Goal: Transaction & Acquisition: Purchase product/service

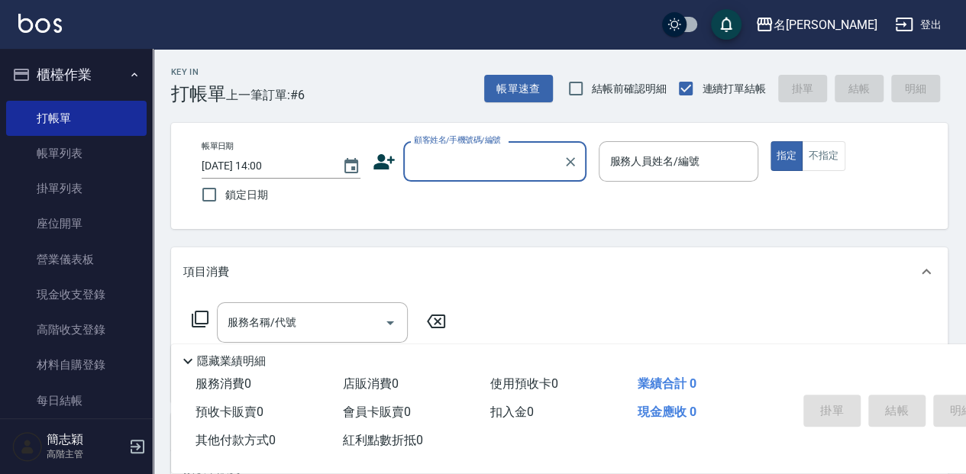
click at [458, 157] on input "顧客姓名/手機號碼/編號" at bounding box center [483, 161] width 147 height 27
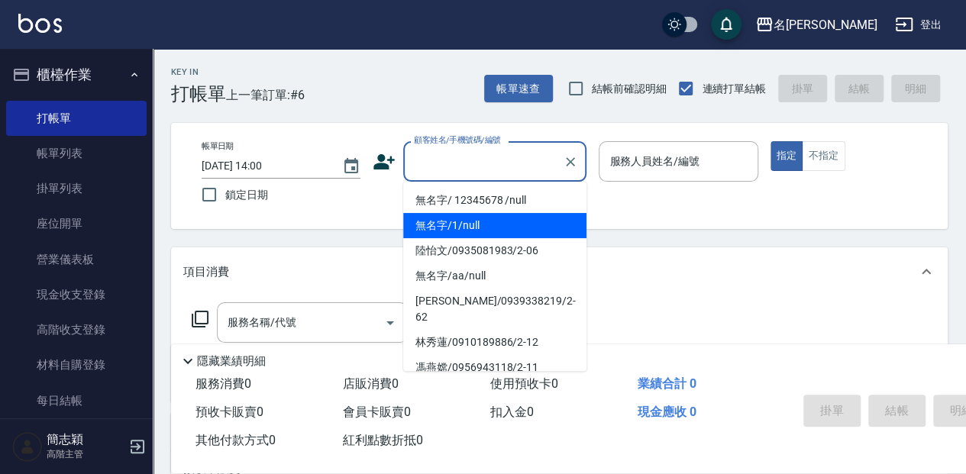
click at [483, 234] on li "無名字/1/null" at bounding box center [494, 225] width 183 height 25
type input "無名字/1/null"
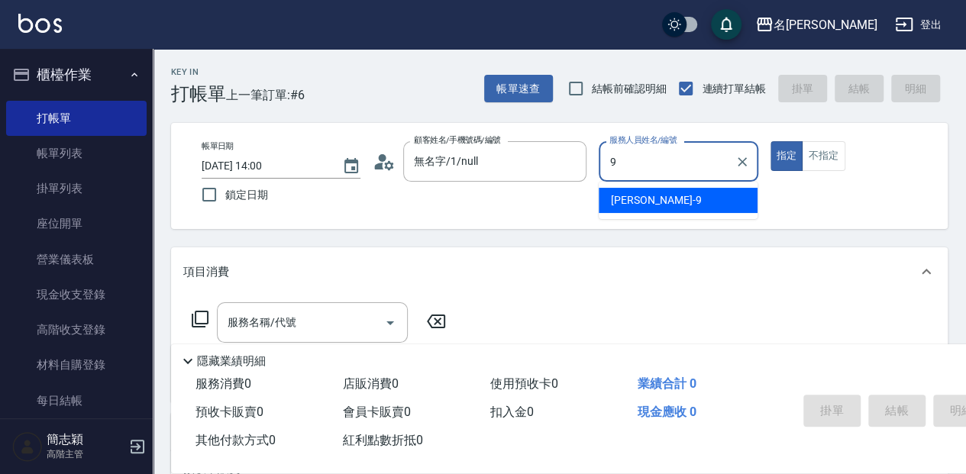
type input "[PERSON_NAME]-9"
type button "true"
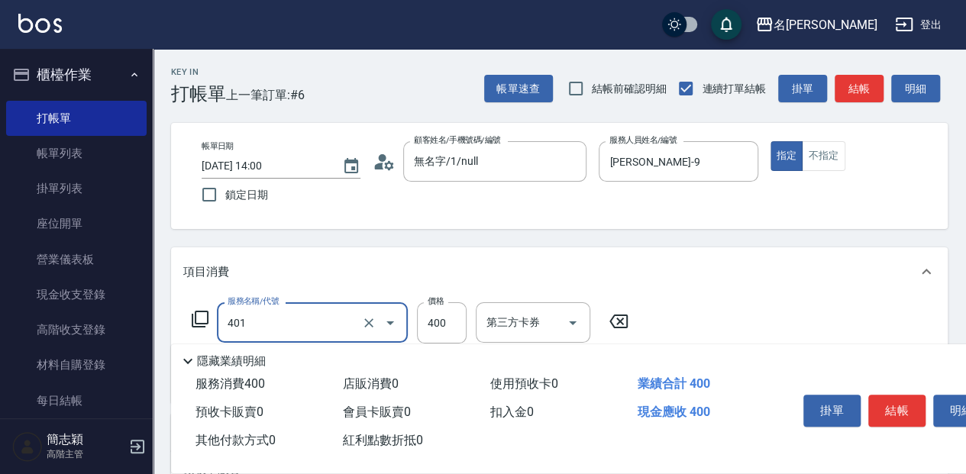
type input "剪髮(400)(401)"
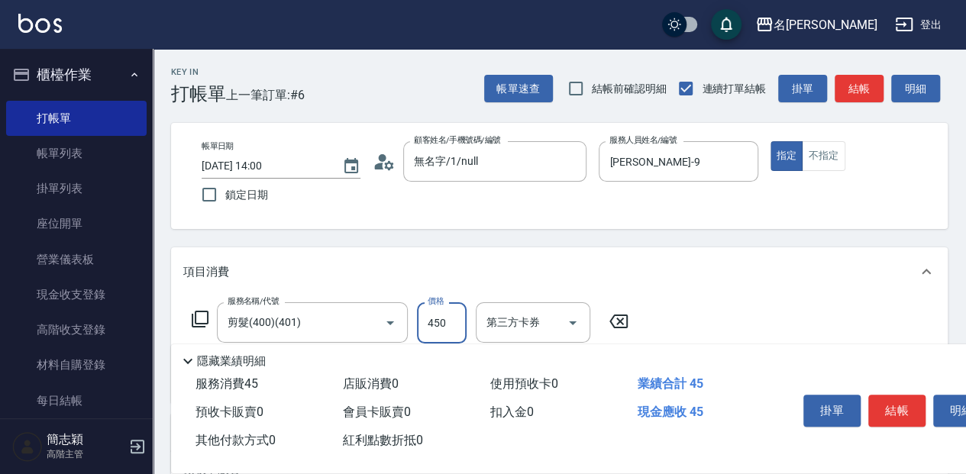
type input "450"
click at [896, 396] on button "結帳" at bounding box center [896, 411] width 57 height 32
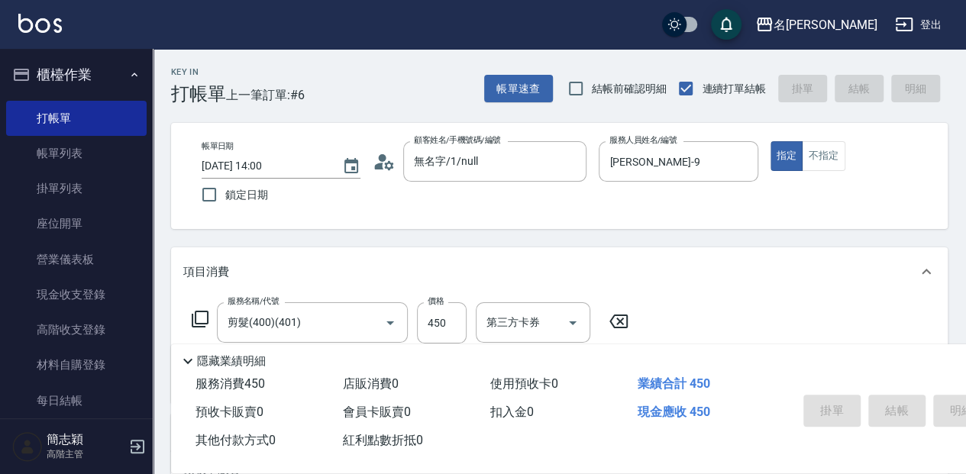
type input "[DATE] 14:54"
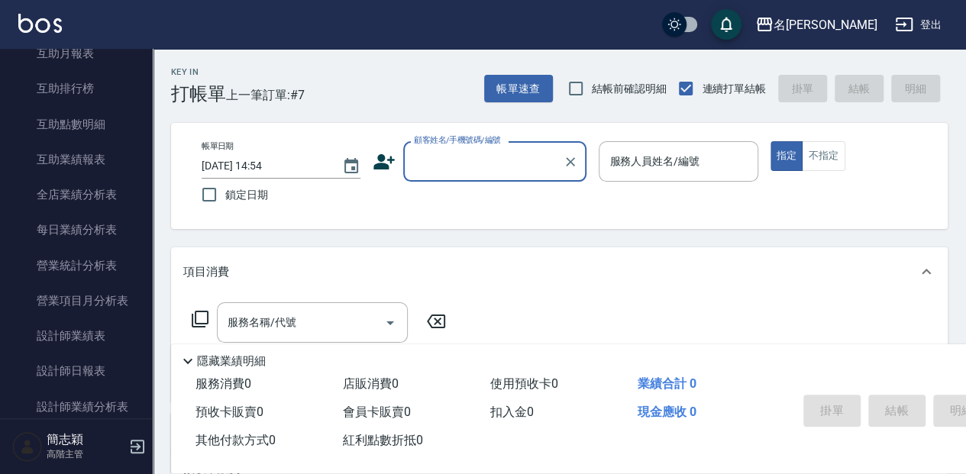
scroll to position [814, 0]
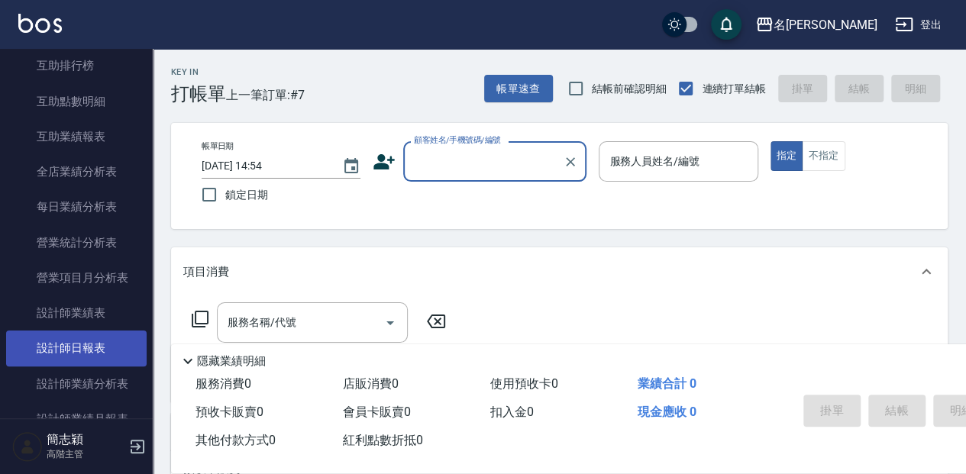
click at [72, 345] on link "設計師日報表" at bounding box center [76, 348] width 141 height 35
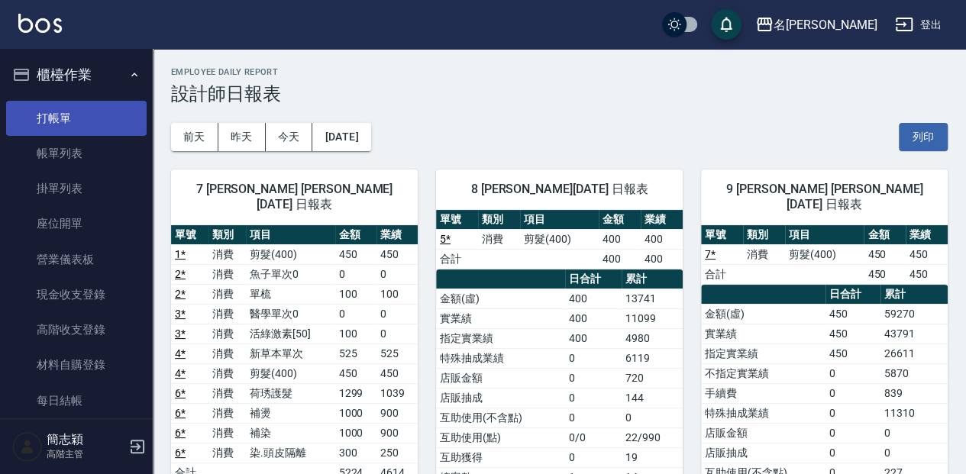
click at [112, 119] on link "打帳單" at bounding box center [76, 118] width 141 height 35
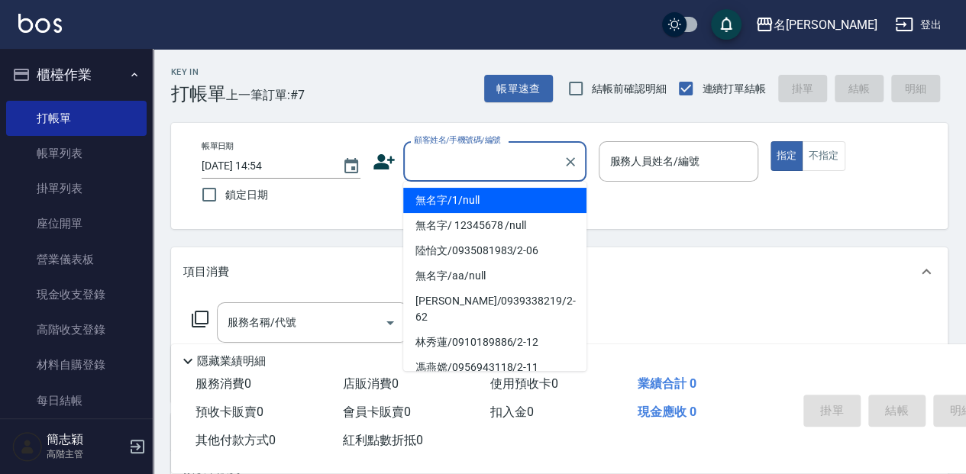
click at [425, 159] on input "顧客姓名/手機號碼/編號" at bounding box center [483, 161] width 147 height 27
click at [475, 200] on li "無名字/1/null" at bounding box center [494, 200] width 183 height 25
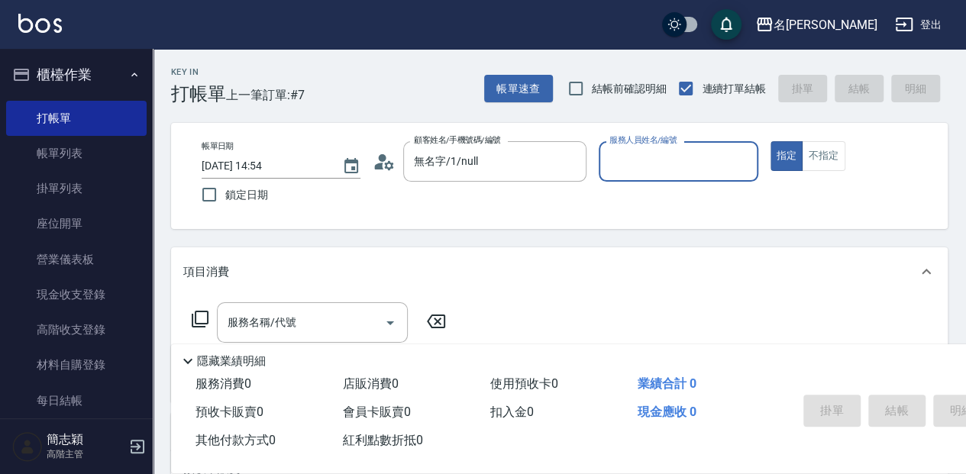
type input "無名字/1/null"
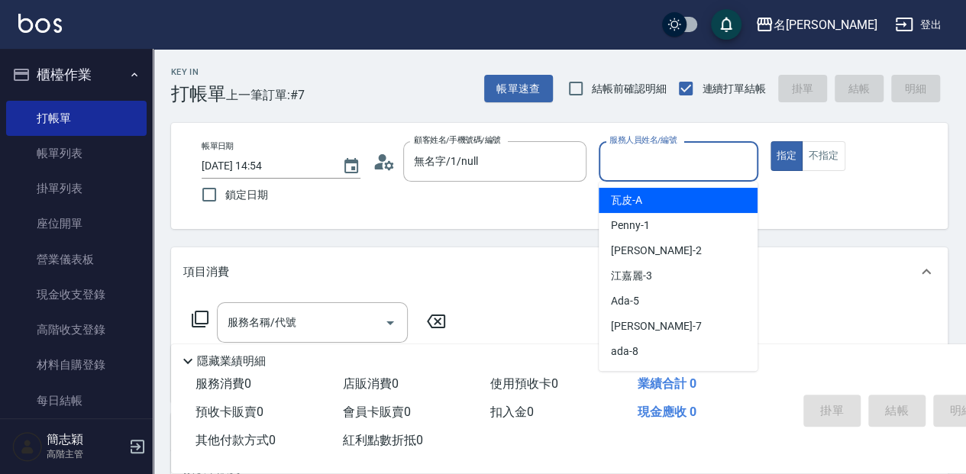
click at [620, 160] on input "服務人員姓名/編號" at bounding box center [678, 161] width 145 height 27
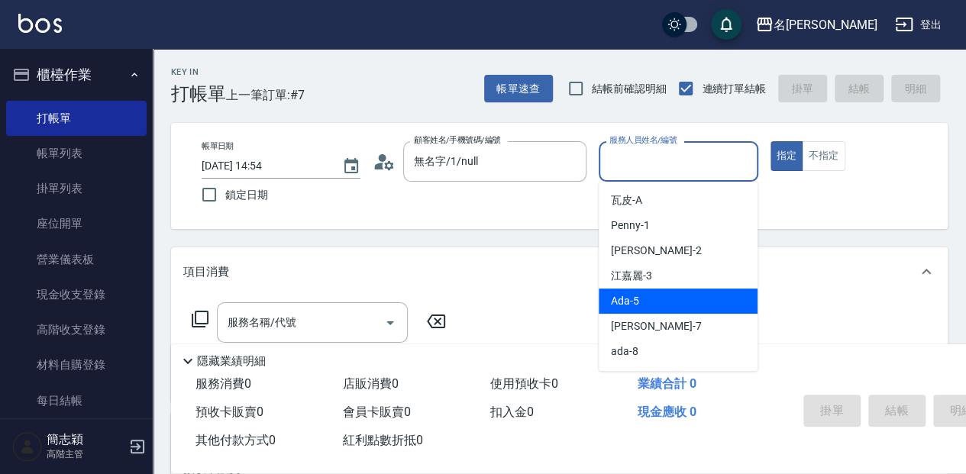
click at [640, 306] on div "Ada -5" at bounding box center [678, 301] width 159 height 25
type input "Ada-5"
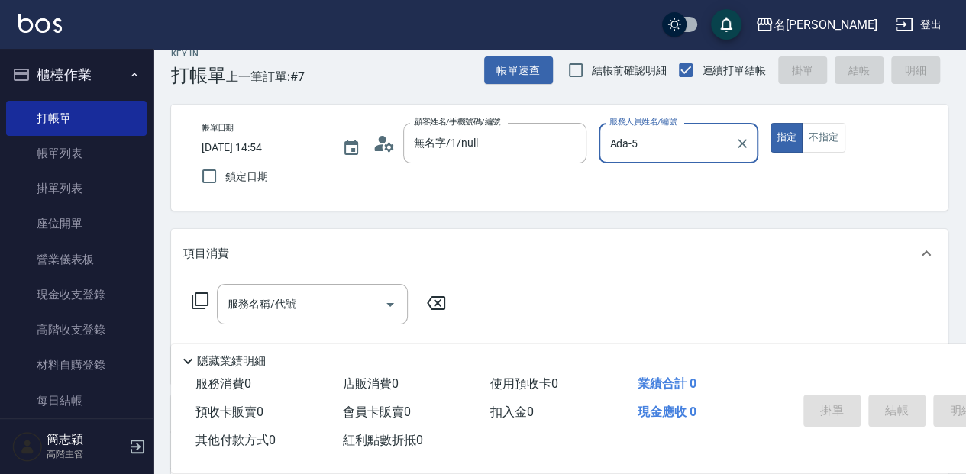
scroll to position [50, 0]
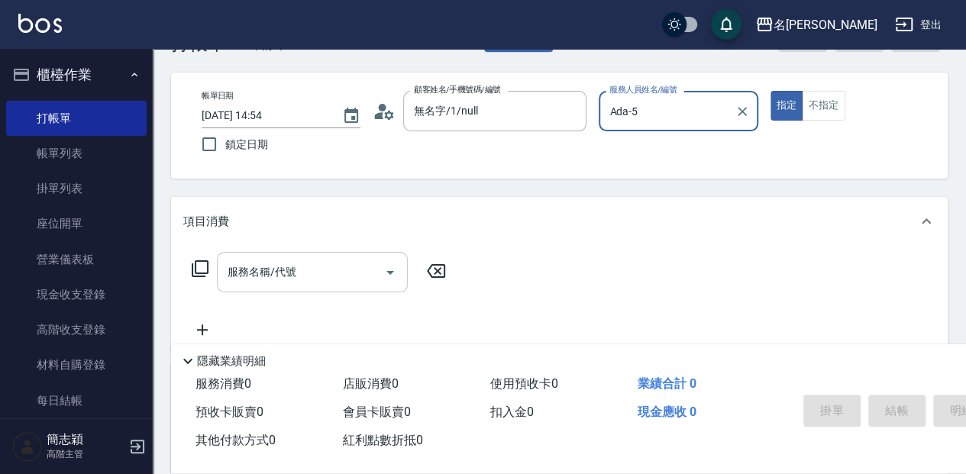
click at [260, 286] on div "服務名稱/代號" at bounding box center [312, 272] width 191 height 40
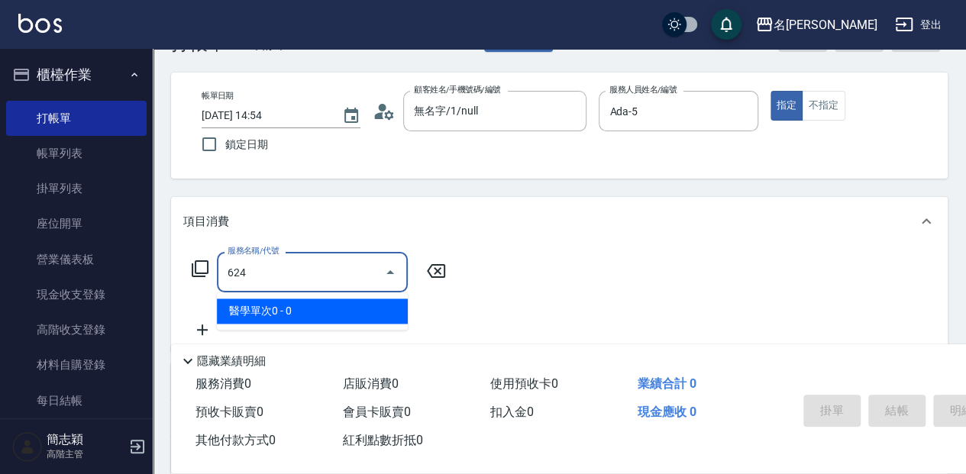
click at [337, 309] on span "醫學單次0 - 0" at bounding box center [312, 311] width 191 height 25
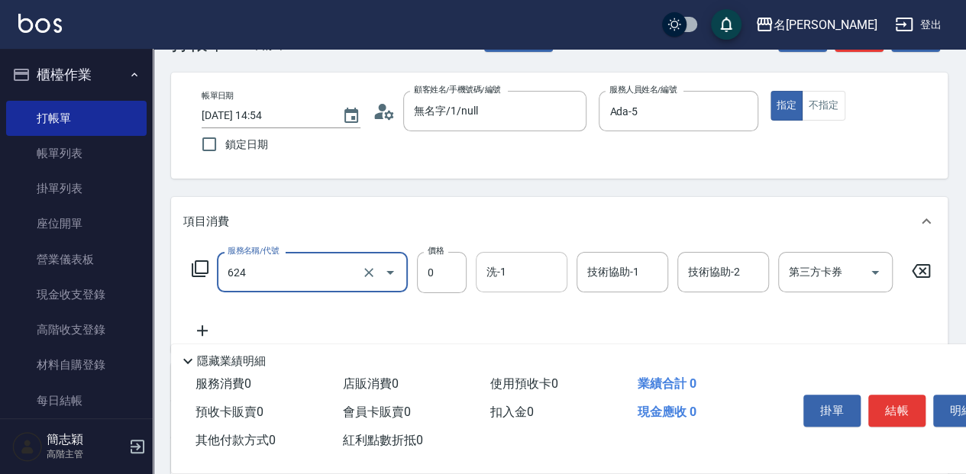
type input "醫學單次0(624)"
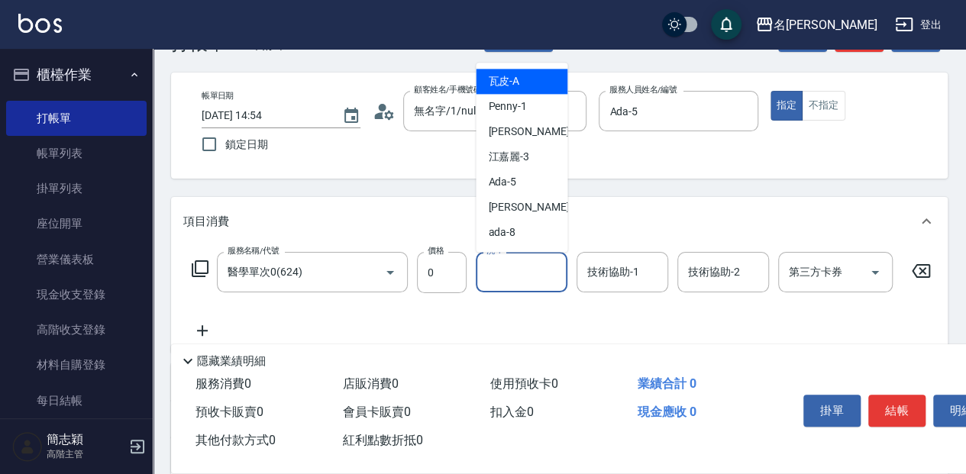
click at [492, 268] on input "洗-1" at bounding box center [522, 272] width 78 height 27
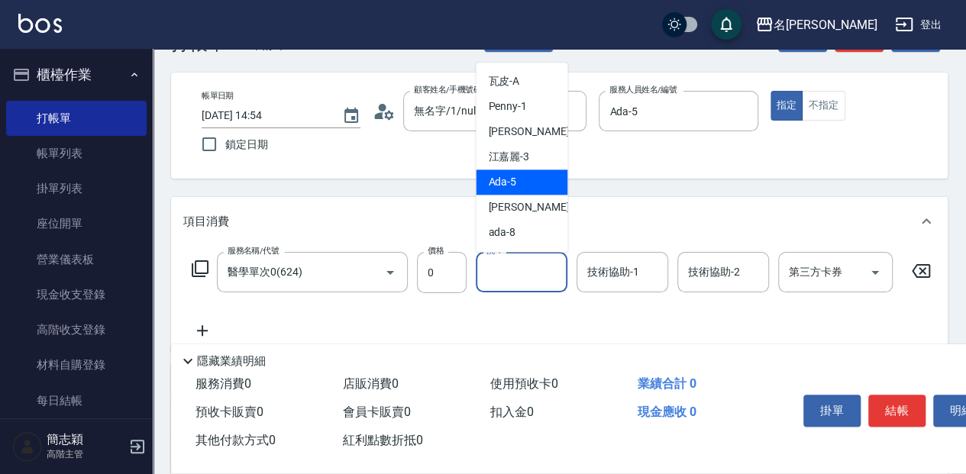
drag, startPoint x: 522, startPoint y: 179, endPoint x: 536, endPoint y: 190, distance: 18.5
click at [522, 179] on div "Ada -5" at bounding box center [522, 182] width 92 height 25
type input "Ada-5"
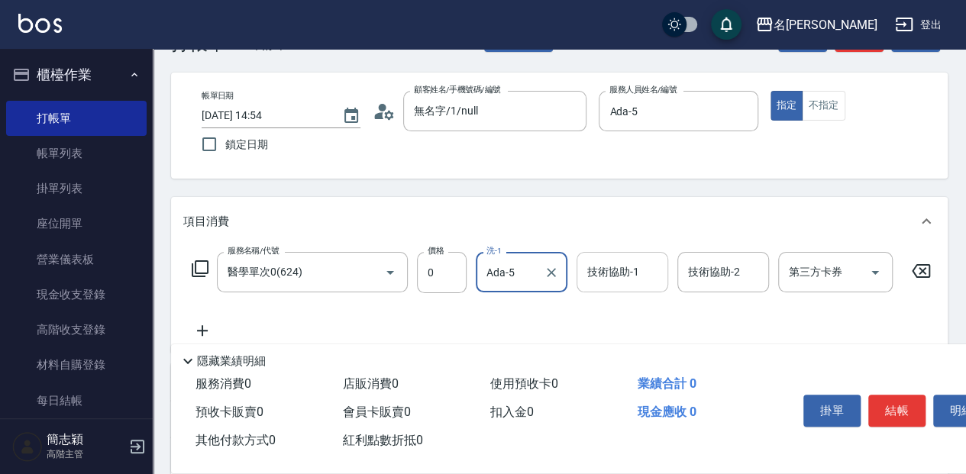
click at [602, 270] on input "技術協助-1" at bounding box center [623, 272] width 78 height 27
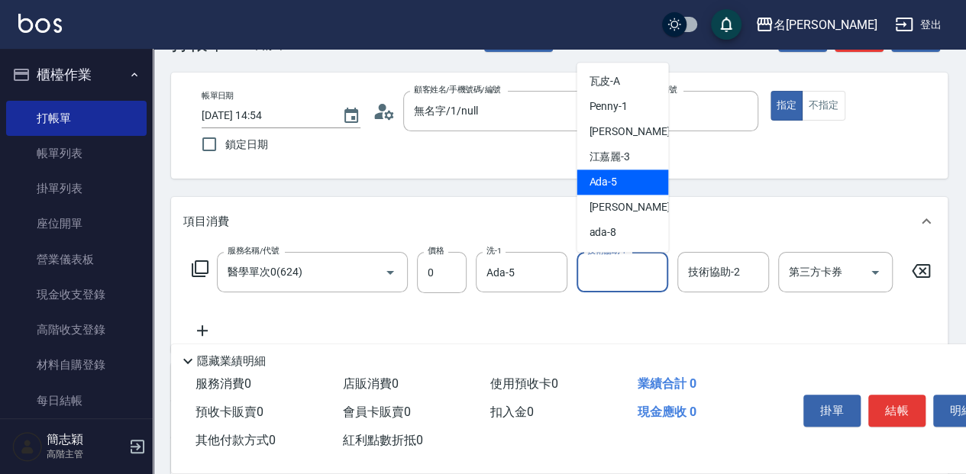
click at [620, 182] on div "Ada -5" at bounding box center [623, 182] width 92 height 25
type input "Ada-5"
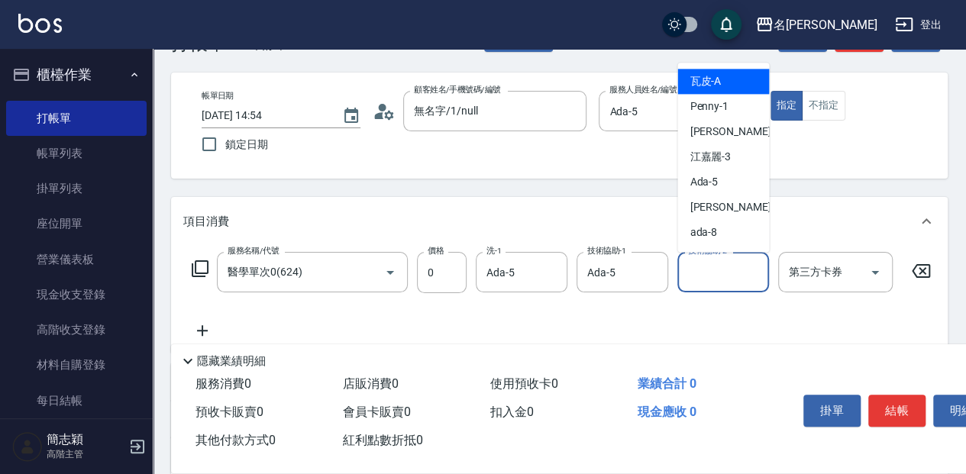
click at [695, 266] on input "技術協助-2" at bounding box center [723, 272] width 78 height 27
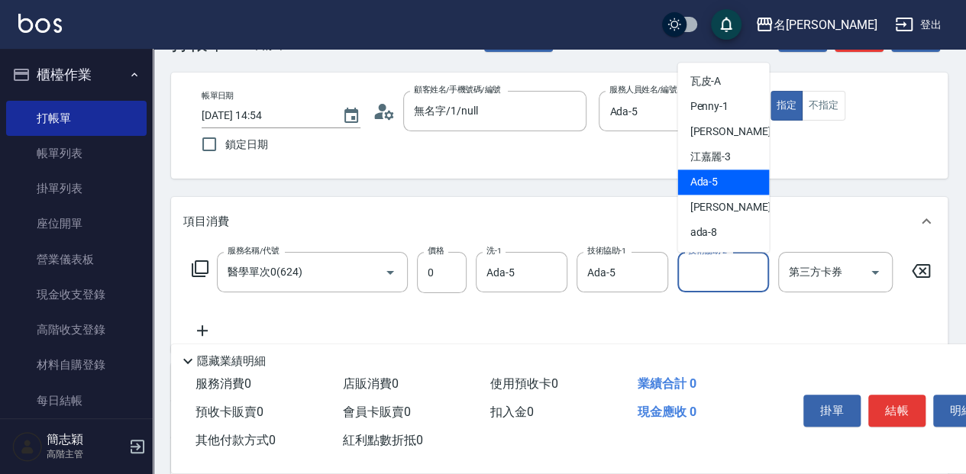
click at [707, 179] on span "Ada -5" at bounding box center [704, 182] width 28 height 16
type input "Ada-5"
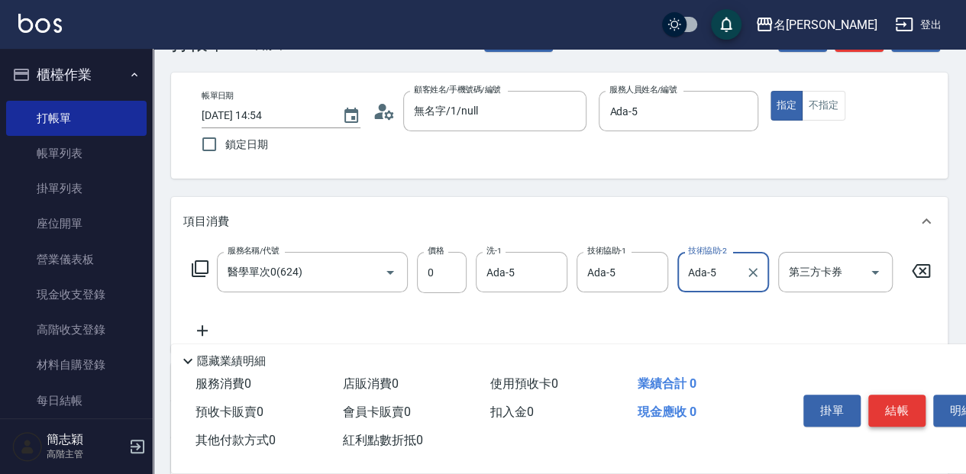
click at [891, 405] on button "結帳" at bounding box center [896, 411] width 57 height 32
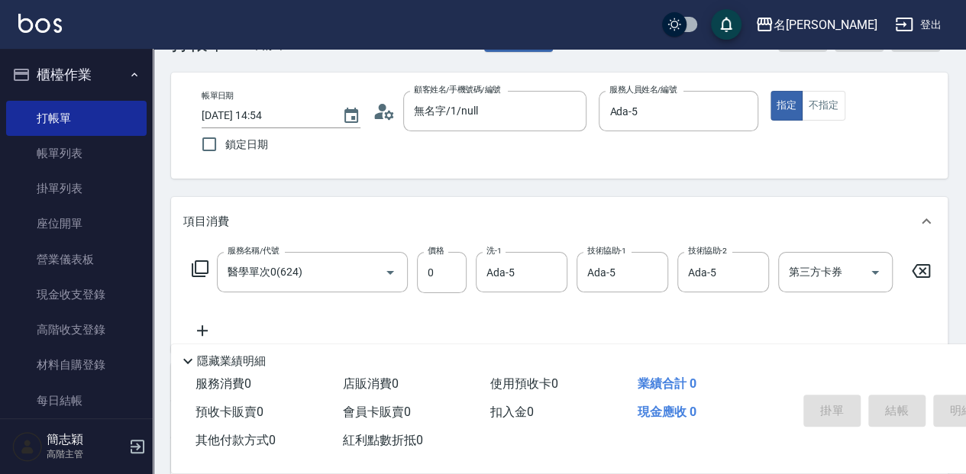
type input "[DATE] 15:01"
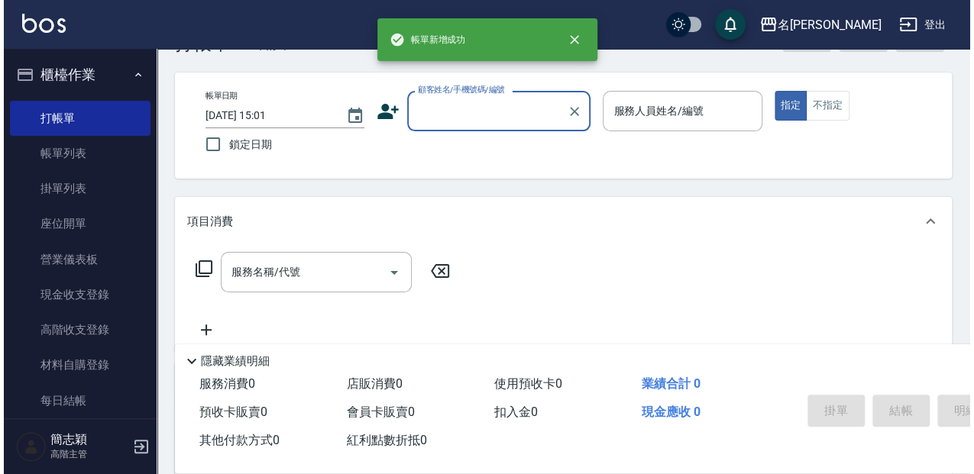
scroll to position [0, 0]
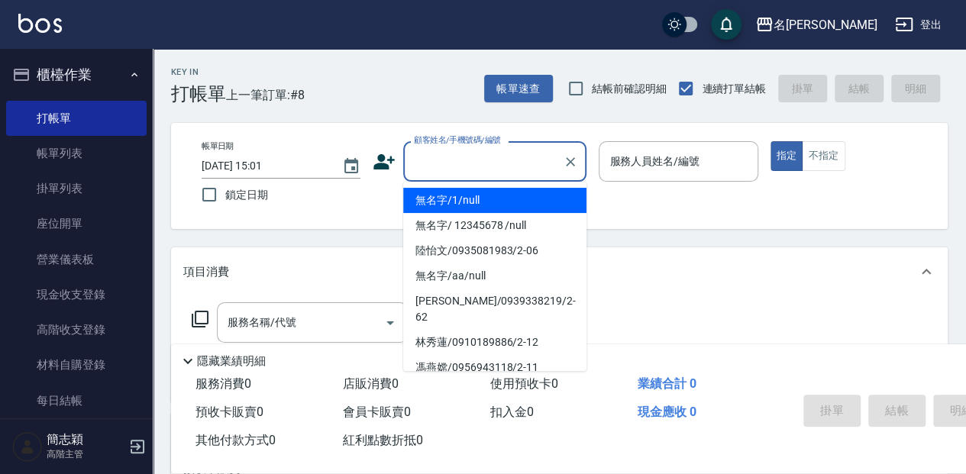
click at [548, 166] on input "顧客姓名/手機號碼/編號" at bounding box center [483, 161] width 147 height 27
drag, startPoint x: 540, startPoint y: 208, endPoint x: 651, endPoint y: 151, distance: 124.3
click at [540, 208] on li "無名字/1/null" at bounding box center [494, 200] width 183 height 25
type input "無名字/1/null"
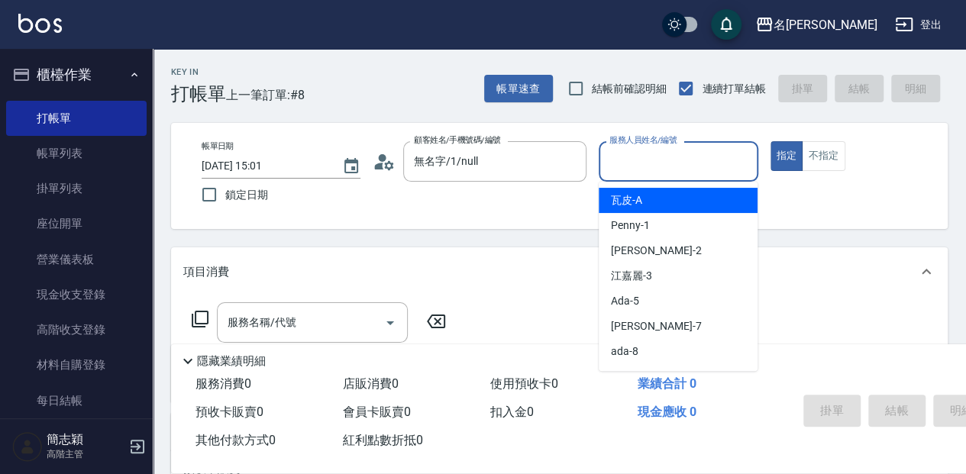
click at [651, 151] on input "服務人員姓名/編號" at bounding box center [678, 161] width 145 height 27
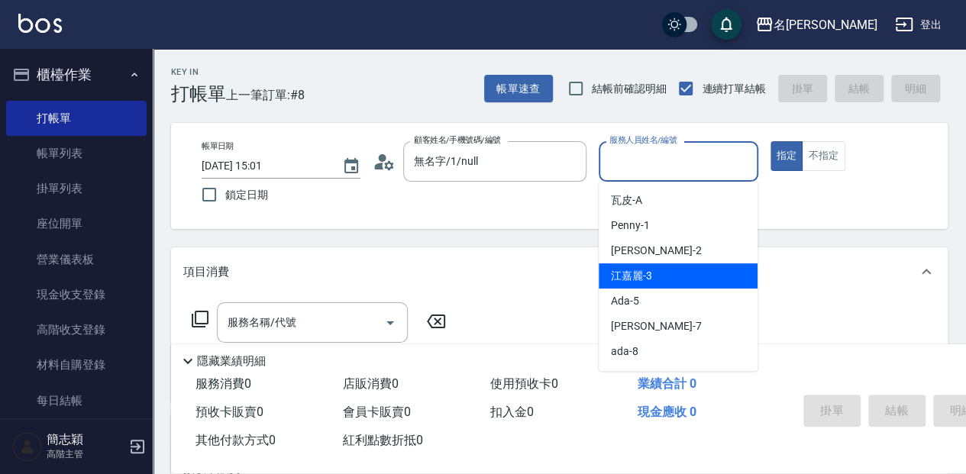
drag, startPoint x: 680, startPoint y: 262, endPoint x: 683, endPoint y: 270, distance: 8.2
click at [683, 270] on ul "瓦皮 -A Penny -1 [PERSON_NAME] -2 [PERSON_NAME]-3 Ada -5 [PERSON_NAME] -7 ada -8 …" at bounding box center [678, 276] width 159 height 189
click at [729, 272] on div "[PERSON_NAME]-3" at bounding box center [678, 275] width 159 height 25
type input "[PERSON_NAME]-3"
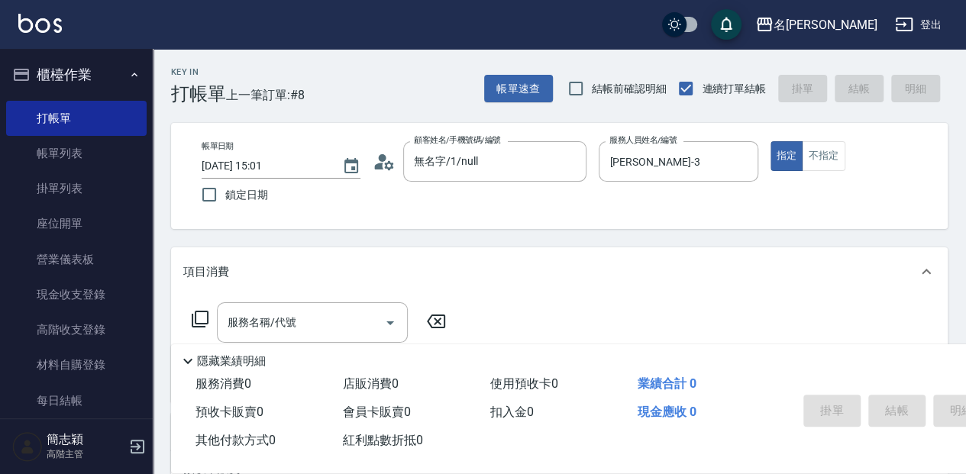
click at [830, 134] on div "帳單日期 [DATE] 15:01 鎖定日期 顧客姓名/手機號碼/編號 無名字/1/null 顧客姓名/手機號碼/編號 服務人員姓名/編號 [PERSON_N…" at bounding box center [559, 176] width 777 height 106
click at [831, 165] on button "不指定" at bounding box center [823, 156] width 43 height 30
click at [205, 322] on icon at bounding box center [200, 319] width 18 height 18
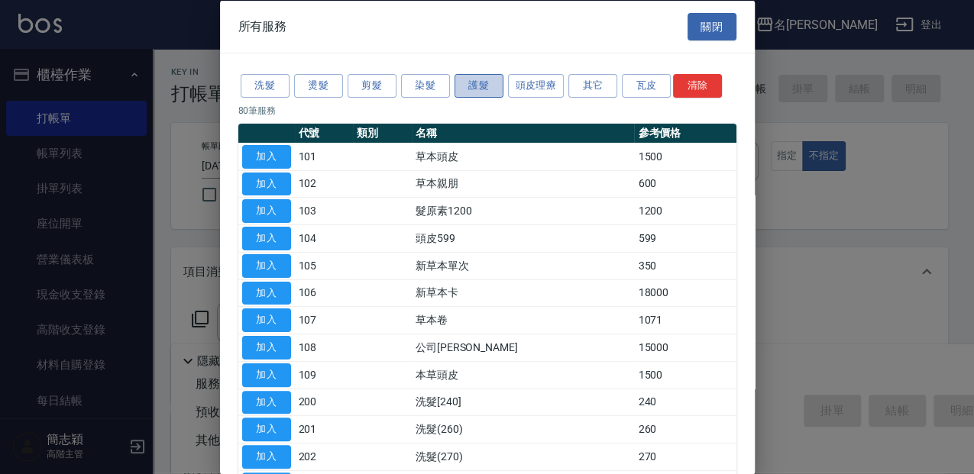
click at [497, 86] on button "護髮" at bounding box center [478, 86] width 49 height 24
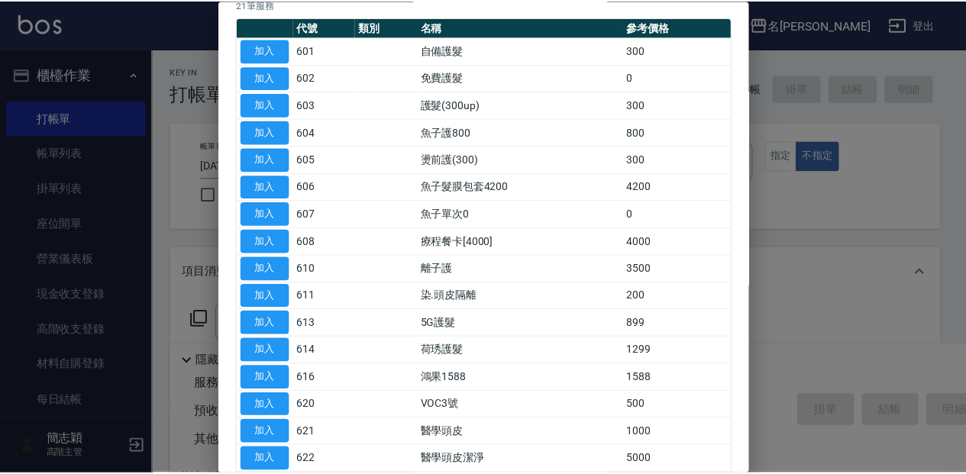
scroll to position [153, 0]
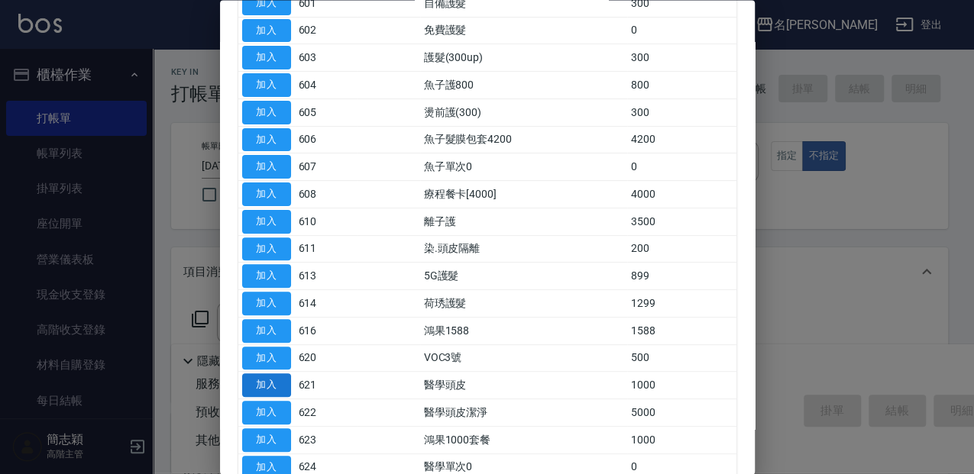
click at [276, 387] on button "加入" at bounding box center [266, 386] width 49 height 24
type input "醫學頭皮(621)"
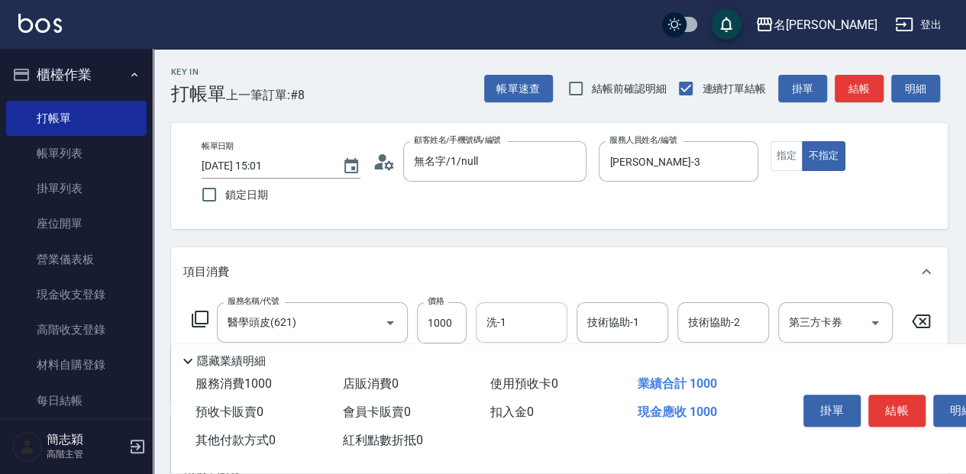
click at [533, 320] on input "洗-1" at bounding box center [522, 322] width 78 height 27
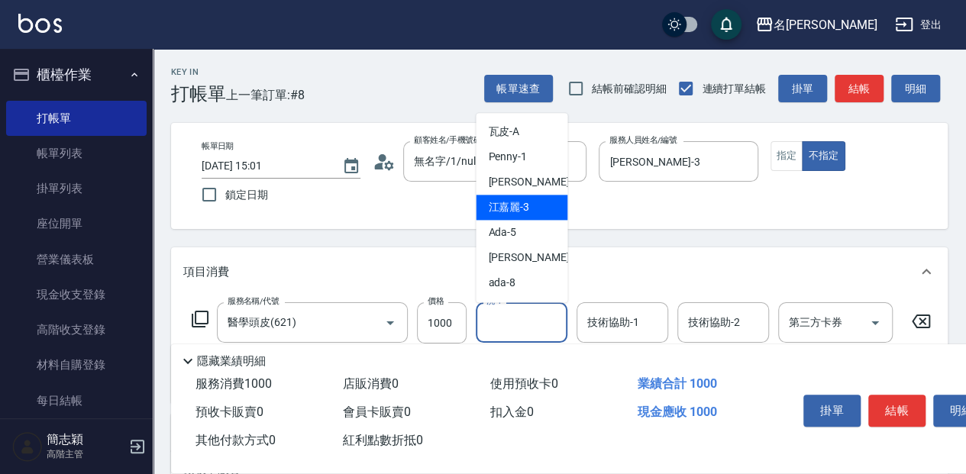
click at [548, 216] on div "[PERSON_NAME]-3" at bounding box center [522, 207] width 92 height 25
type input "[PERSON_NAME]-3"
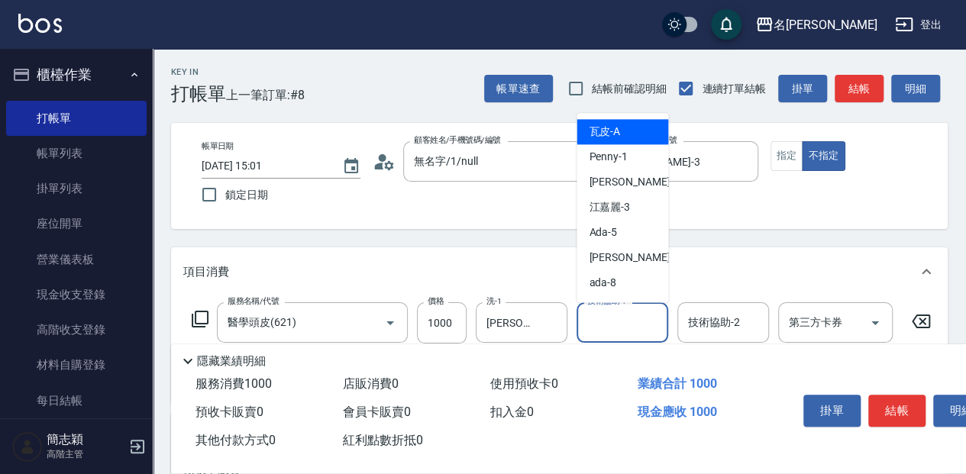
click at [628, 318] on input "技術協助-1" at bounding box center [623, 322] width 78 height 27
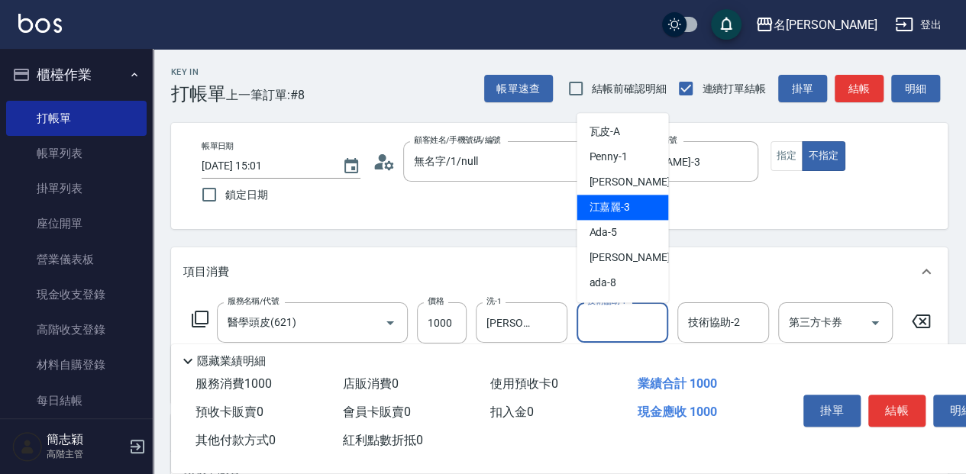
click at [642, 215] on div "[PERSON_NAME]-3" at bounding box center [623, 207] width 92 height 25
type input "[PERSON_NAME]-3"
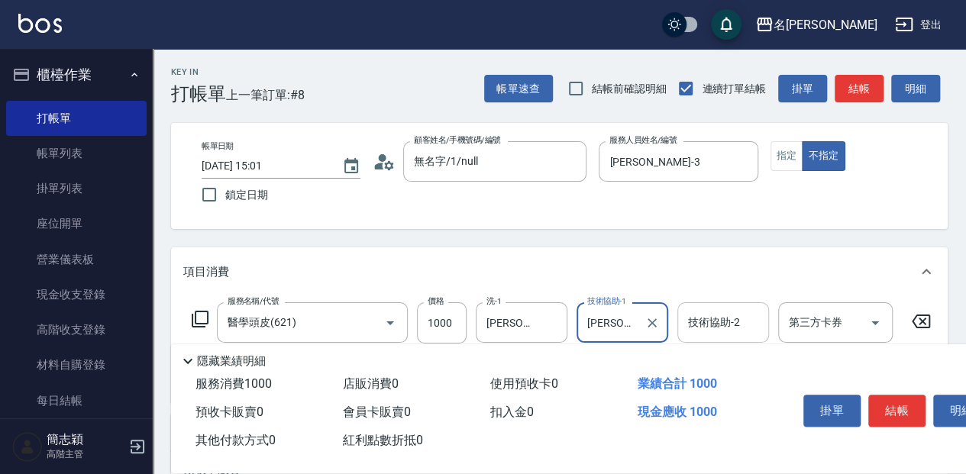
click at [719, 312] on div "技術協助-2 技術協助-2" at bounding box center [723, 322] width 92 height 40
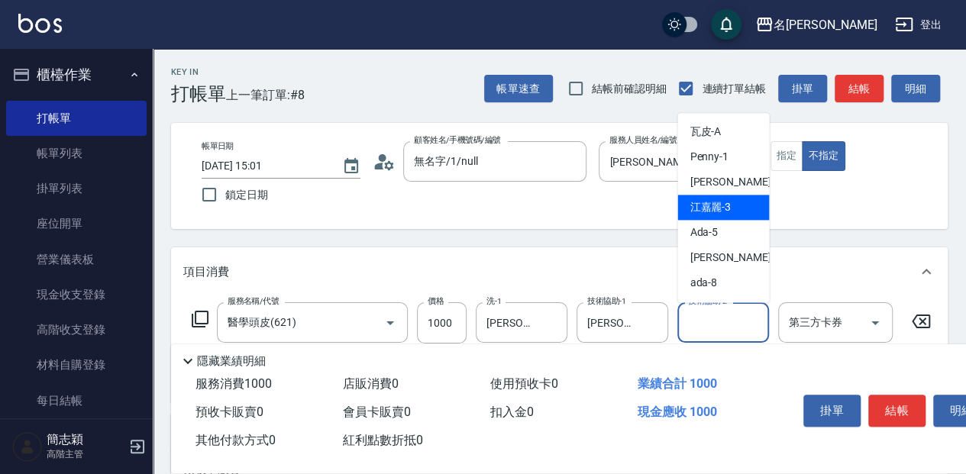
click at [752, 195] on div "[PERSON_NAME]-3" at bounding box center [723, 207] width 92 height 25
type input "[PERSON_NAME]-3"
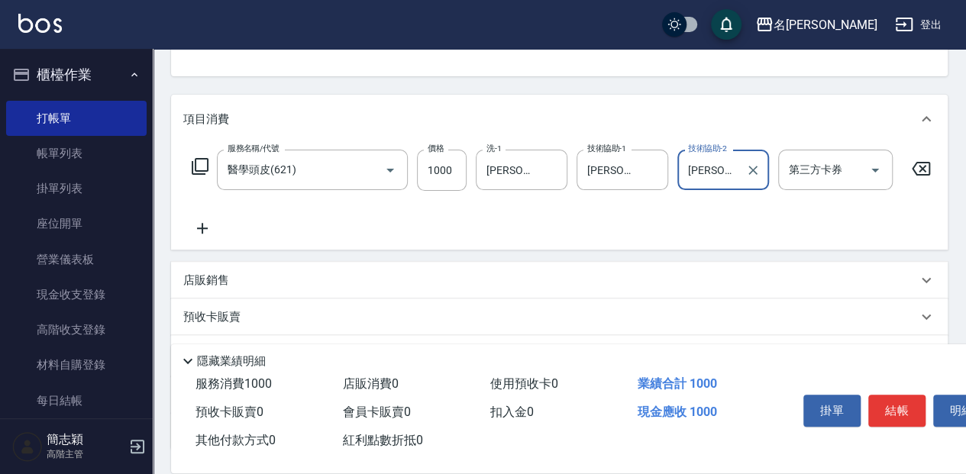
click at [197, 173] on icon at bounding box center [200, 166] width 18 height 18
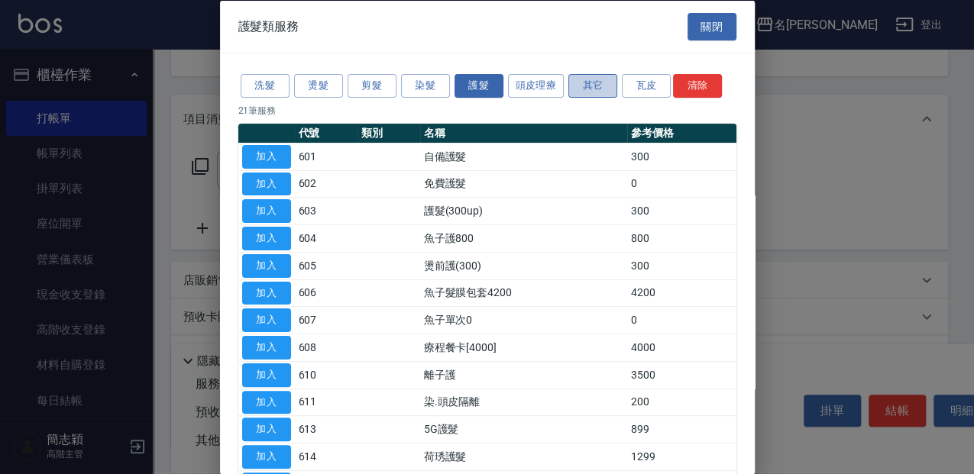
click at [571, 83] on button "其它" at bounding box center [592, 86] width 49 height 24
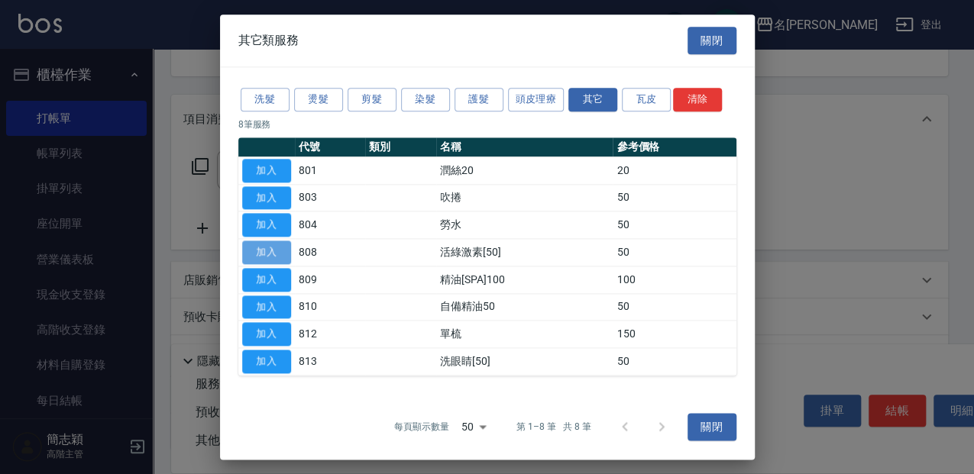
click at [260, 252] on button "加入" at bounding box center [266, 253] width 49 height 24
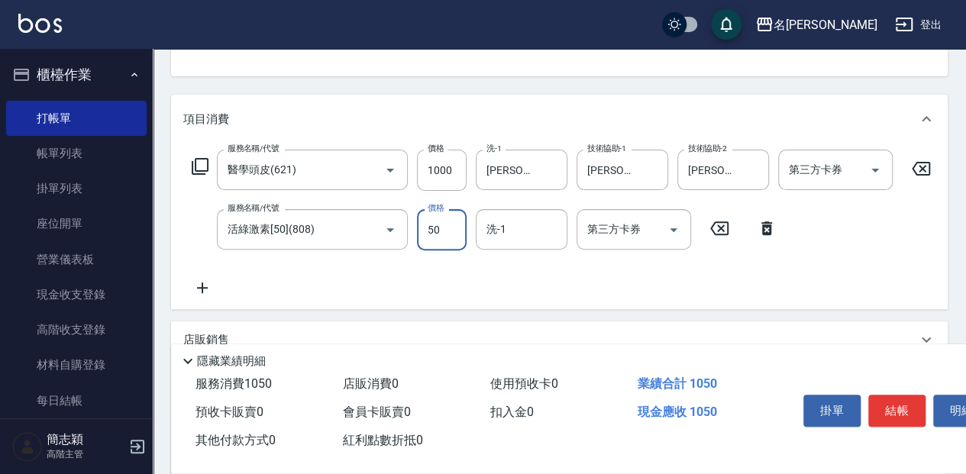
click at [457, 232] on input "50" at bounding box center [442, 229] width 50 height 41
type input "100"
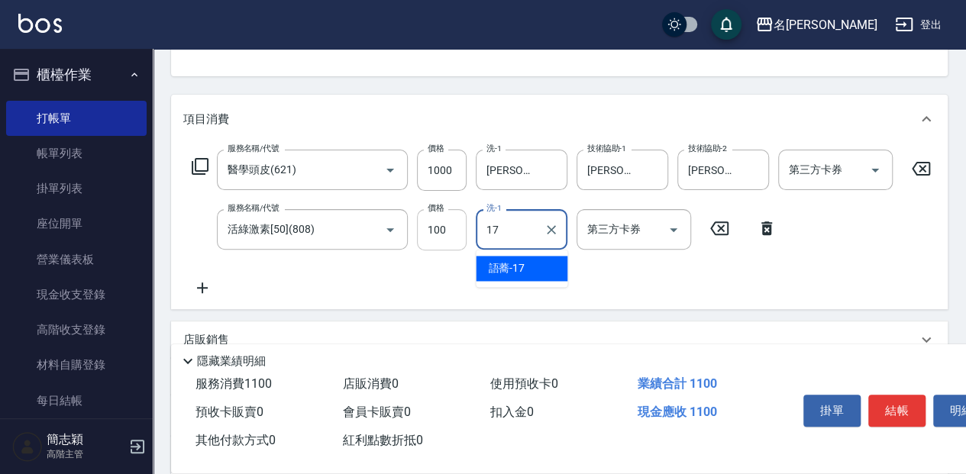
type input "語蕎-17"
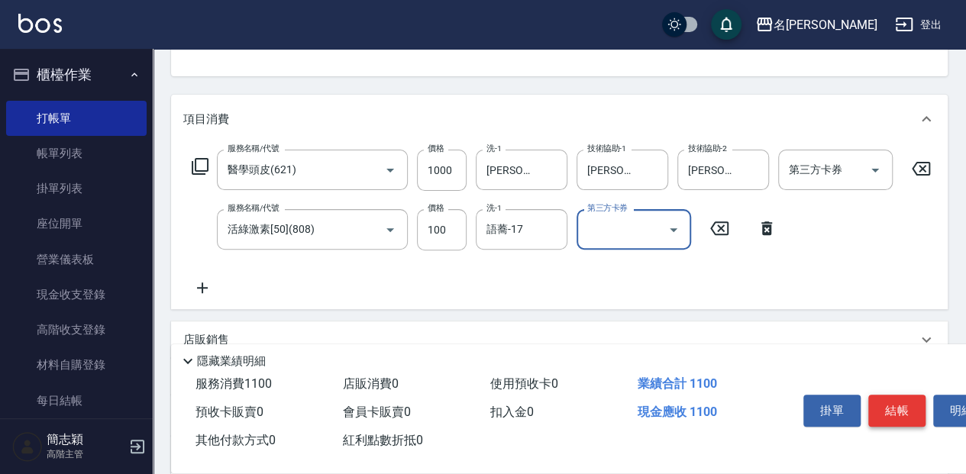
click at [914, 405] on button "結帳" at bounding box center [896, 411] width 57 height 32
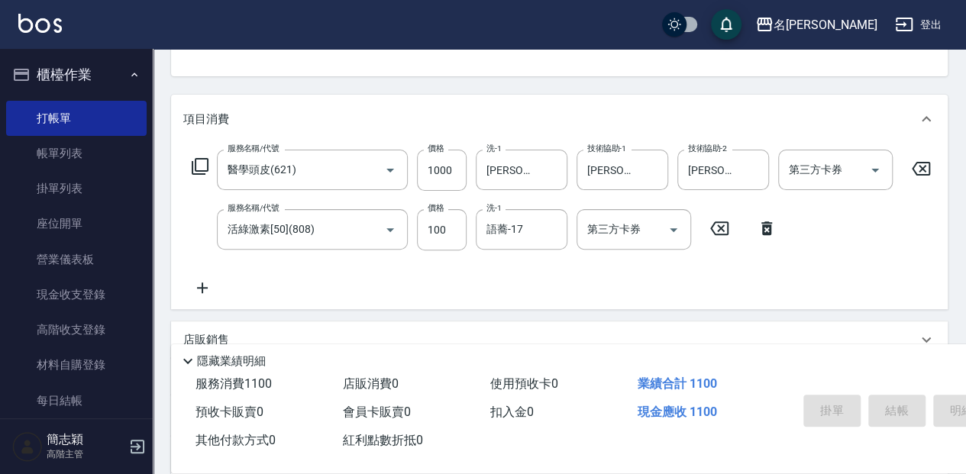
type input "[DATE] 15:17"
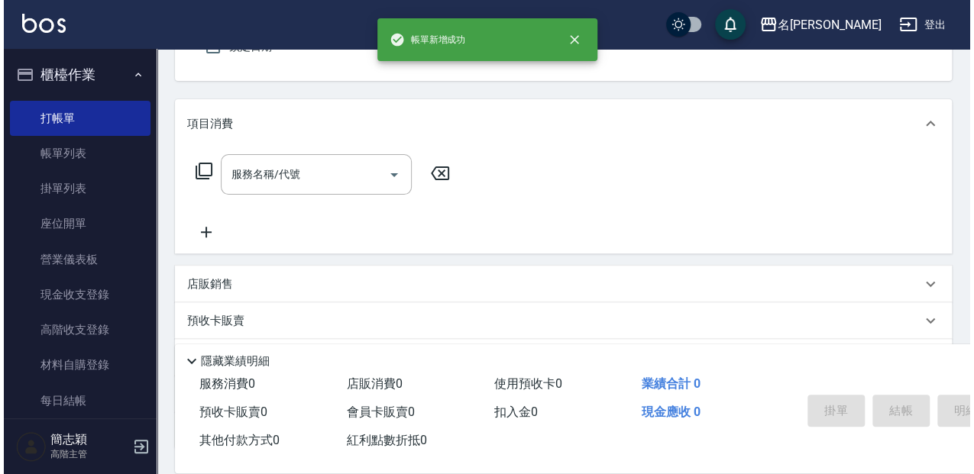
scroll to position [0, 0]
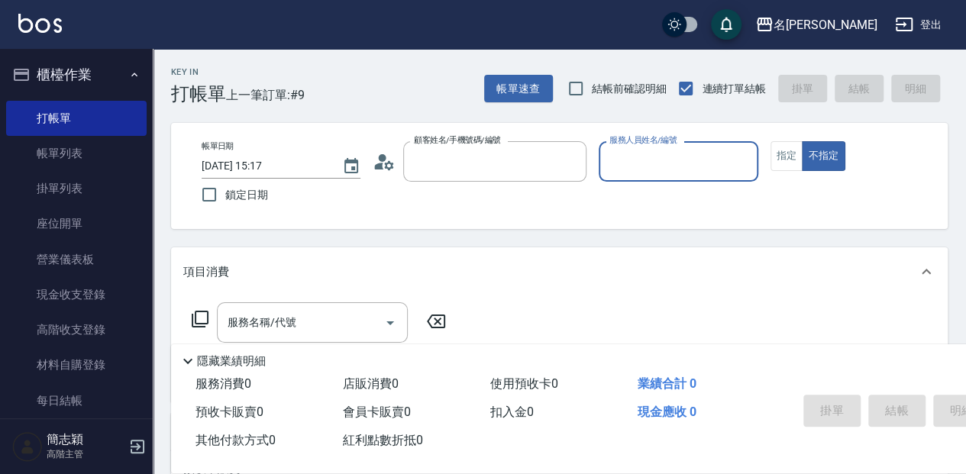
type input "無名字/1/null"
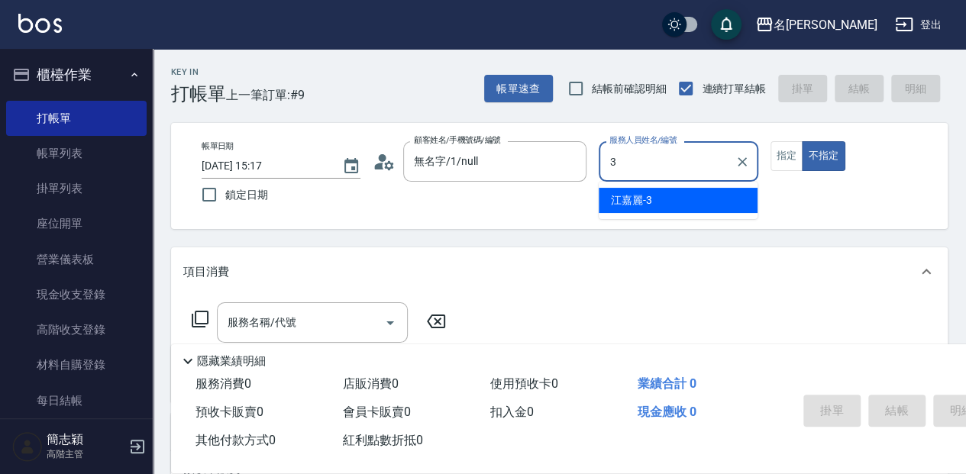
type input "[PERSON_NAME]-3"
type button "false"
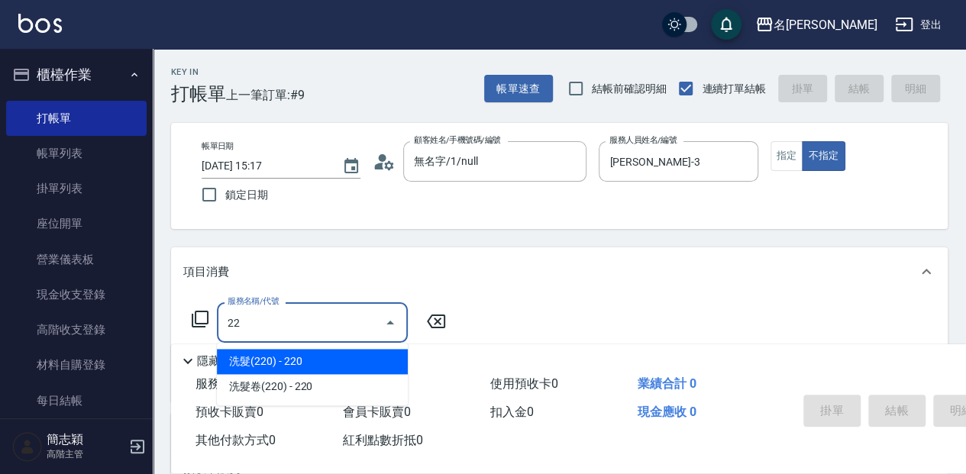
type input "2"
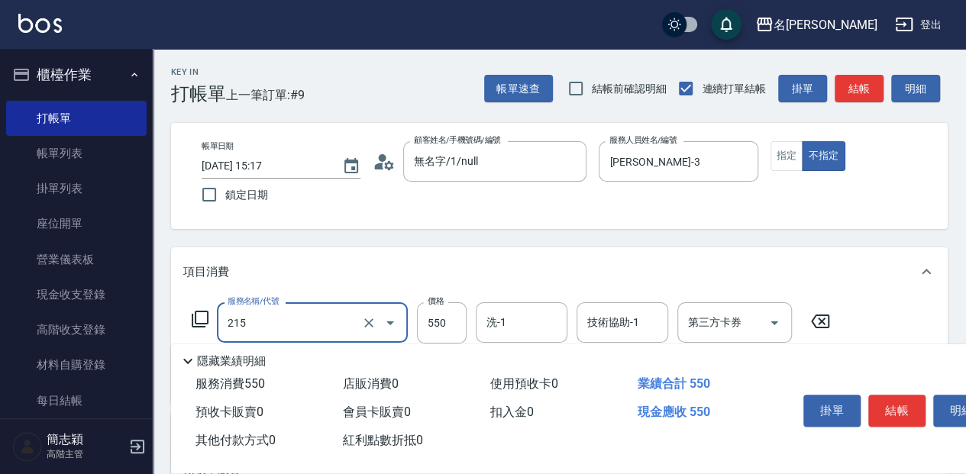
type input "SPA洗髮[500](215)"
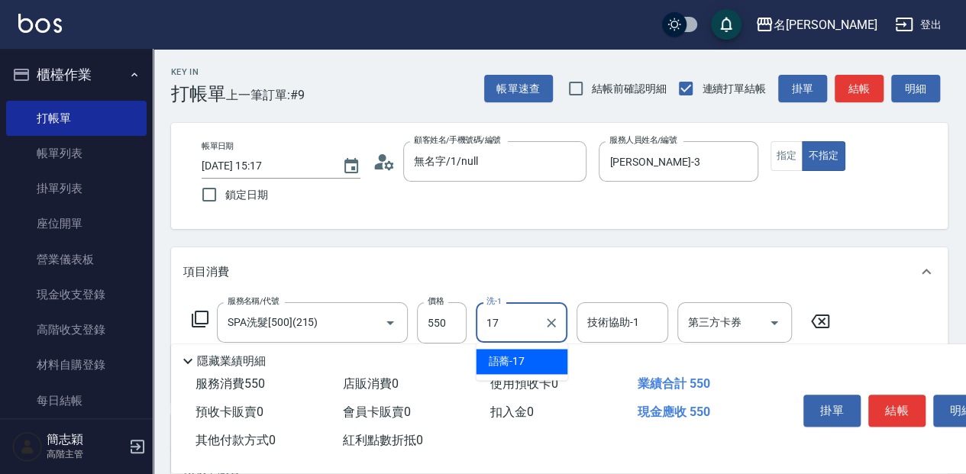
type input "語蕎-17"
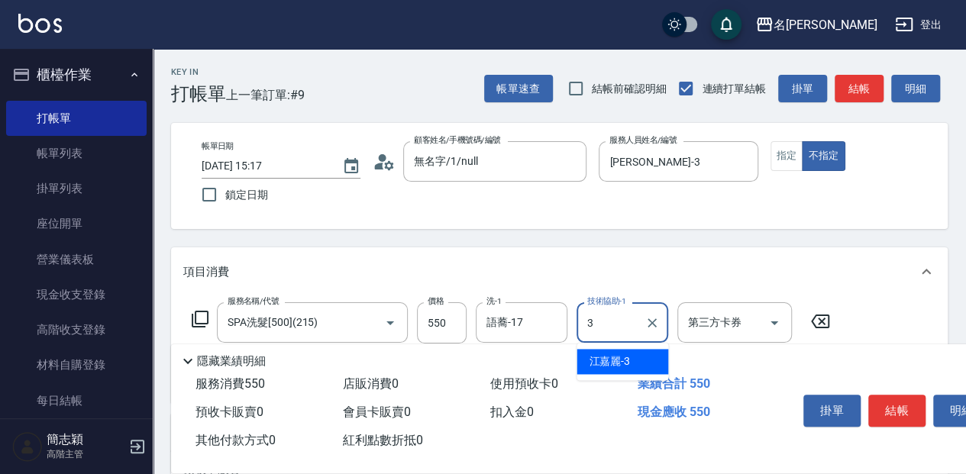
type input "[PERSON_NAME]-3"
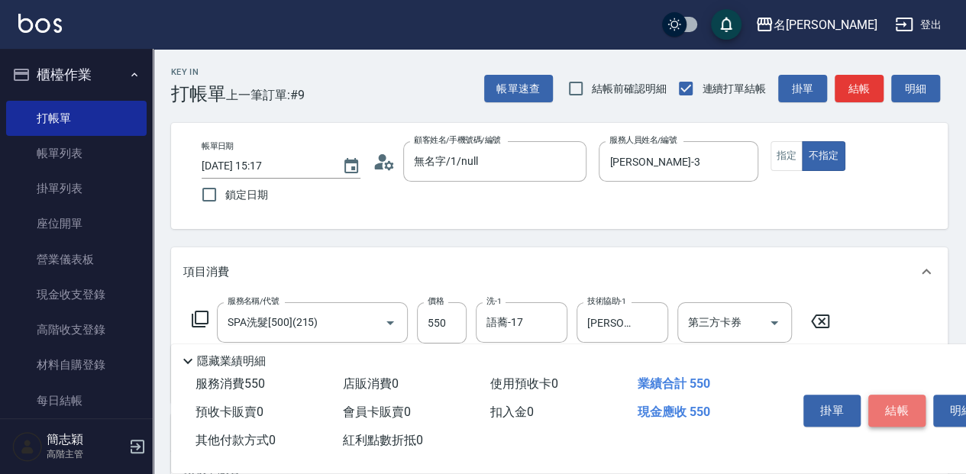
click at [897, 403] on button "結帳" at bounding box center [896, 411] width 57 height 32
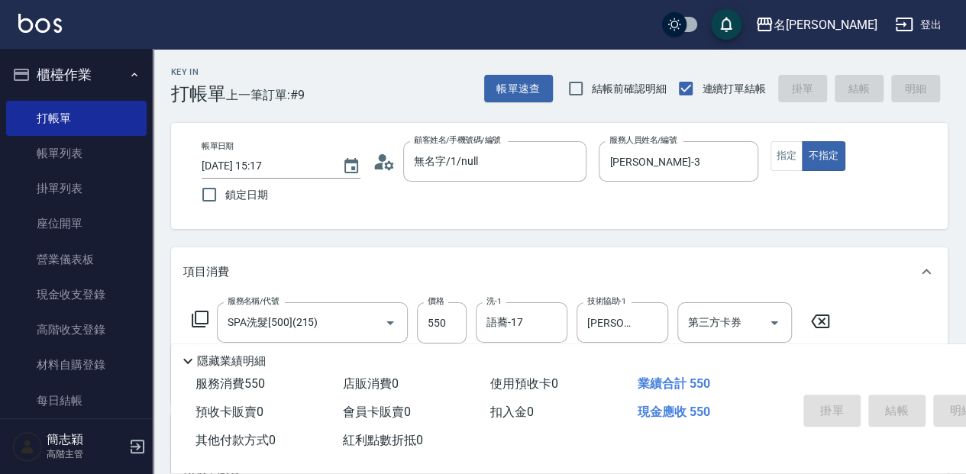
type input "[DATE] 15:18"
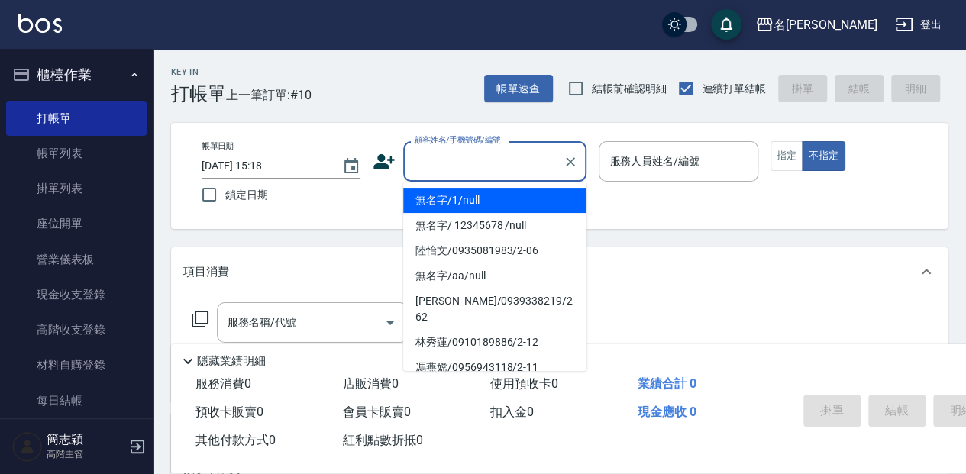
type input "無名字/1/null"
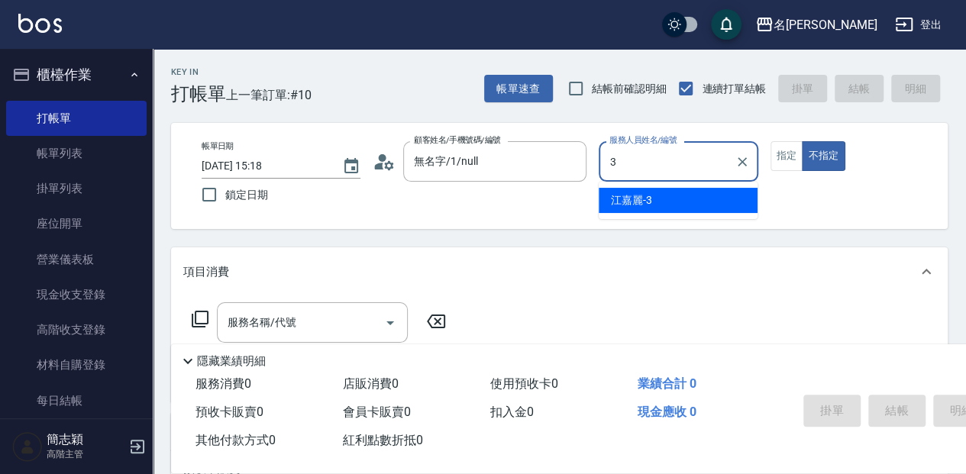
type input "[PERSON_NAME]-3"
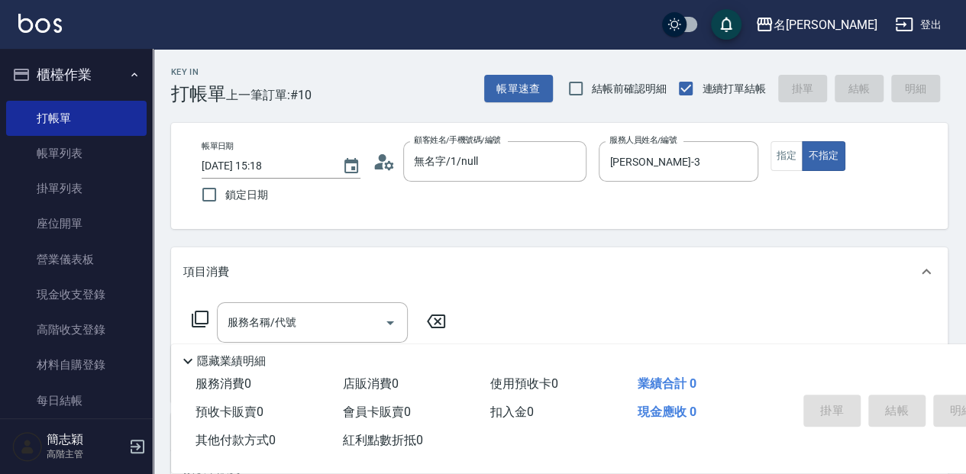
click at [206, 324] on icon at bounding box center [200, 319] width 17 height 17
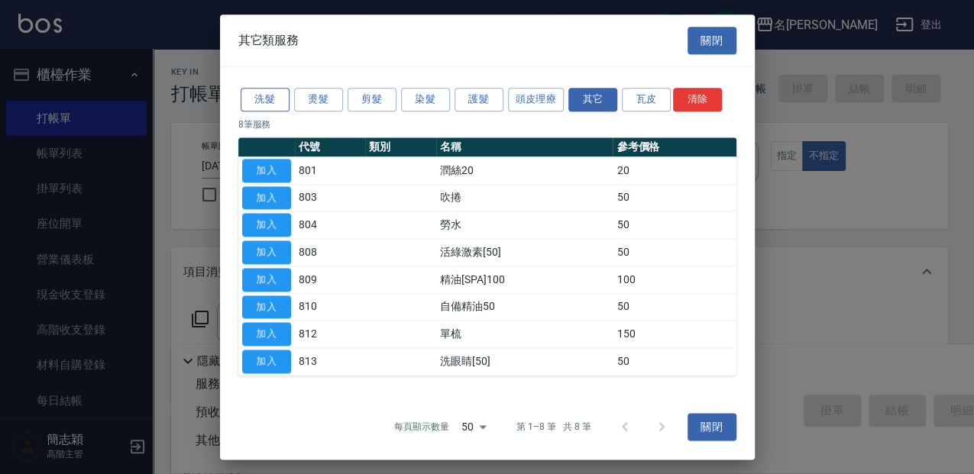
click at [269, 102] on button "洗髮" at bounding box center [265, 100] width 49 height 24
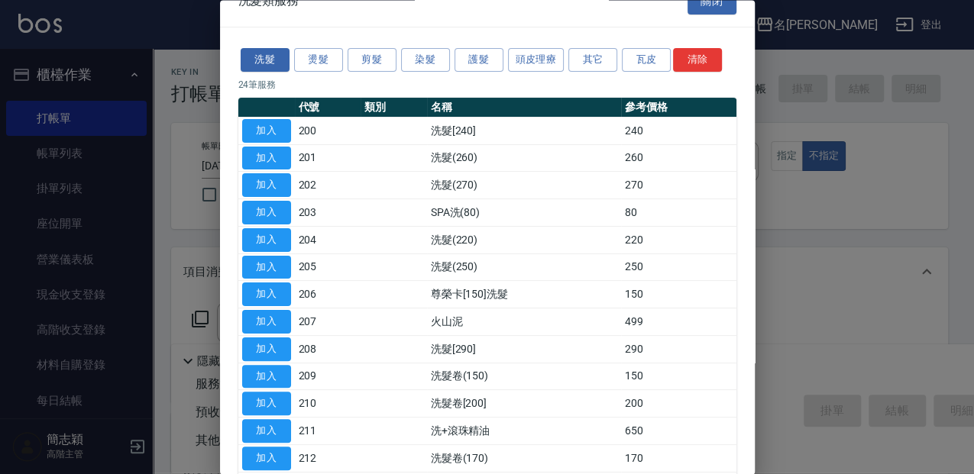
scroll to position [50, 0]
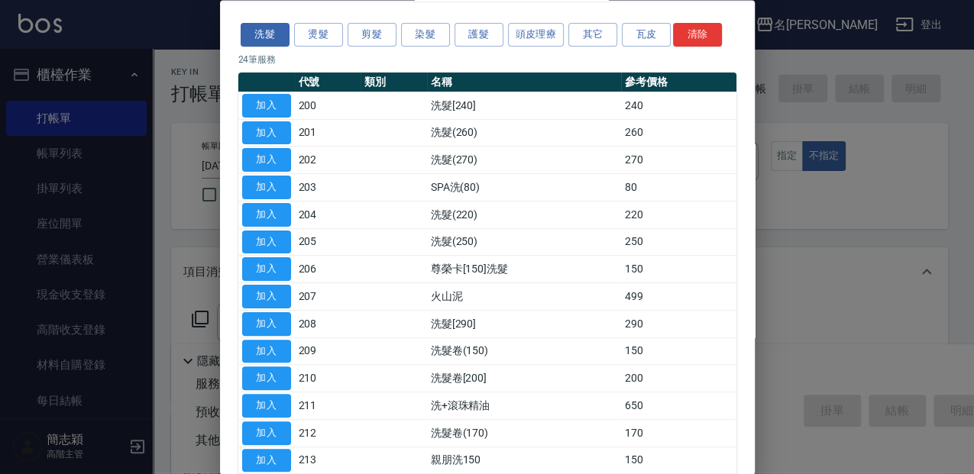
click at [360, 404] on td at bounding box center [393, 406] width 66 height 27
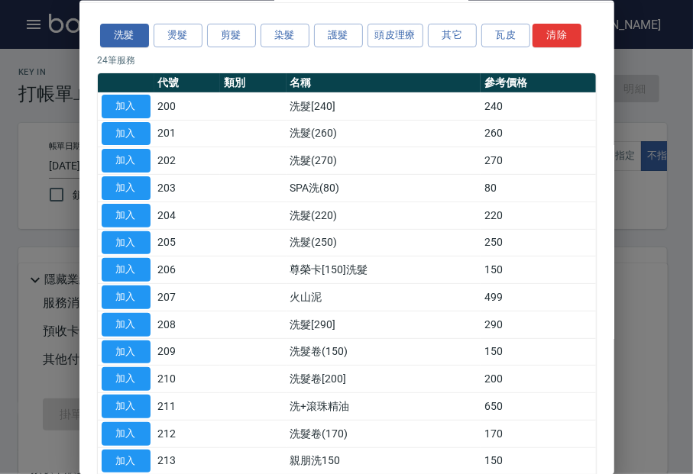
click at [670, 87] on div at bounding box center [346, 237] width 693 height 474
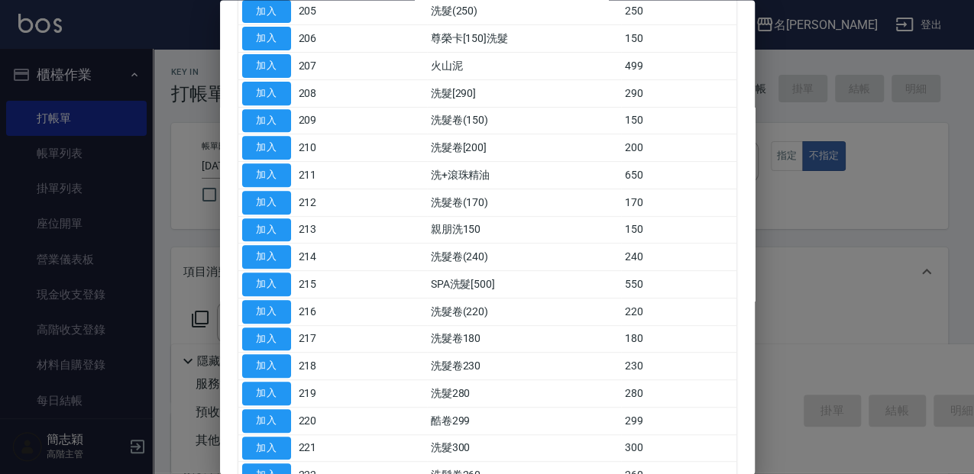
scroll to position [306, 0]
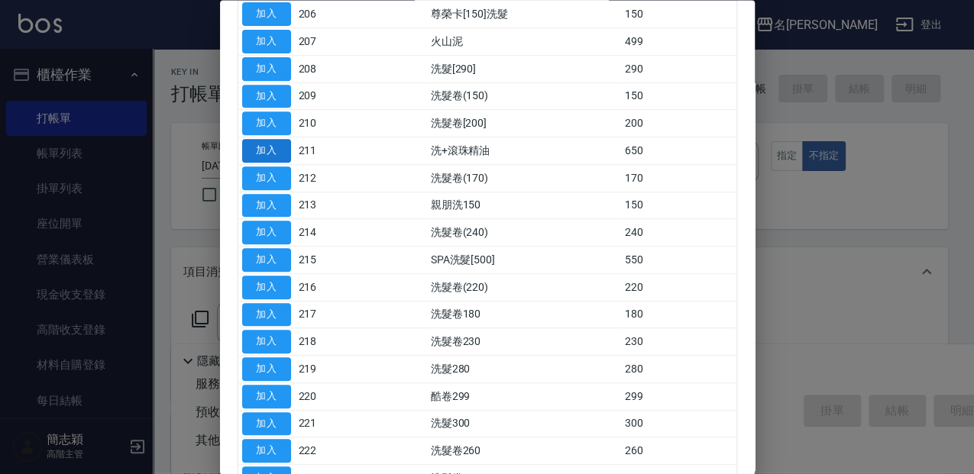
click at [268, 152] on button "加入" at bounding box center [266, 152] width 49 height 24
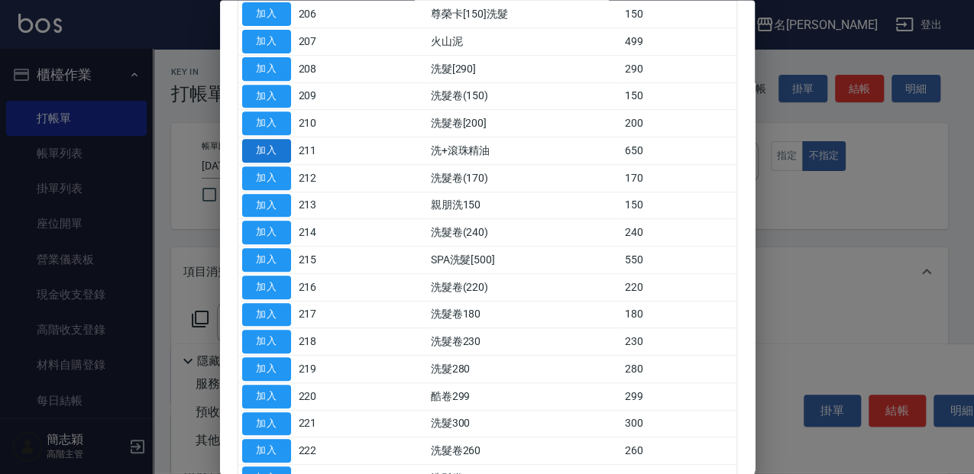
type input "洗+滾珠精油(211)"
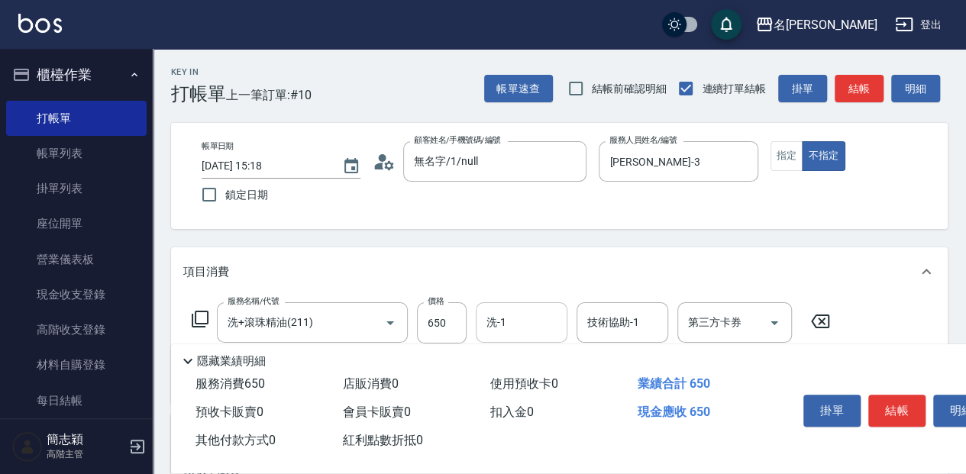
click at [498, 308] on div "洗-1" at bounding box center [522, 322] width 92 height 40
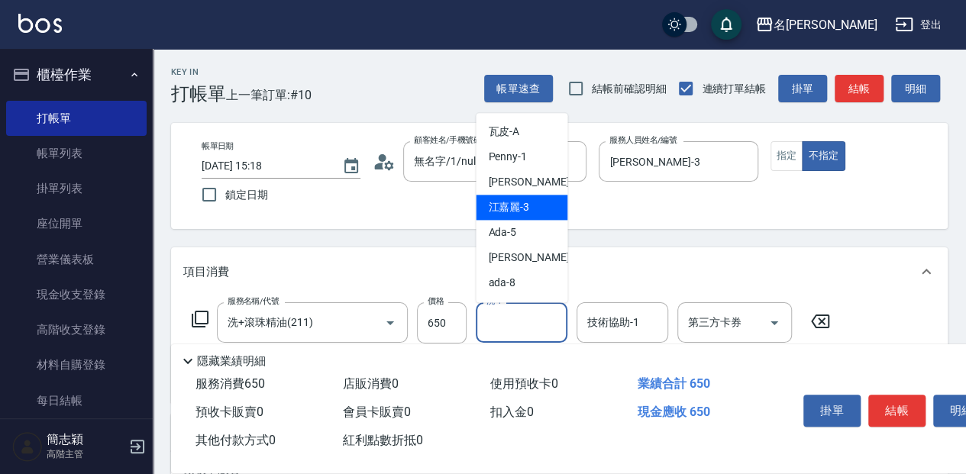
click at [535, 202] on div "[PERSON_NAME]-3" at bounding box center [522, 207] width 92 height 25
type input "[PERSON_NAME]-3"
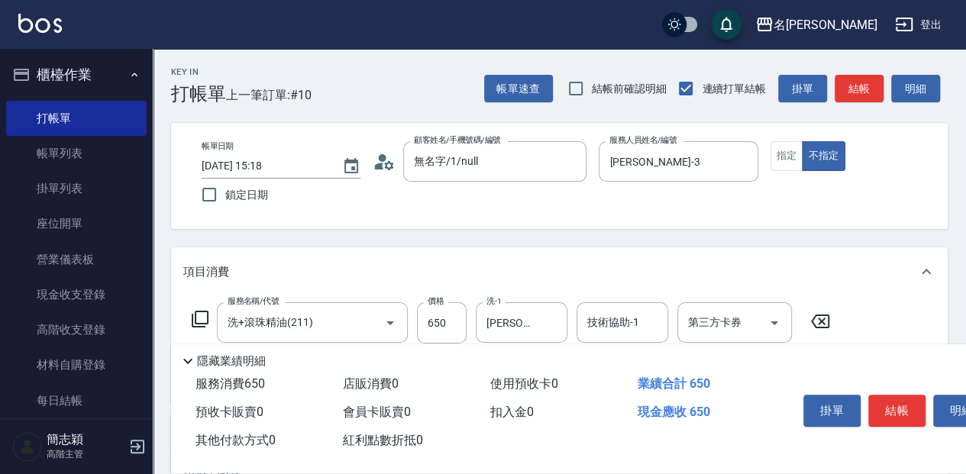
click at [603, 299] on div "服務名稱/代號 洗+滾珠精油(211) 服務名稱/代號 價格 650 價格 洗-1 [PERSON_NAME]-3 洗-1 技術協助-1 技術協助-1 第三方…" at bounding box center [559, 349] width 777 height 106
click at [608, 324] on input "技術協助-1" at bounding box center [623, 322] width 78 height 27
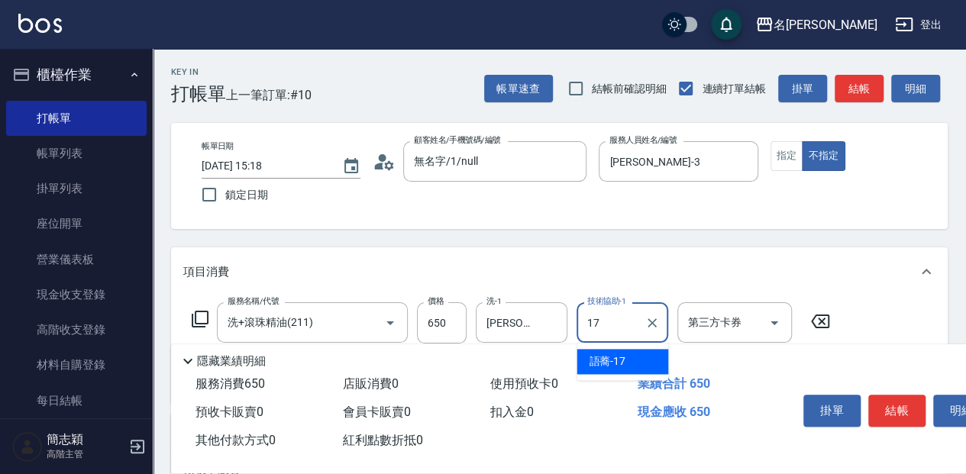
type input "語蕎-17"
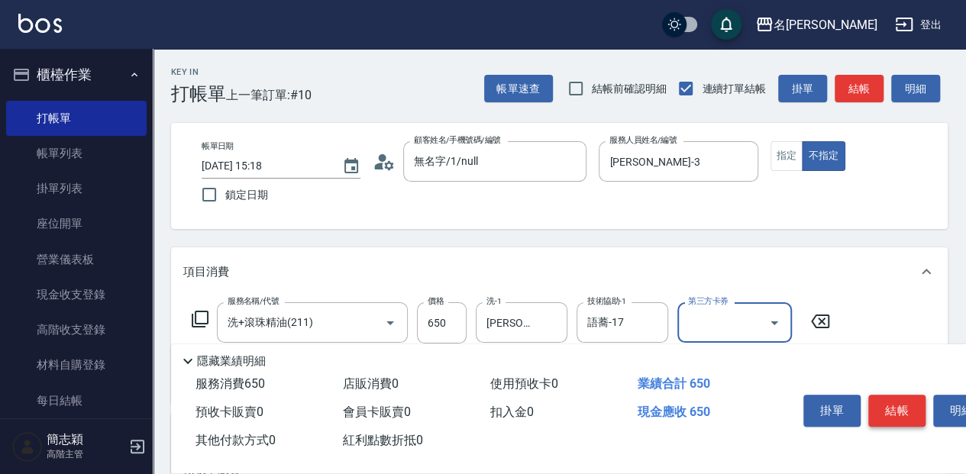
click at [895, 415] on button "結帳" at bounding box center [896, 411] width 57 height 32
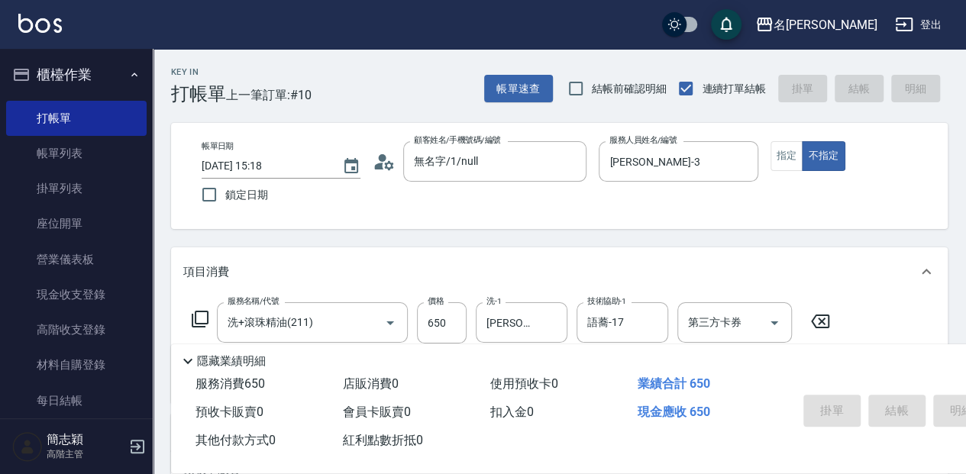
type input "[DATE] 15:19"
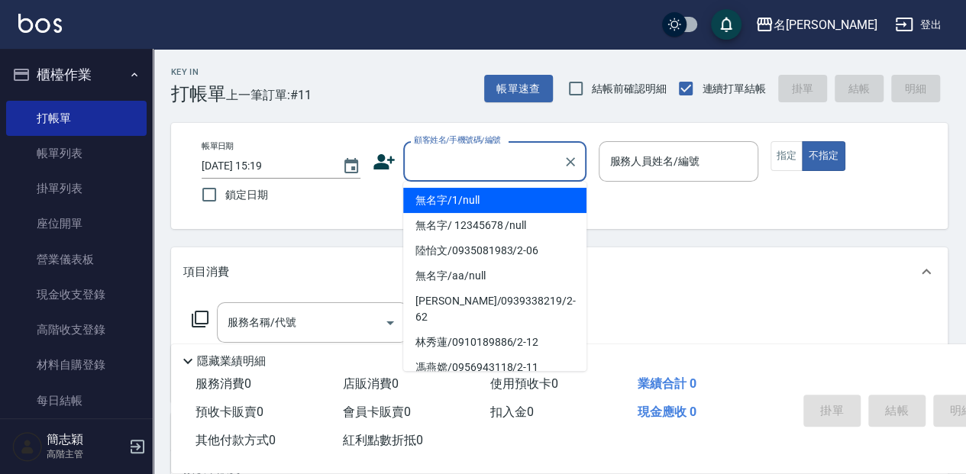
type input "無名字/1/null"
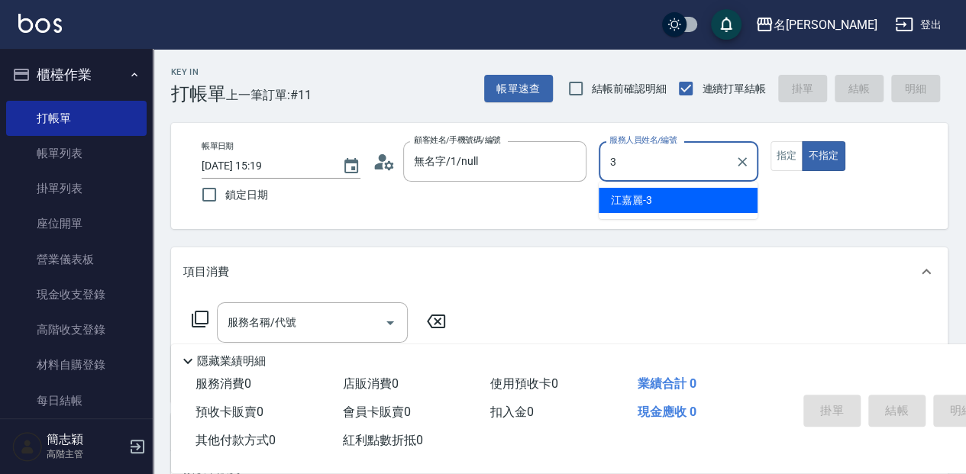
type input "[PERSON_NAME]-3"
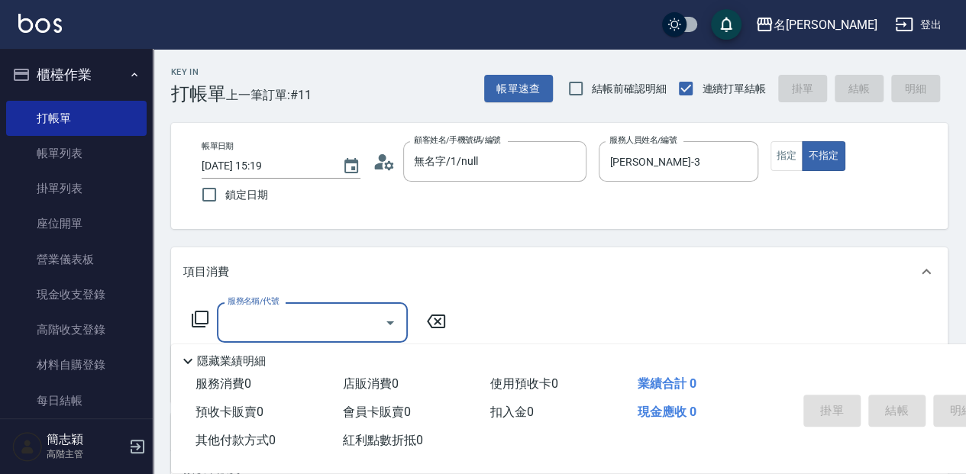
click at [201, 321] on icon at bounding box center [200, 319] width 18 height 18
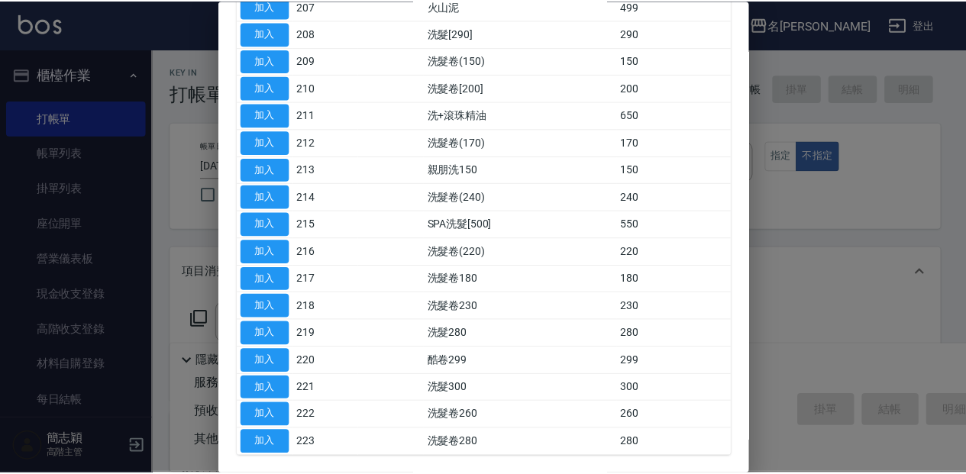
scroll to position [356, 0]
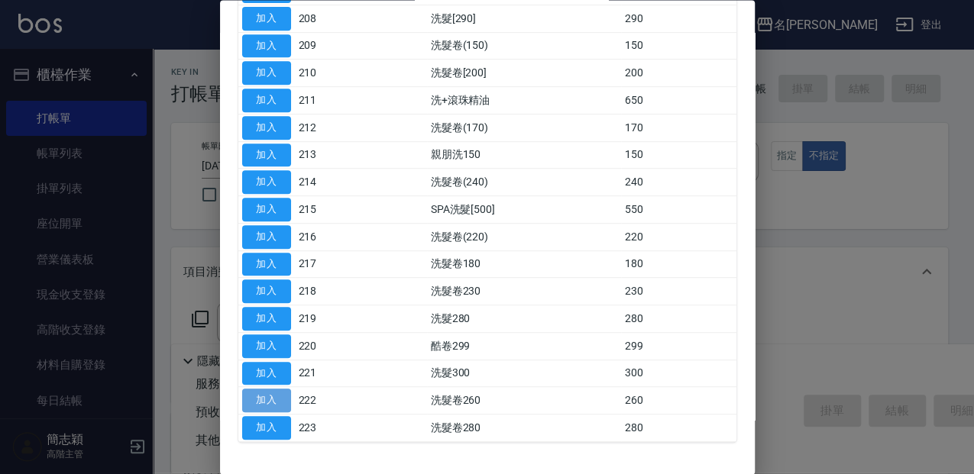
click at [254, 400] on button "加入" at bounding box center [266, 402] width 49 height 24
type input "洗髮卷260(222)"
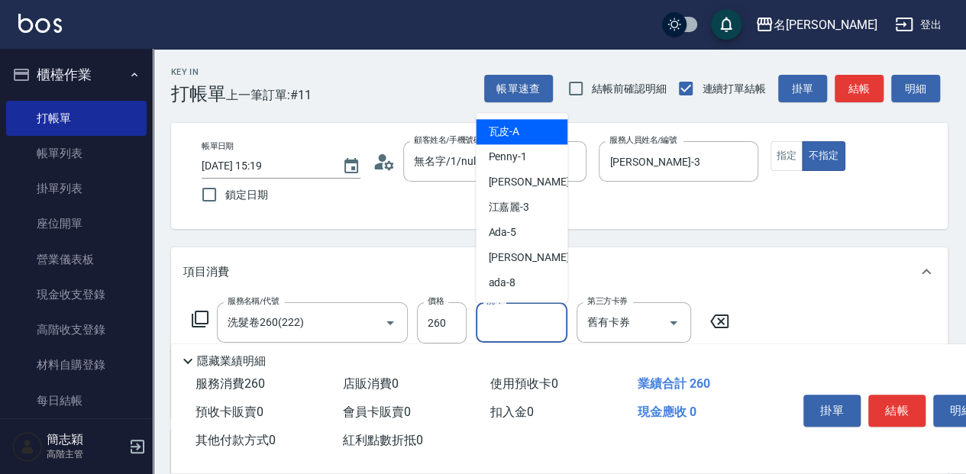
click at [551, 318] on input "洗-1" at bounding box center [522, 322] width 78 height 27
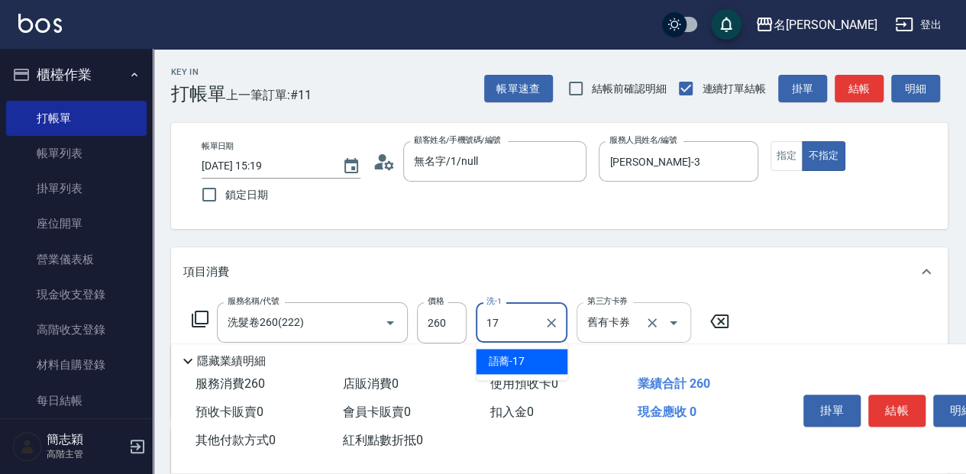
type input "語蕎-17"
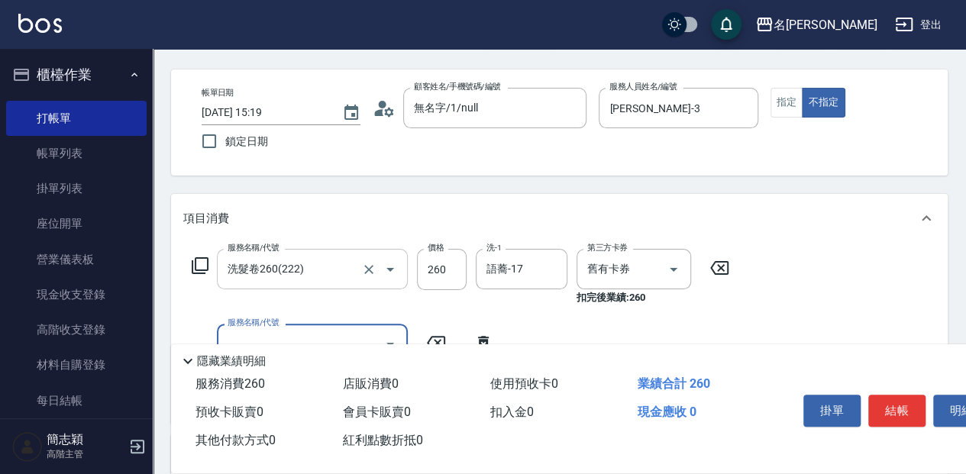
scroll to position [153, 0]
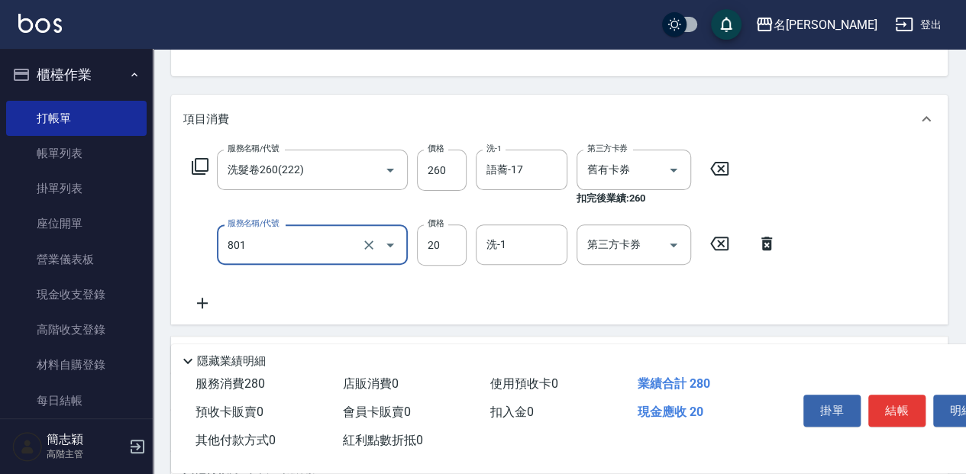
type input "潤絲20(801)"
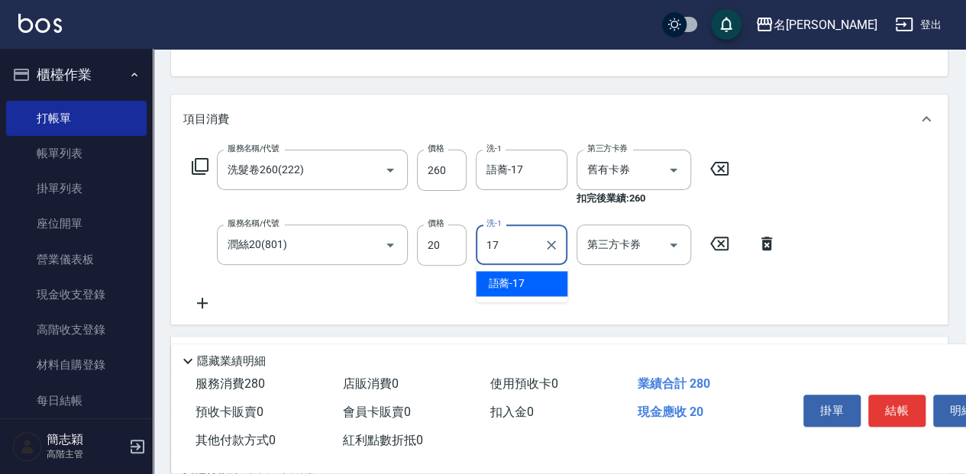
type input "語蕎-17"
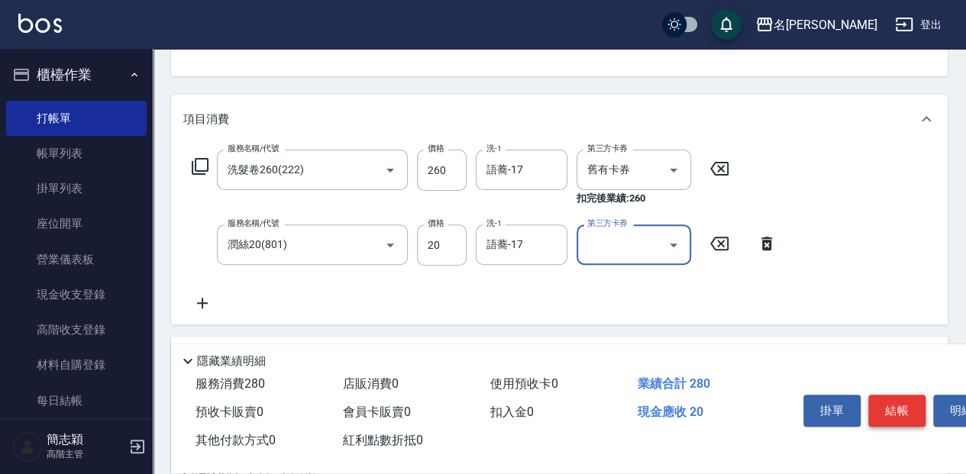
click at [923, 411] on button "結帳" at bounding box center [896, 411] width 57 height 32
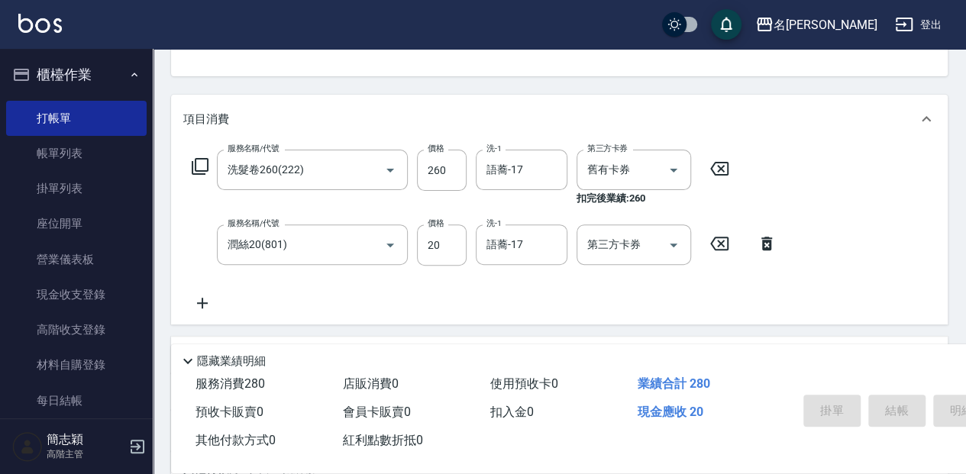
type input "[DATE] 15:20"
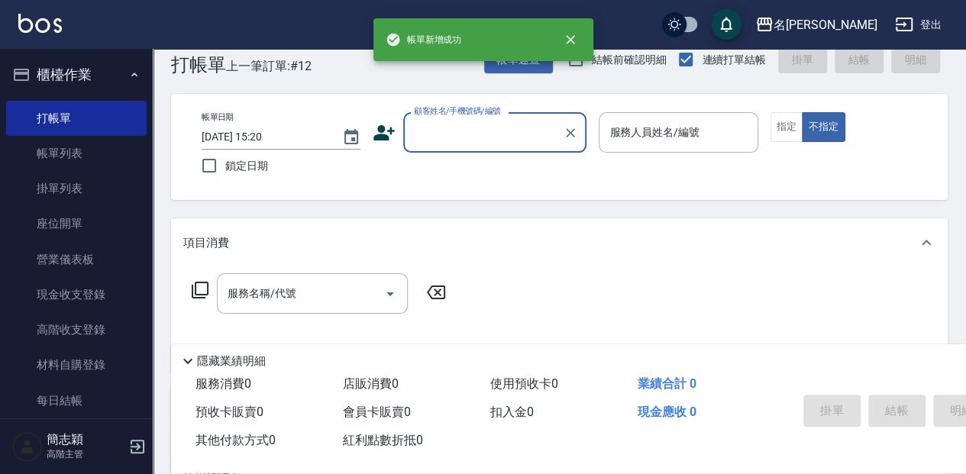
scroll to position [0, 0]
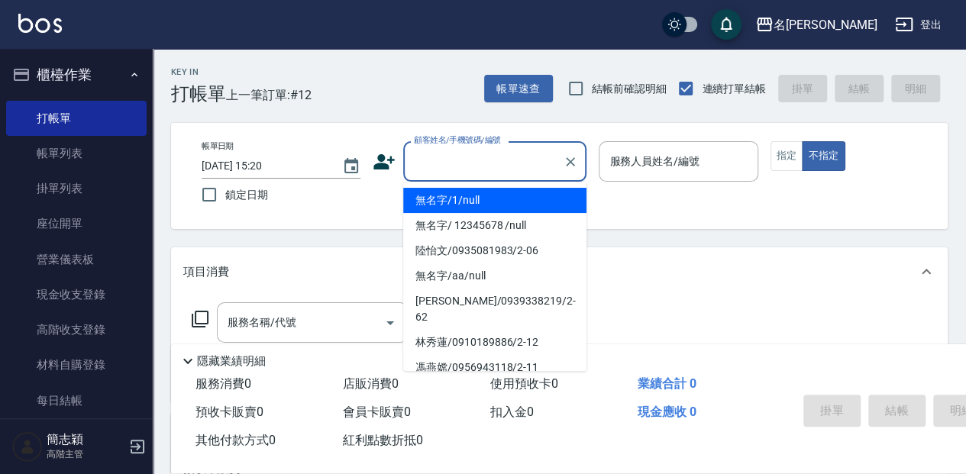
type input "無名字/1/null"
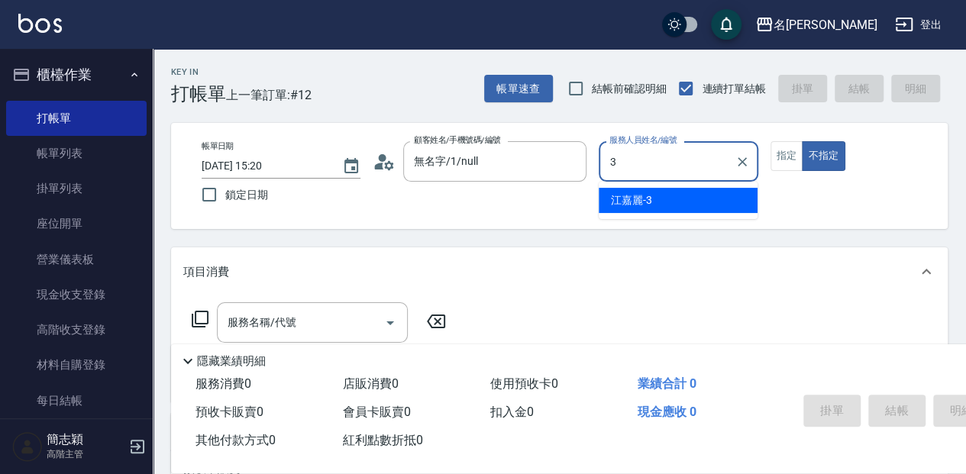
type input "[PERSON_NAME]-3"
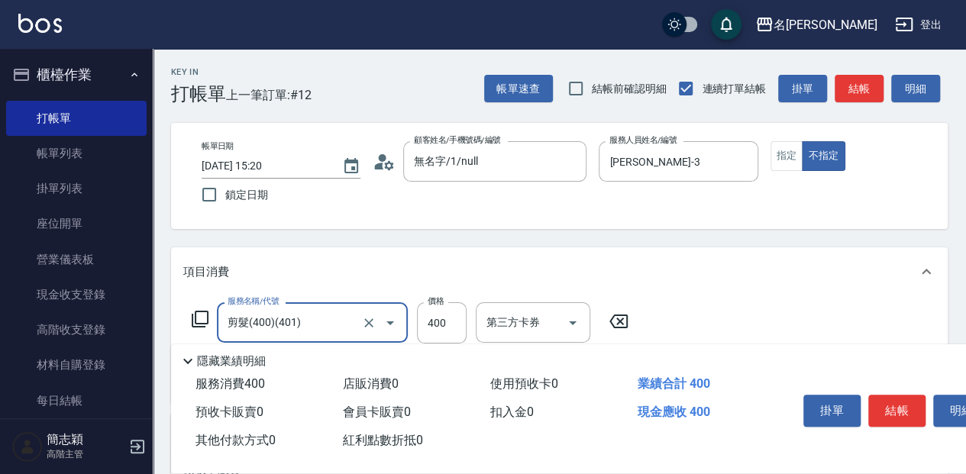
type input "剪髮(400)(401)"
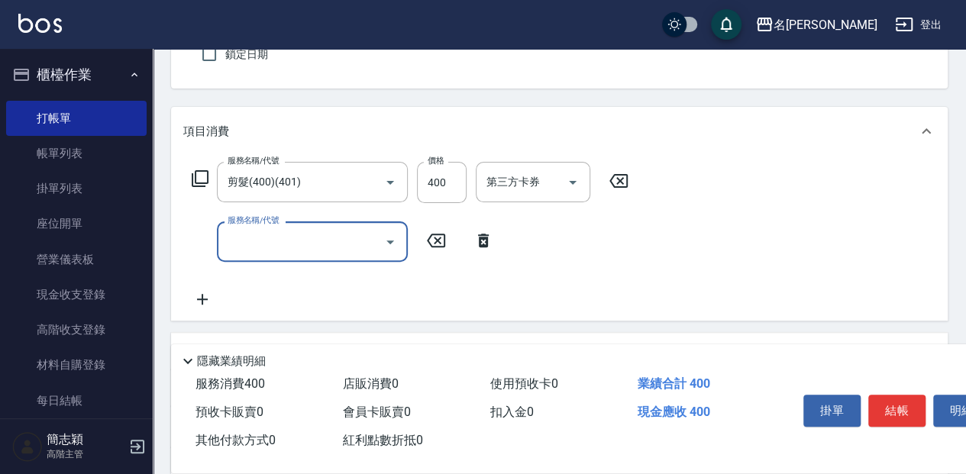
scroll to position [153, 0]
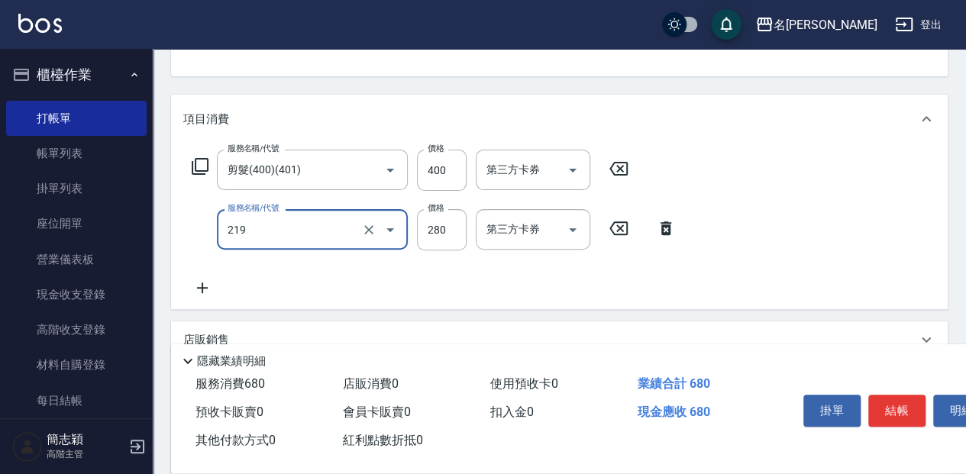
type input "洗髮280(219)"
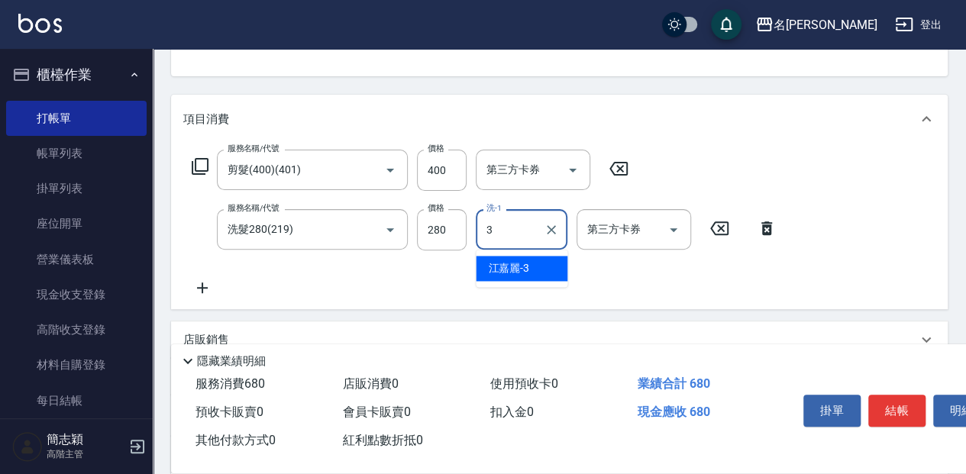
type input "[PERSON_NAME]-3"
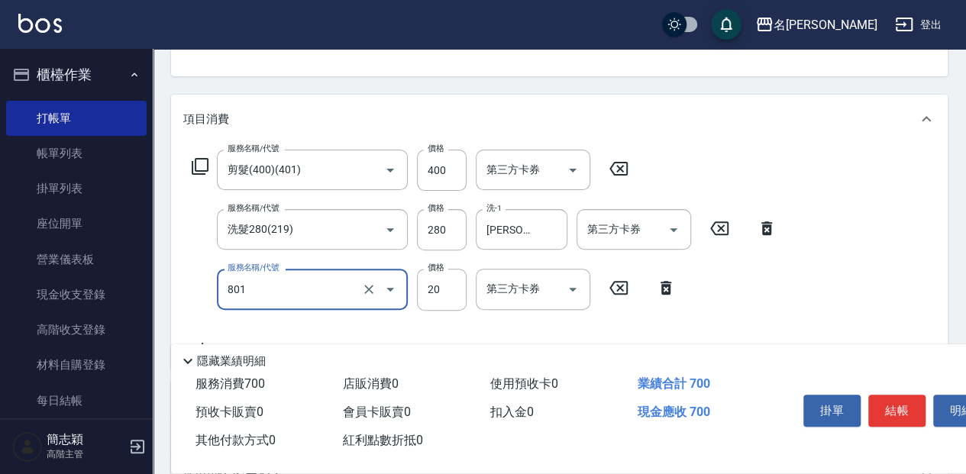
type input "潤絲20(801)"
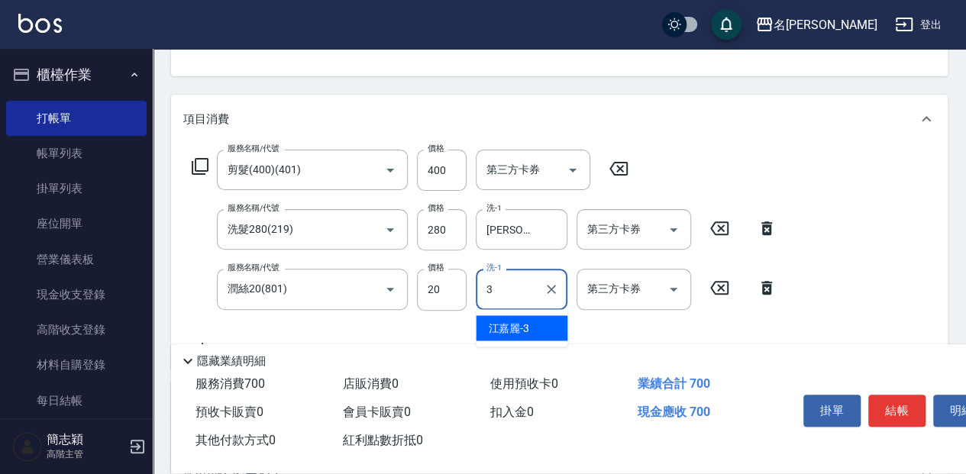
type input "[PERSON_NAME]-3"
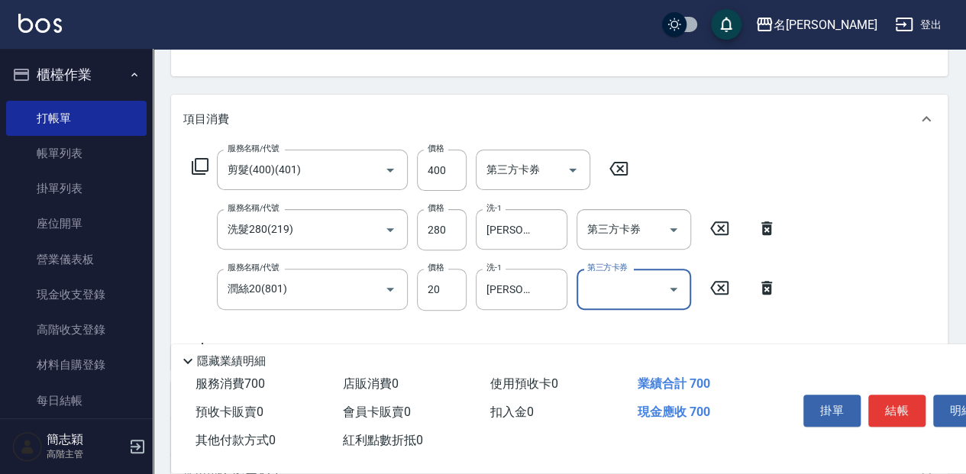
drag, startPoint x: 892, startPoint y: 403, endPoint x: 851, endPoint y: 428, distance: 48.3
click at [888, 404] on button "結帳" at bounding box center [896, 411] width 57 height 32
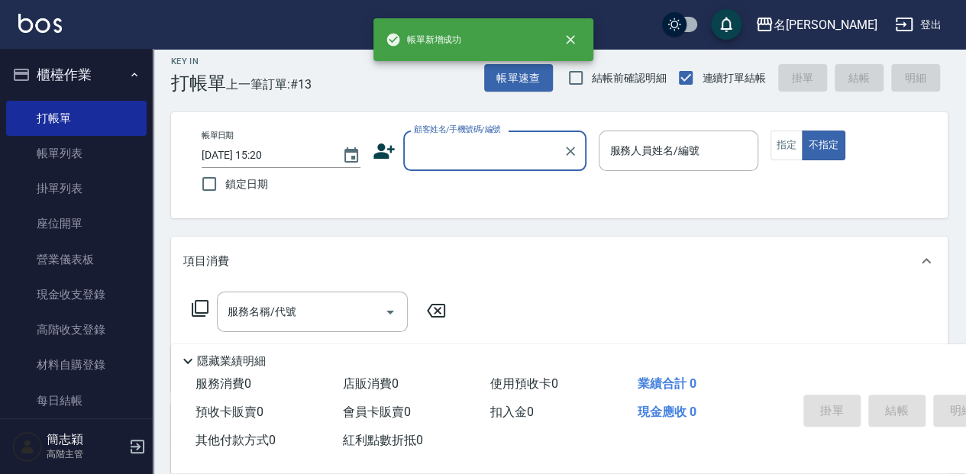
scroll to position [0, 0]
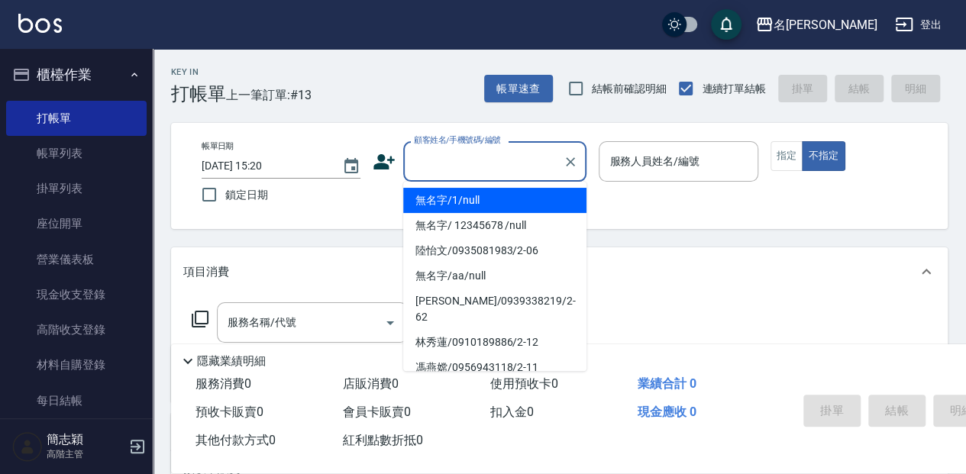
type input "無名字/1/null"
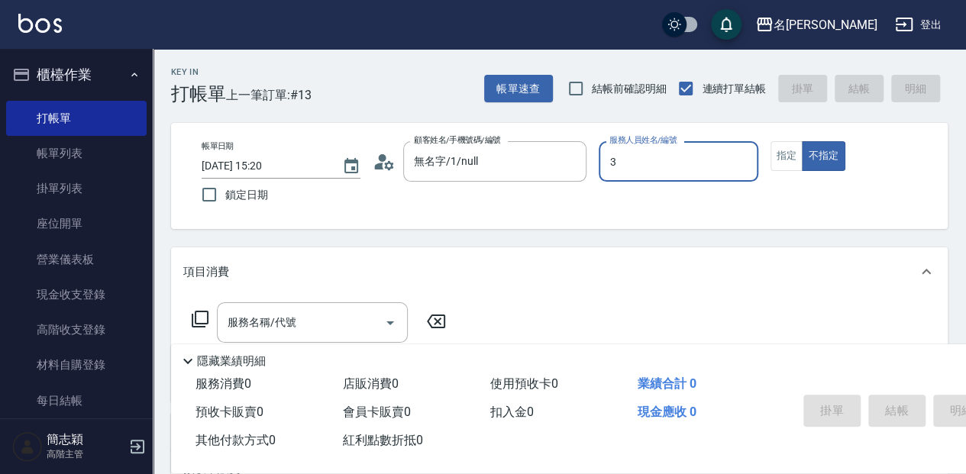
type input "[PERSON_NAME]-3"
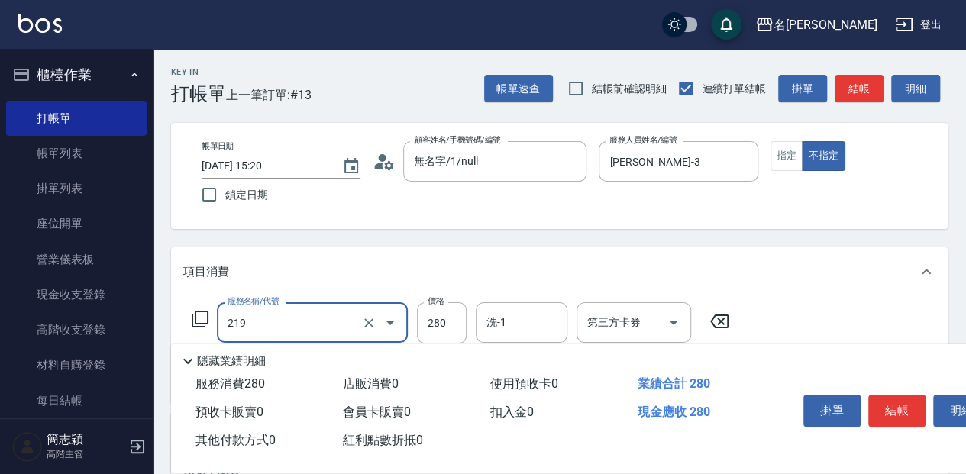
type input "洗髮280(219)"
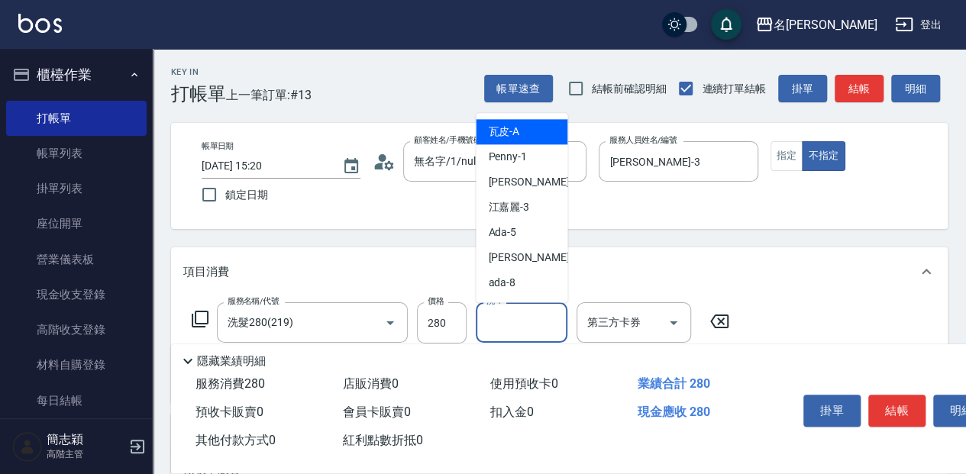
drag, startPoint x: 486, startPoint y: 315, endPoint x: 503, endPoint y: 310, distance: 18.2
click at [488, 315] on div "洗-1 洗-1" at bounding box center [522, 322] width 92 height 40
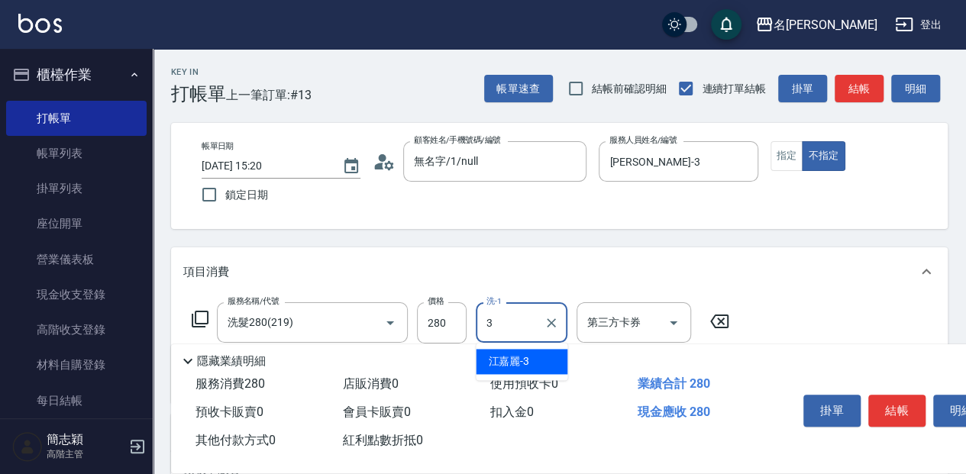
type input "[PERSON_NAME]-3"
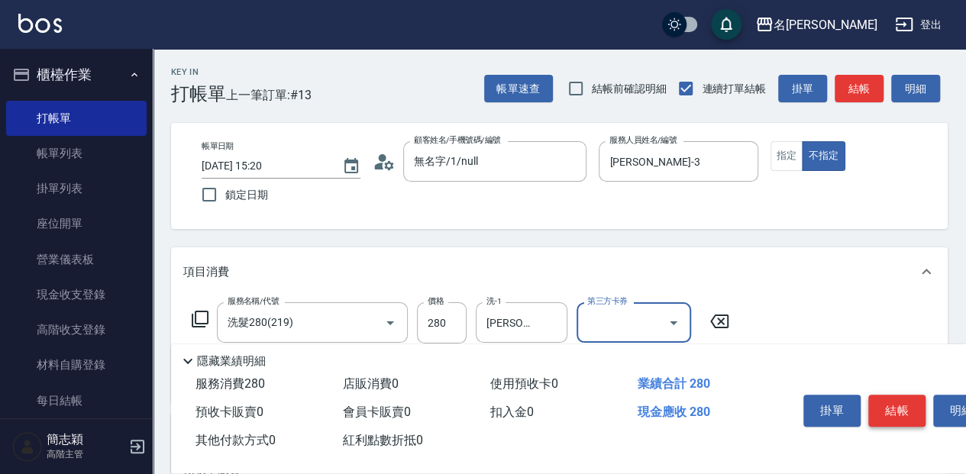
click at [912, 412] on button "結帳" at bounding box center [896, 411] width 57 height 32
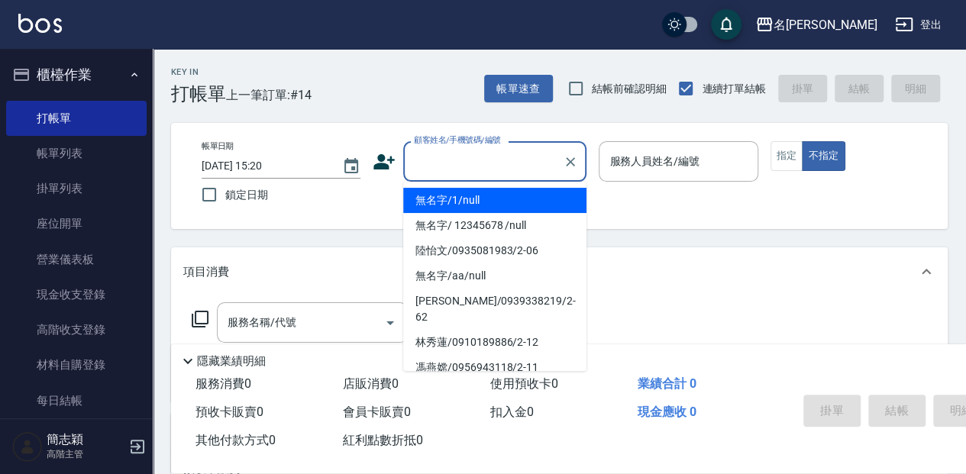
type input "無名字/1/null"
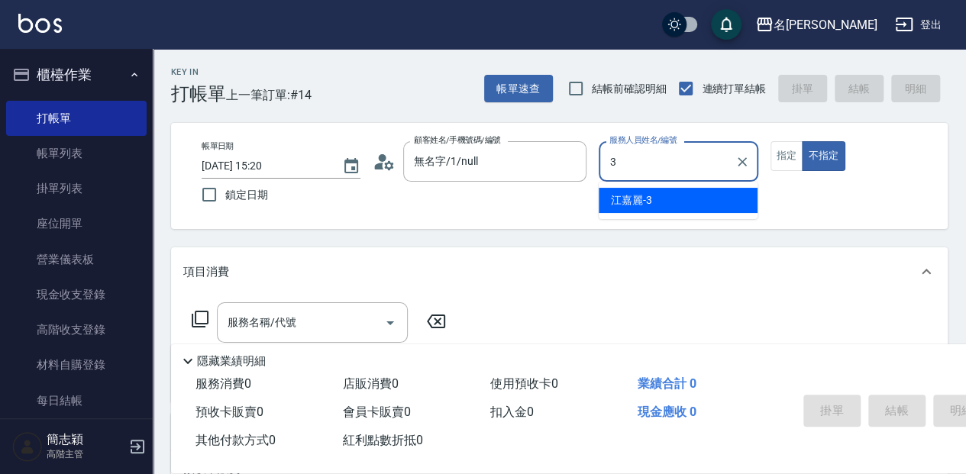
type input "[PERSON_NAME]-3"
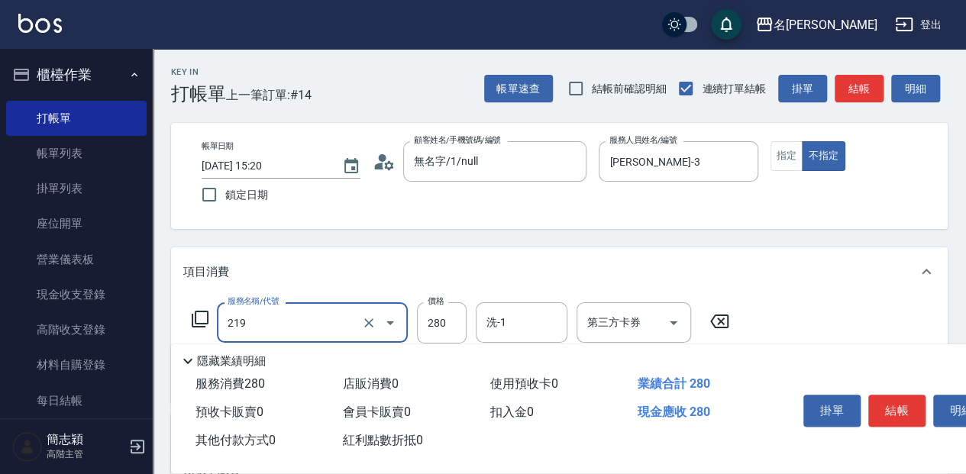
type input "洗髮280(219)"
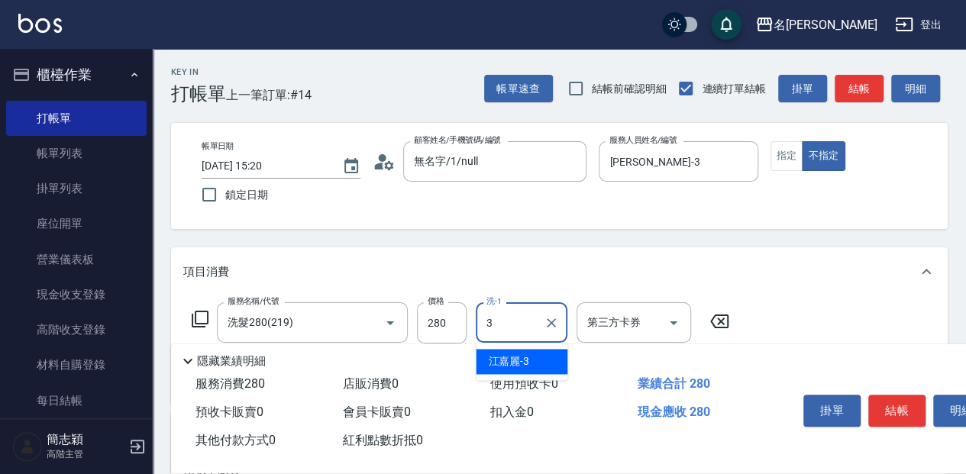
type input "[PERSON_NAME]-3"
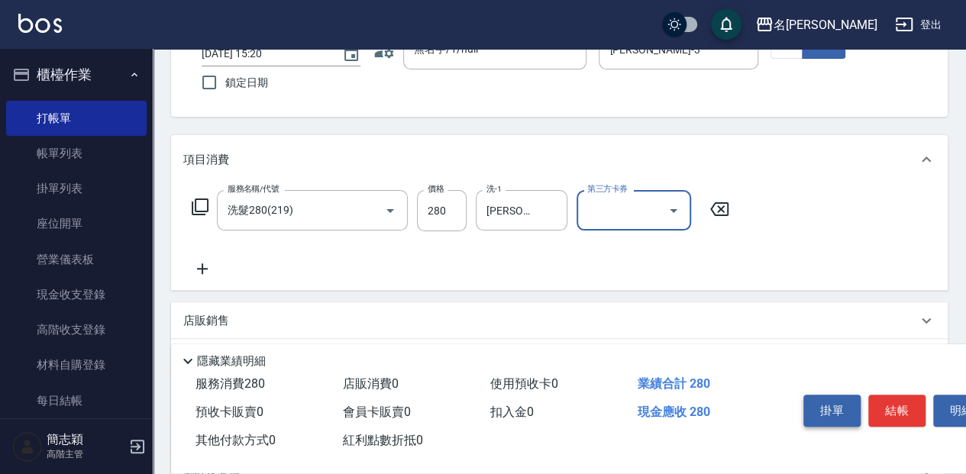
scroll to position [153, 0]
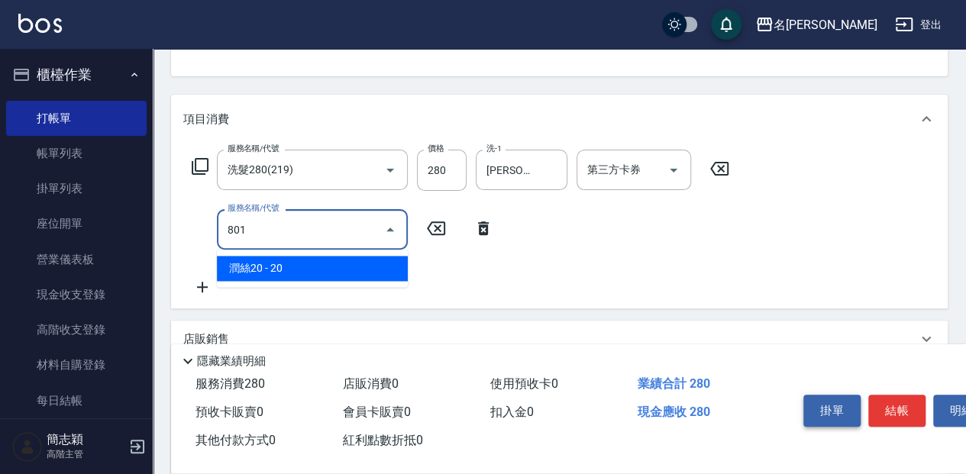
type input "潤絲20(801)"
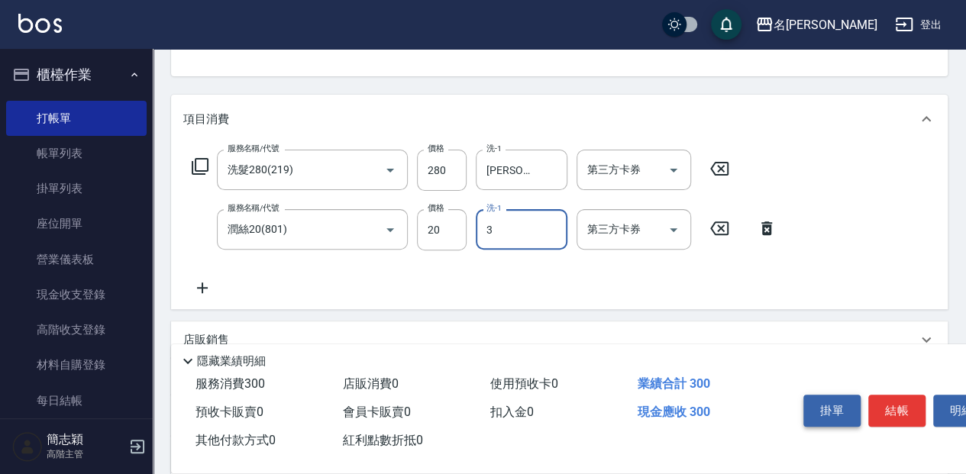
type input "[PERSON_NAME]-3"
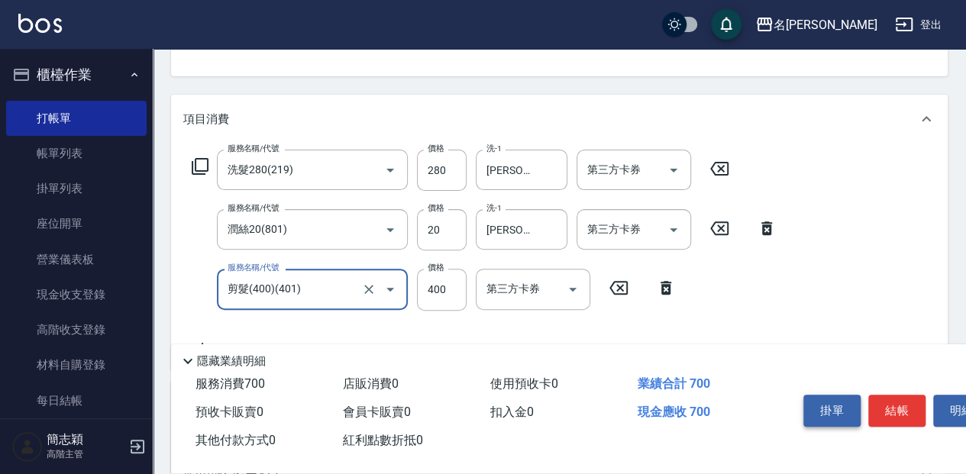
type input "剪髮(400)(401)"
type input "100"
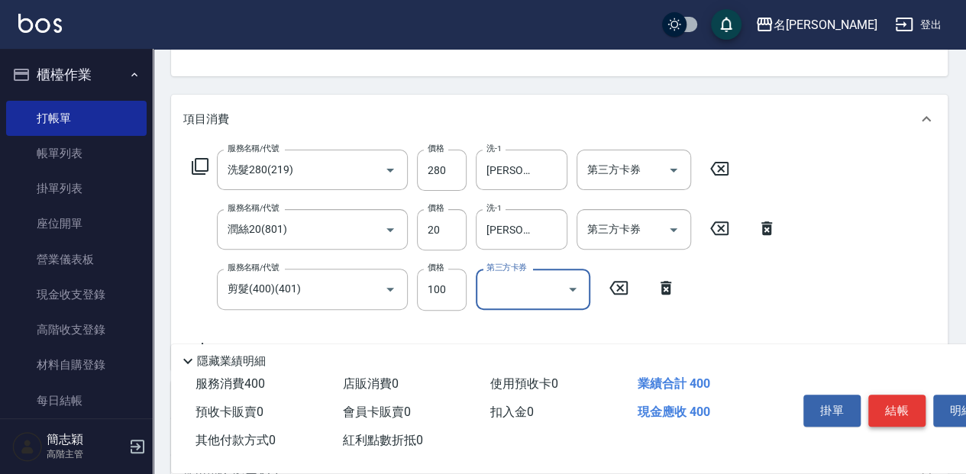
click at [881, 409] on button "結帳" at bounding box center [896, 411] width 57 height 32
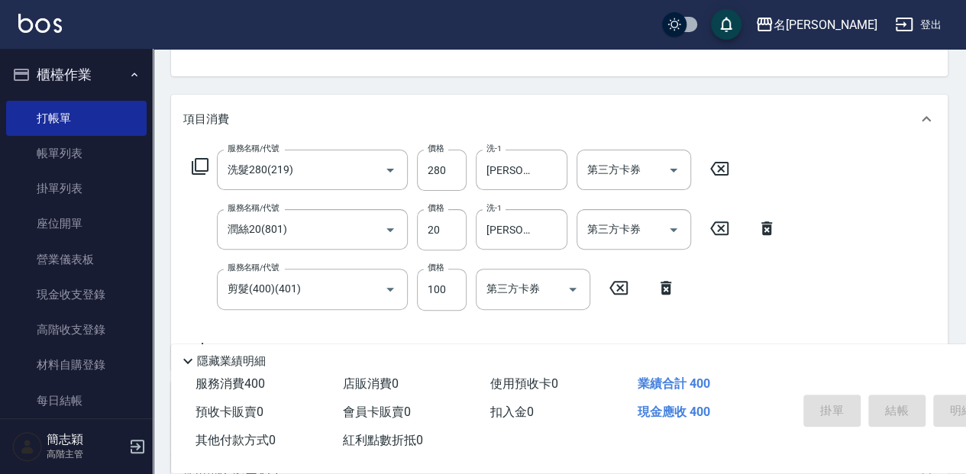
type input "[DATE] 15:21"
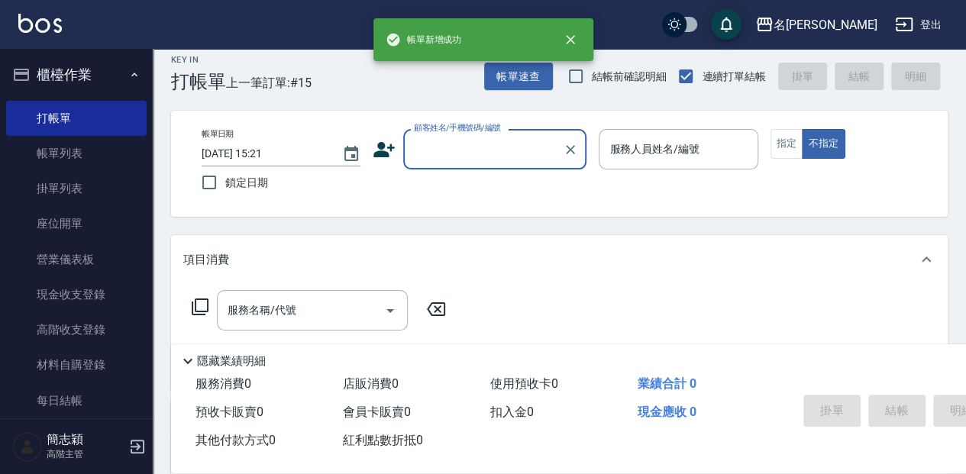
scroll to position [0, 0]
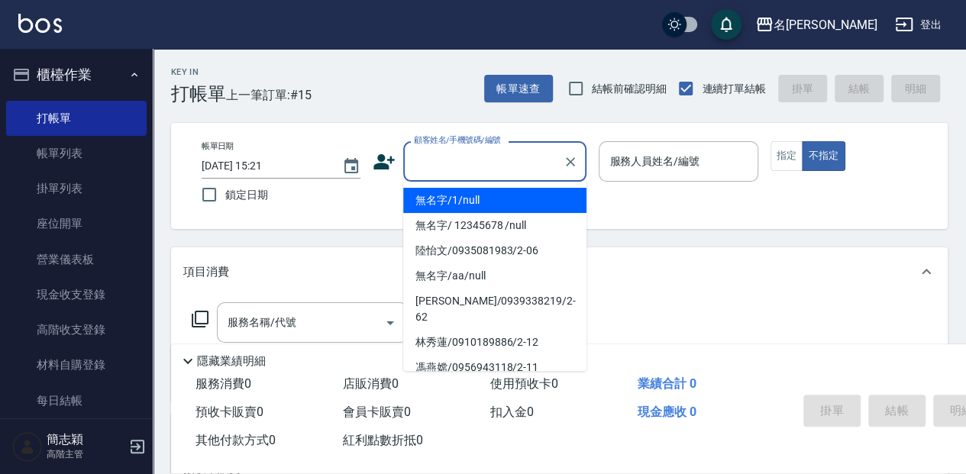
type input "無名字/1/null"
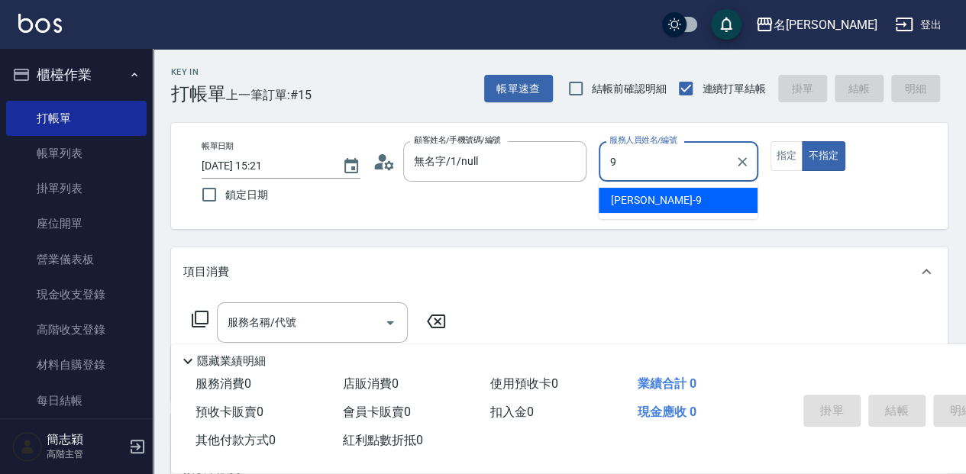
type input "[PERSON_NAME]-9"
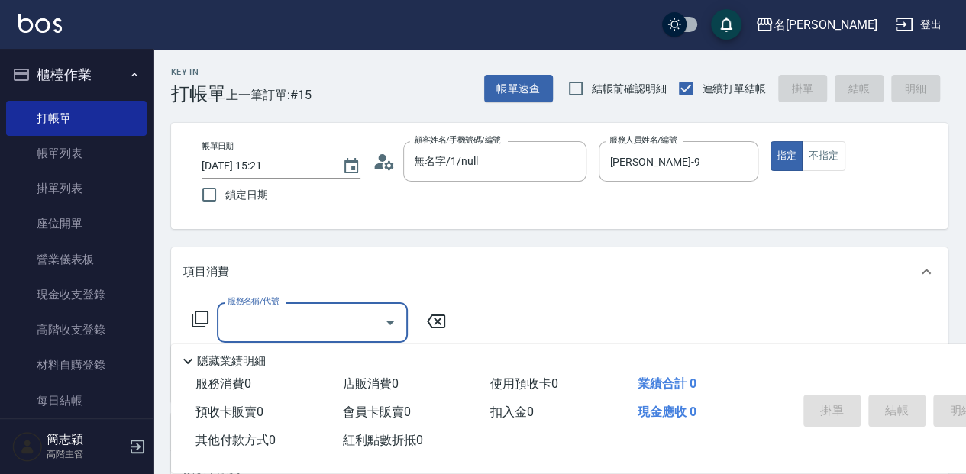
type input "1"
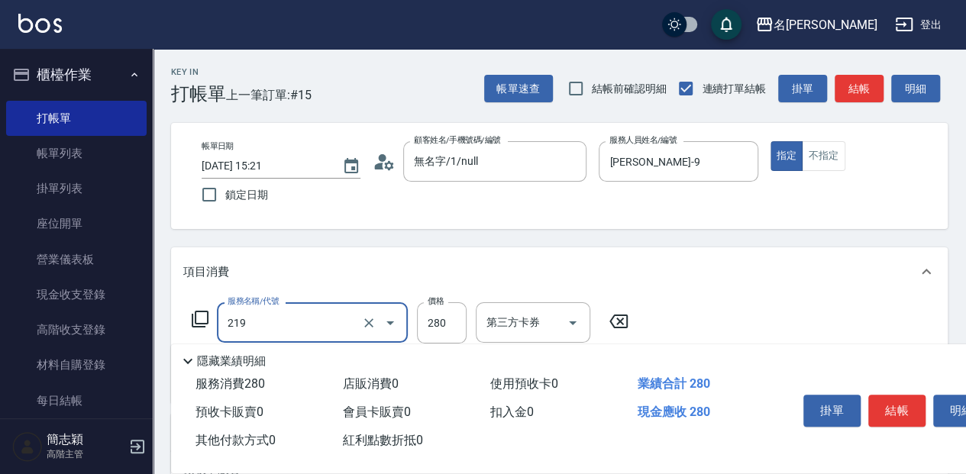
type input "洗髮280(219)"
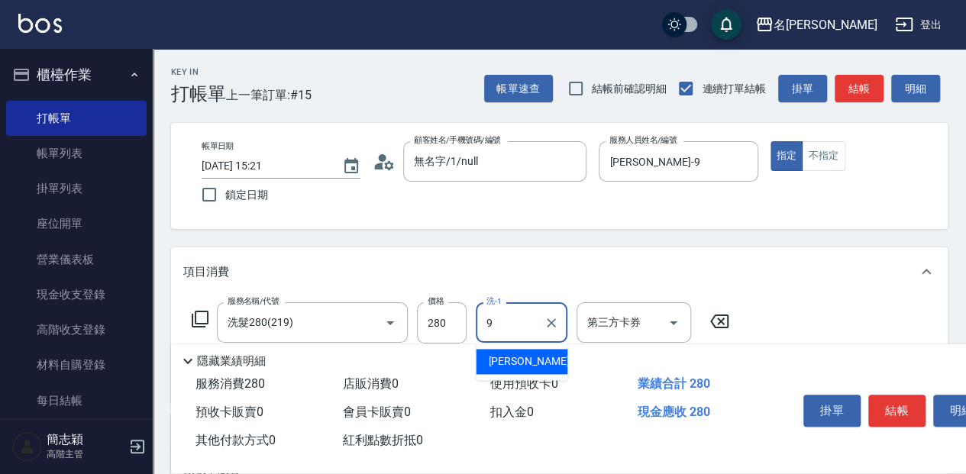
type input "[PERSON_NAME]-9"
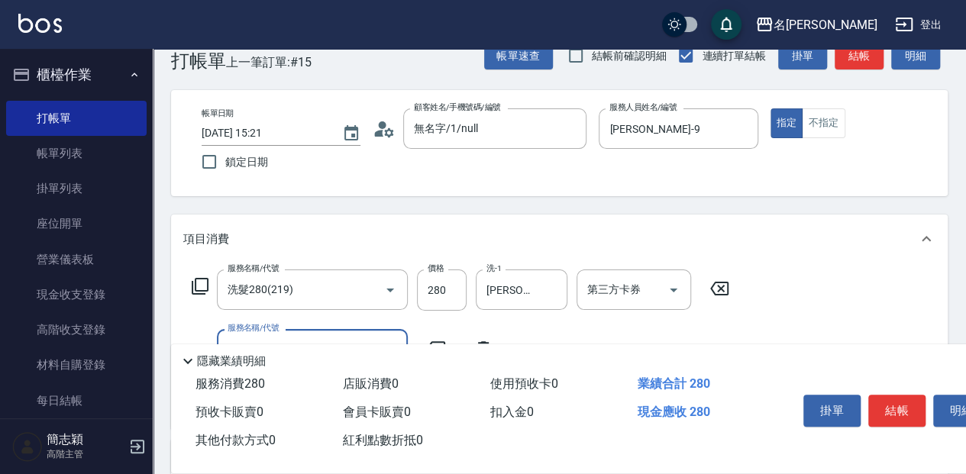
scroll to position [50, 0]
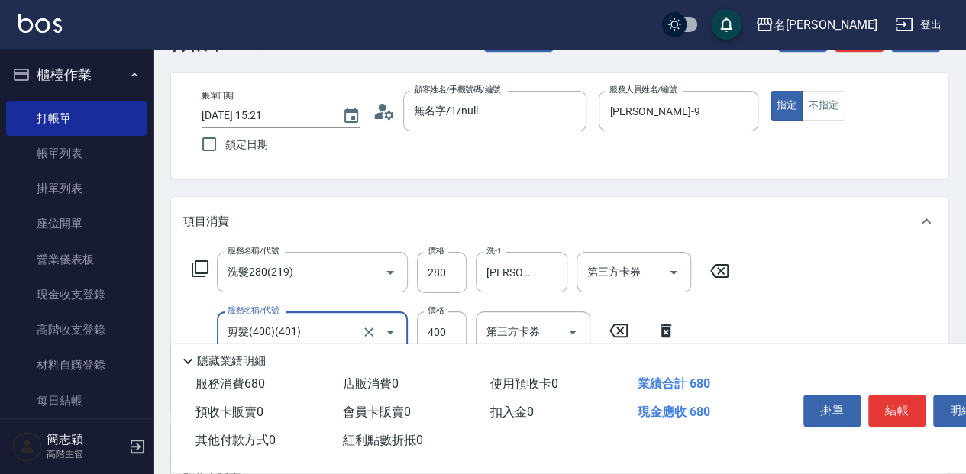
type input "剪髮(400)(401)"
type input "450"
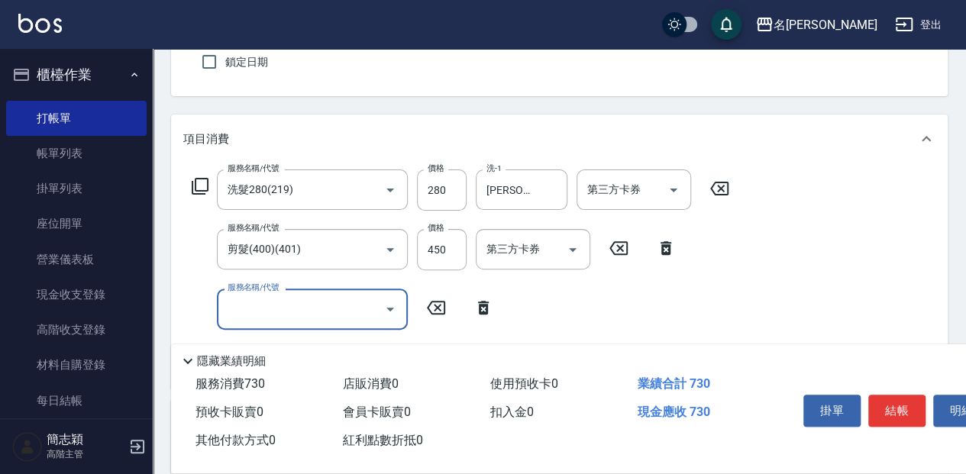
scroll to position [203, 0]
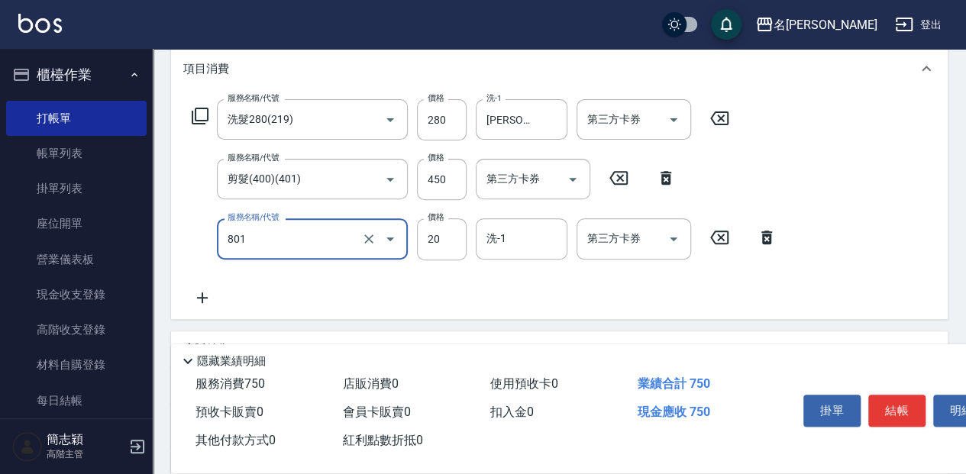
type input "潤絲20(801)"
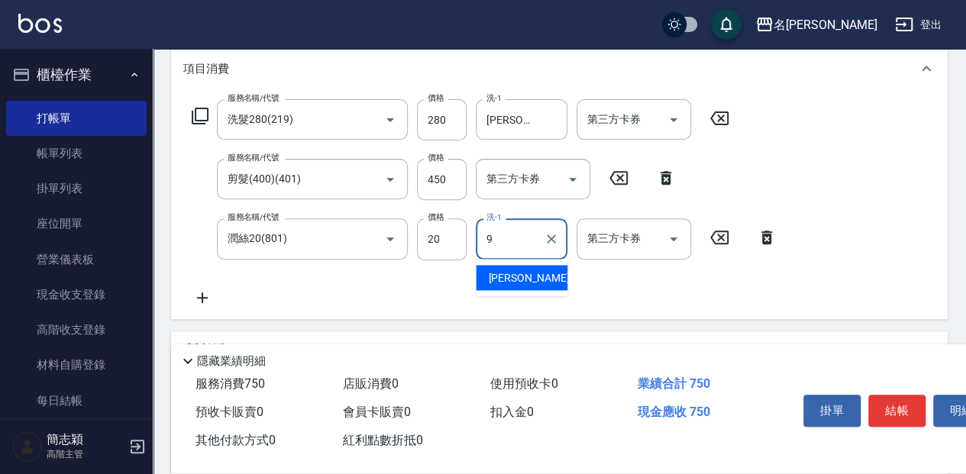
type input "[PERSON_NAME]-9"
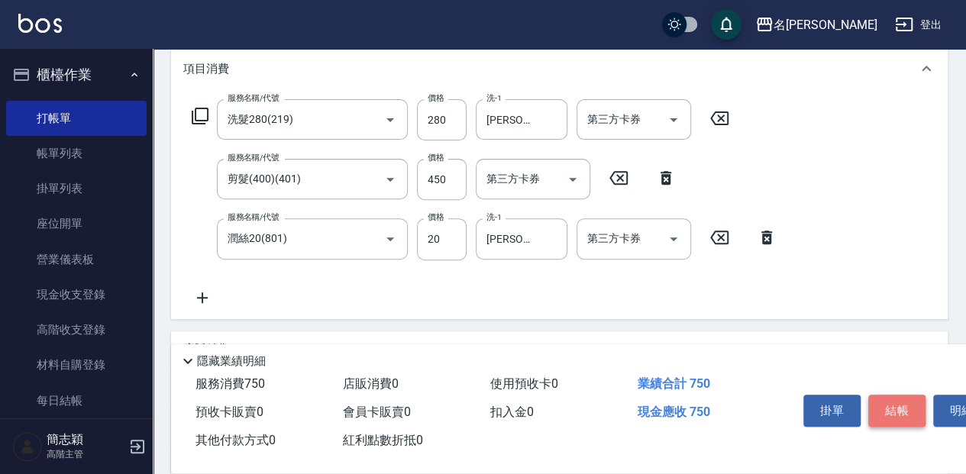
click at [899, 398] on button "結帳" at bounding box center [896, 411] width 57 height 32
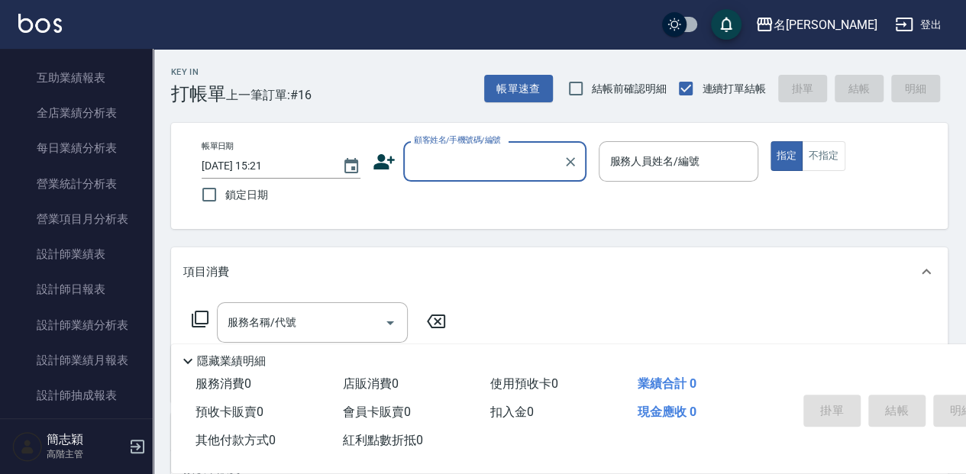
scroll to position [967, 0]
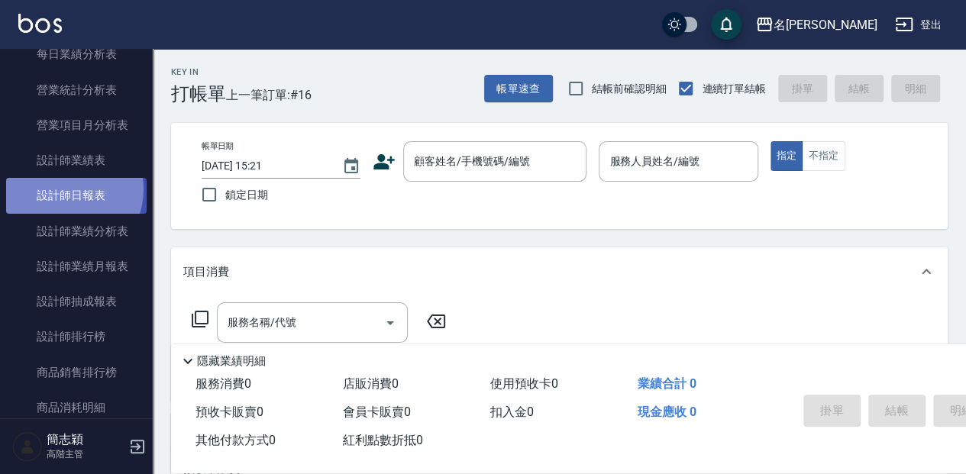
click at [63, 189] on link "設計師日報表" at bounding box center [76, 195] width 141 height 35
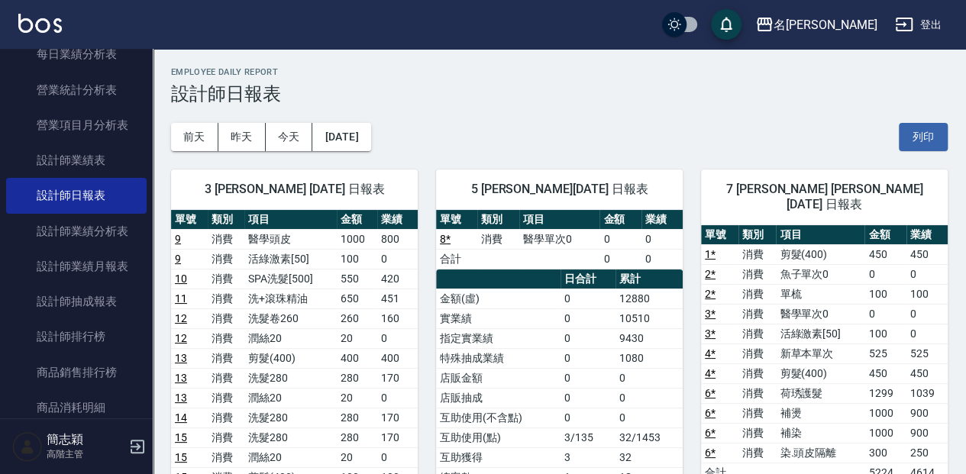
click at [153, 58] on div "櫃檯作業 打帳單 帳單列表 掛單列表 座位開單 營業儀表板 現金收支登錄 高階收支登錄 材料自購登錄 每日結帳 排班表 現場電腦打卡 掃碼打卡 預約管理 預約…" at bounding box center [77, 261] width 154 height 425
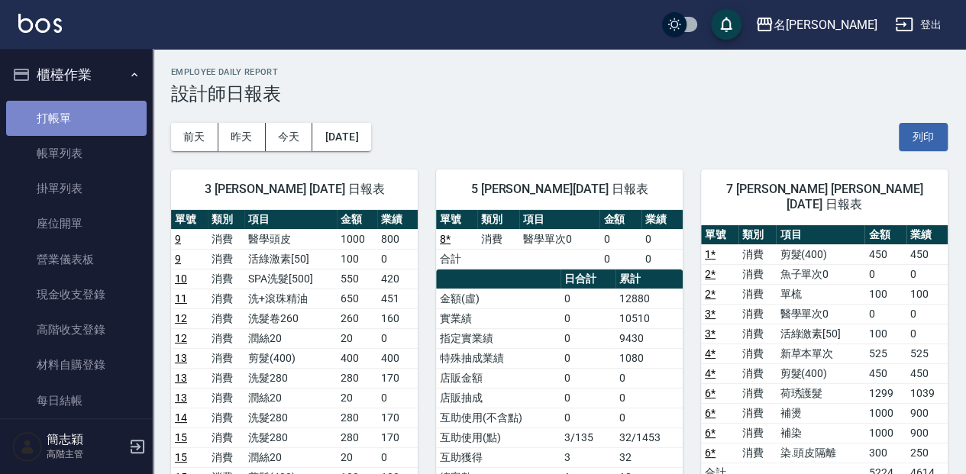
click at [133, 113] on link "打帳單" at bounding box center [76, 118] width 141 height 35
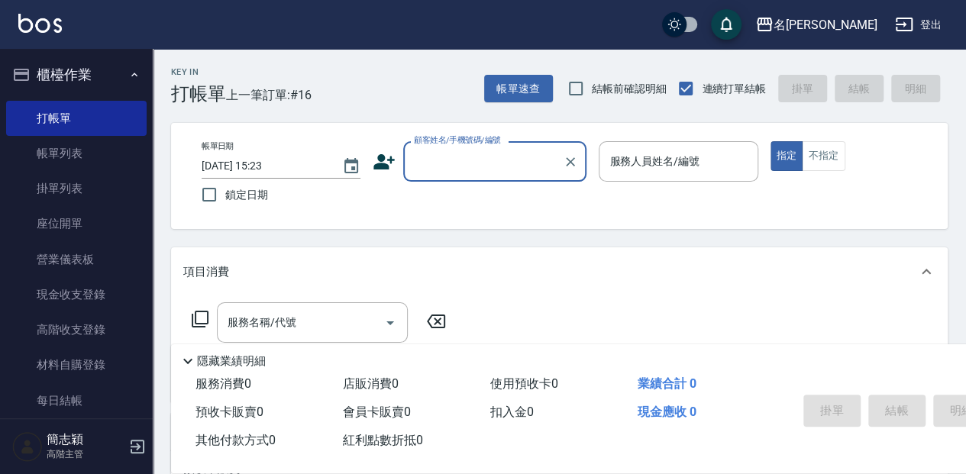
click at [425, 159] on input "顧客姓名/手機號碼/編號" at bounding box center [483, 161] width 147 height 27
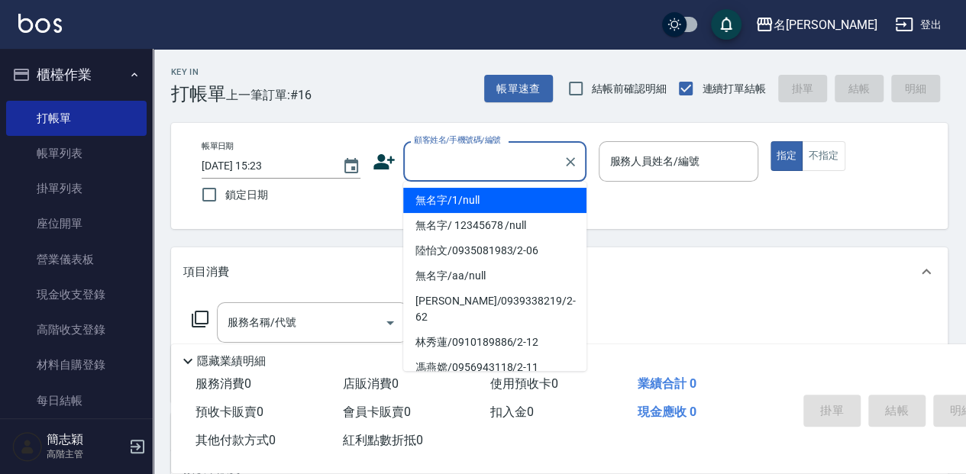
click at [464, 200] on li "無名字/1/null" at bounding box center [494, 200] width 183 height 25
type input "無名字/1/null"
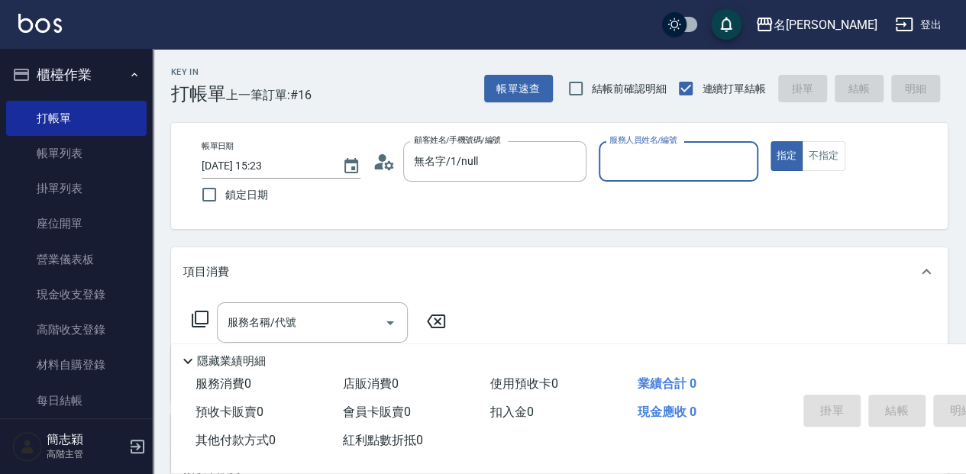
click at [634, 152] on input "服務人員姓名/編號" at bounding box center [678, 161] width 145 height 27
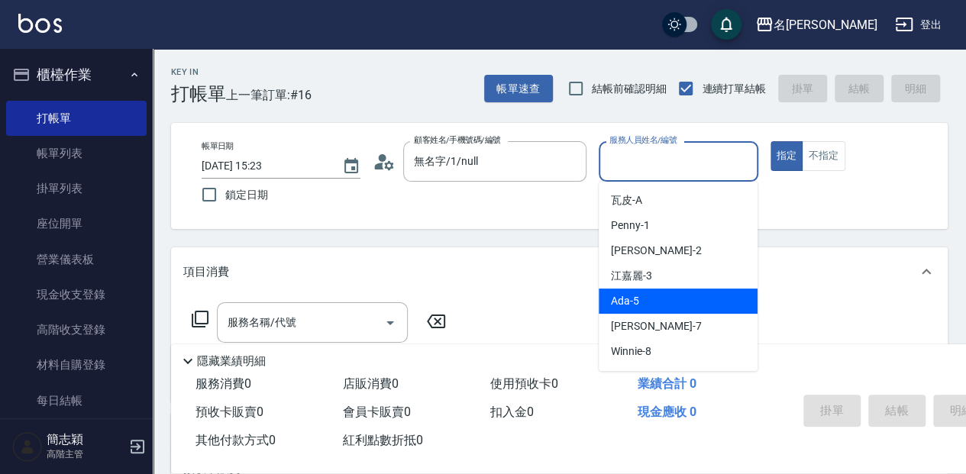
click at [677, 308] on div "Ada -5" at bounding box center [678, 301] width 159 height 25
type input "Ada-5"
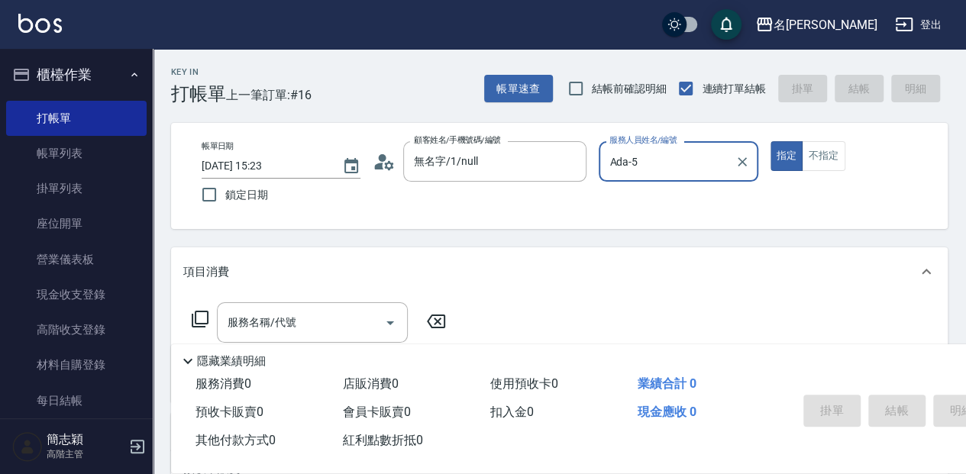
click at [205, 320] on icon at bounding box center [200, 319] width 18 height 18
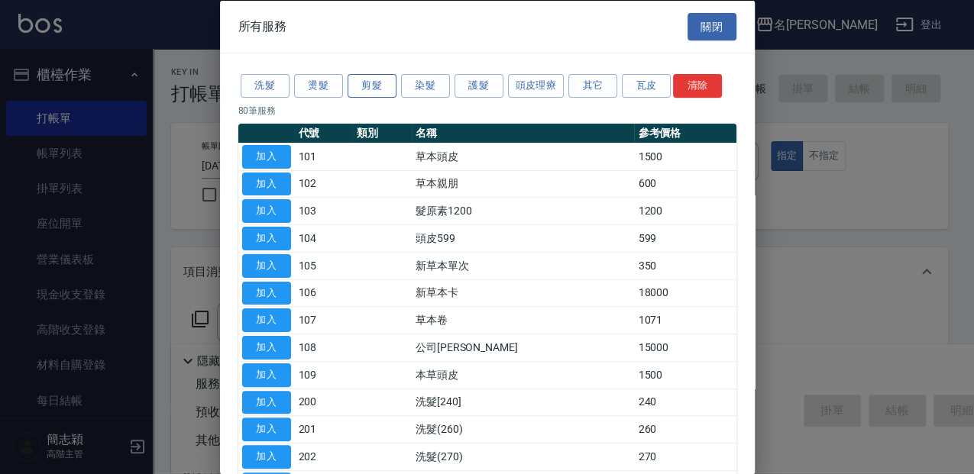
click at [380, 84] on button "剪髮" at bounding box center [372, 86] width 49 height 24
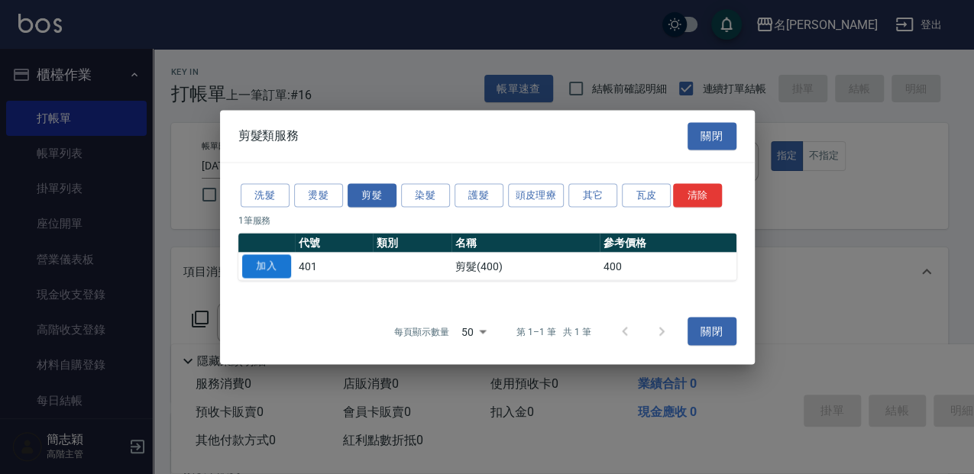
click at [272, 268] on button "加入" at bounding box center [266, 266] width 49 height 24
type input "剪髮(400)(401)"
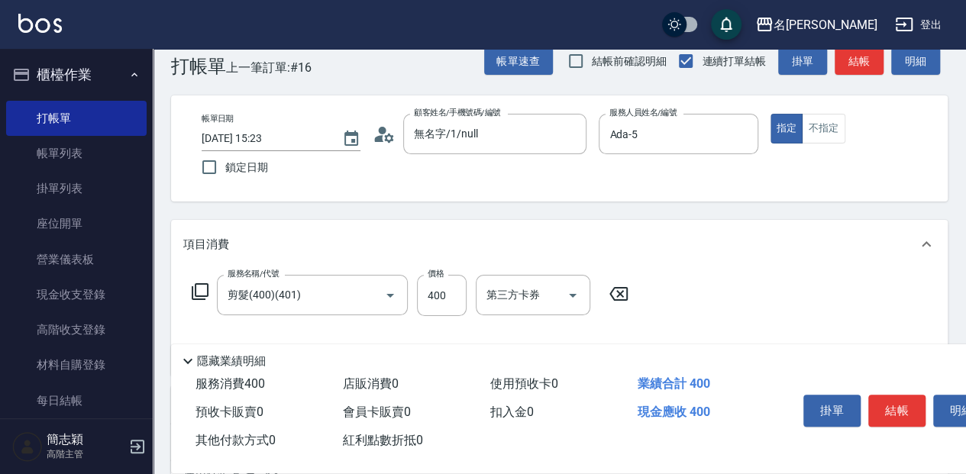
scroll to position [50, 0]
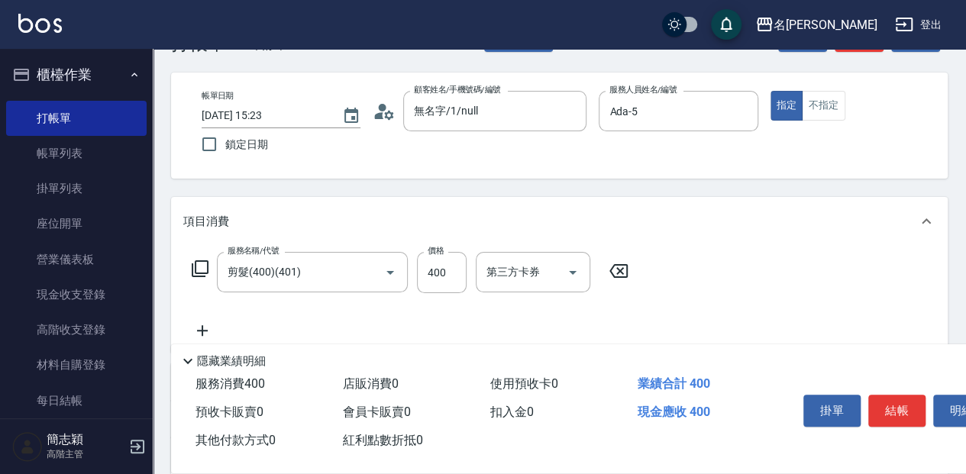
click at [207, 331] on icon at bounding box center [202, 330] width 11 height 11
click at [205, 269] on icon at bounding box center [200, 269] width 18 height 18
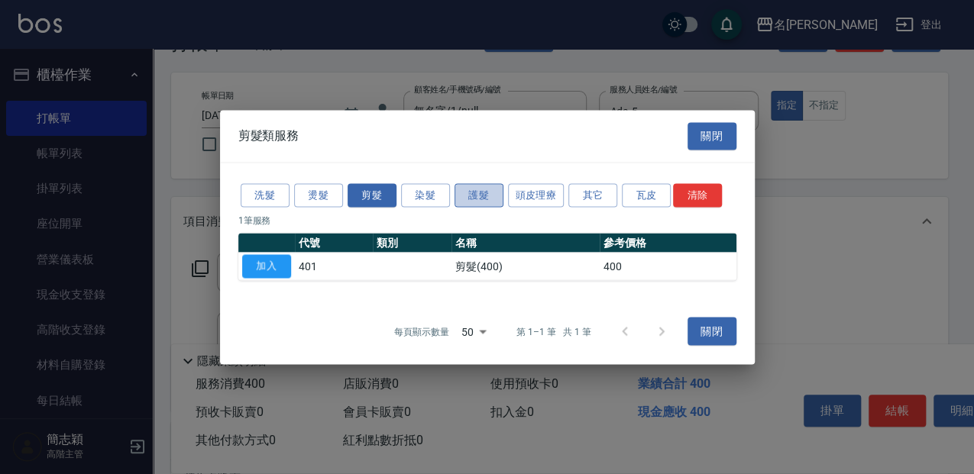
click at [478, 197] on button "護髮" at bounding box center [478, 195] width 49 height 24
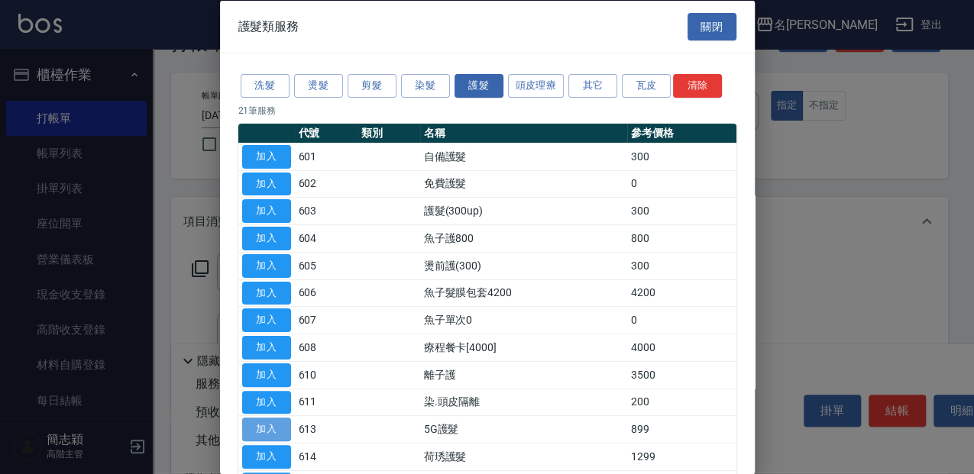
click at [270, 426] on button "加入" at bounding box center [266, 430] width 49 height 24
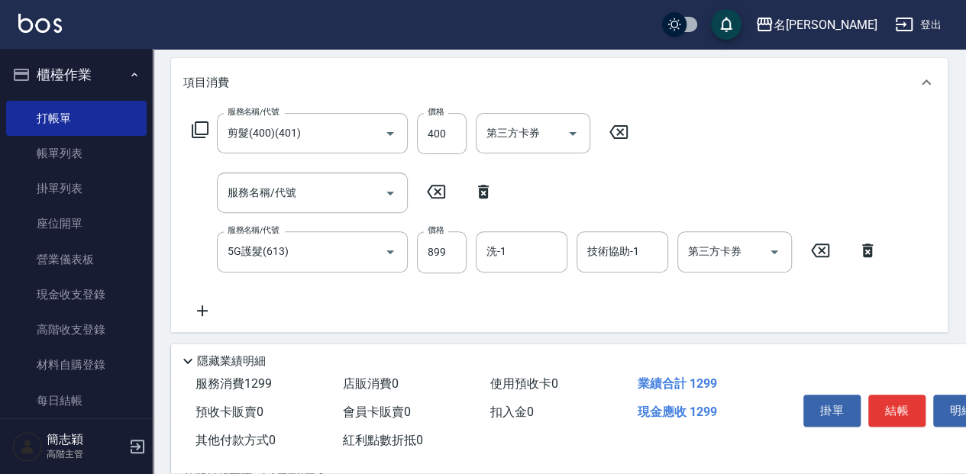
scroll to position [203, 0]
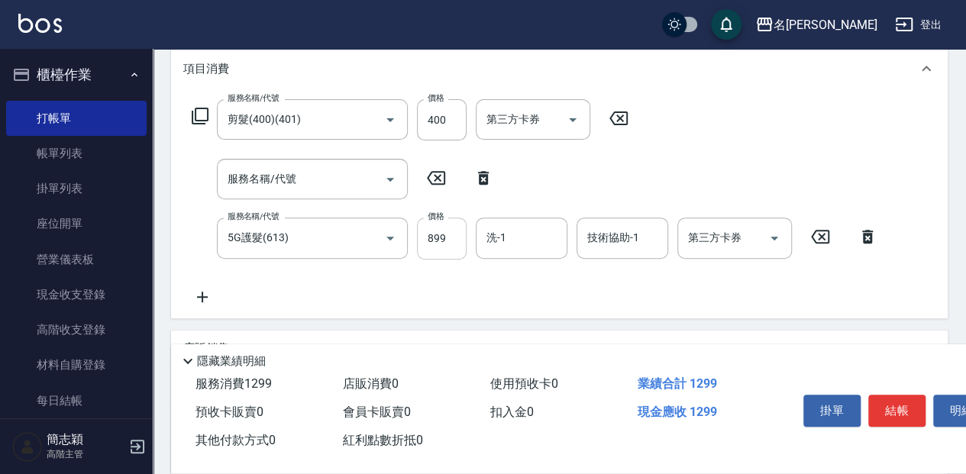
click at [451, 233] on input "899" at bounding box center [442, 238] width 50 height 41
type input "1699"
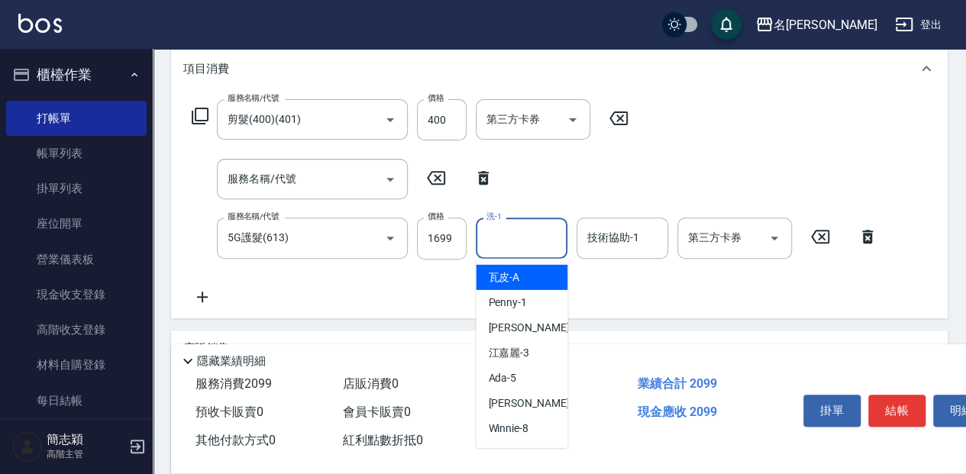
click at [496, 235] on input "洗-1" at bounding box center [522, 238] width 78 height 27
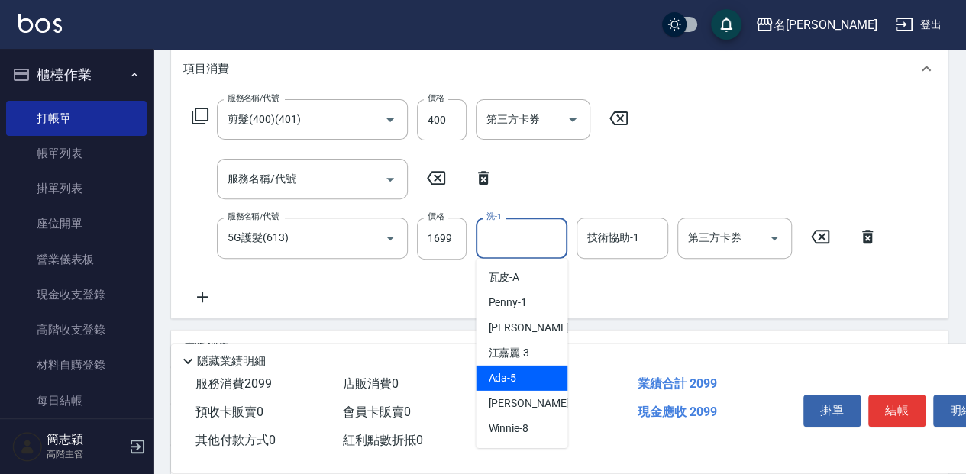
click at [532, 380] on div "Ada -5" at bounding box center [522, 378] width 92 height 25
type input "Ada-5"
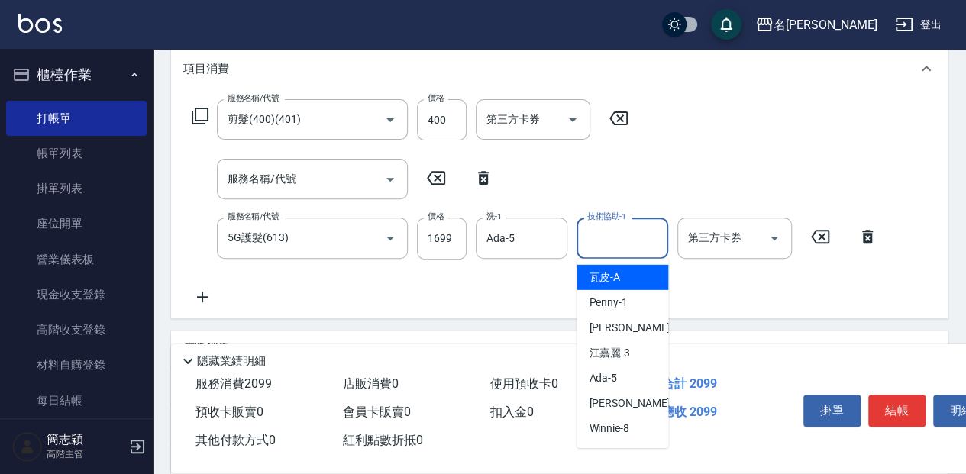
click at [609, 247] on input "技術協助-1" at bounding box center [623, 238] width 78 height 27
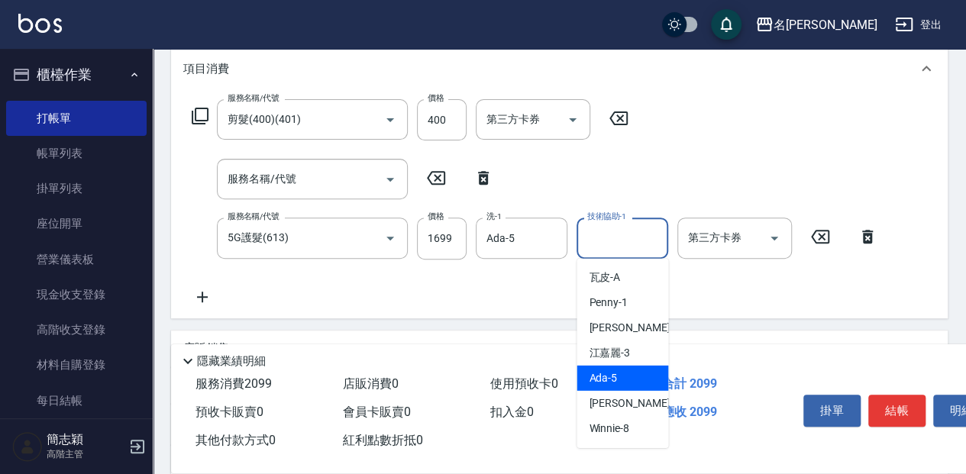
click at [638, 377] on div "Ada -5" at bounding box center [623, 378] width 92 height 25
type input "Ada-5"
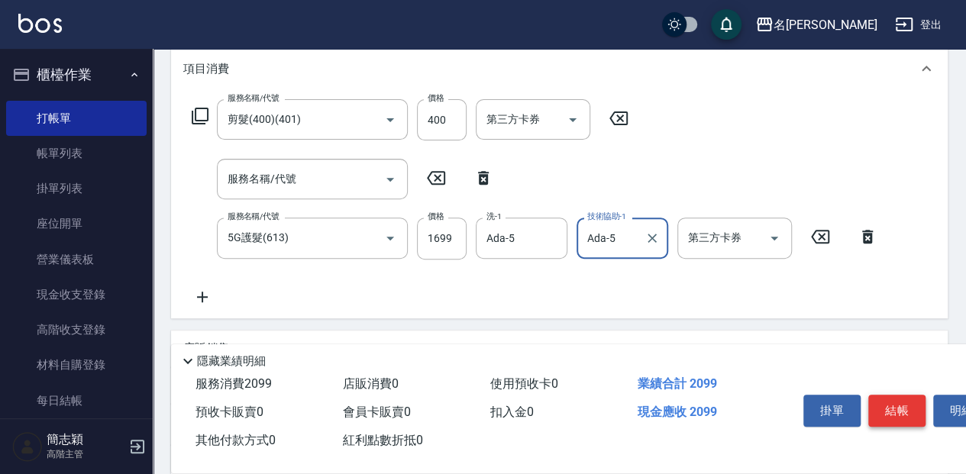
click at [898, 404] on button "結帳" at bounding box center [896, 411] width 57 height 32
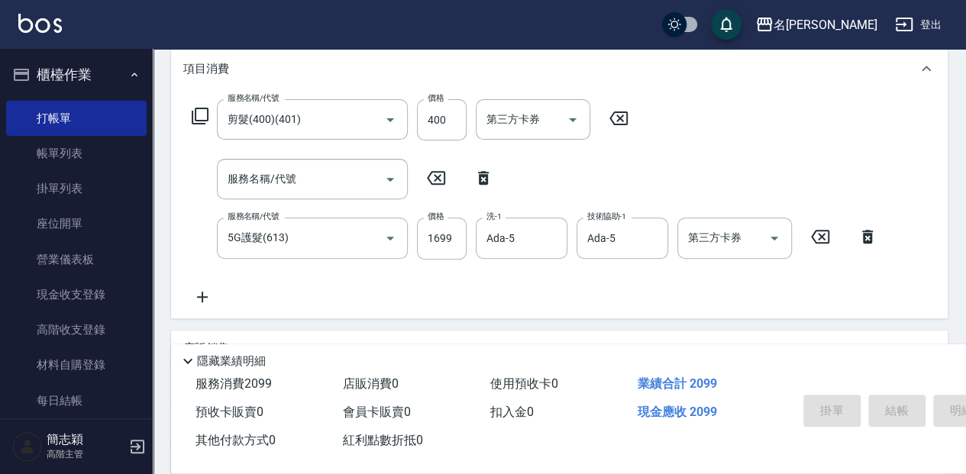
type input "[DATE] 15:29"
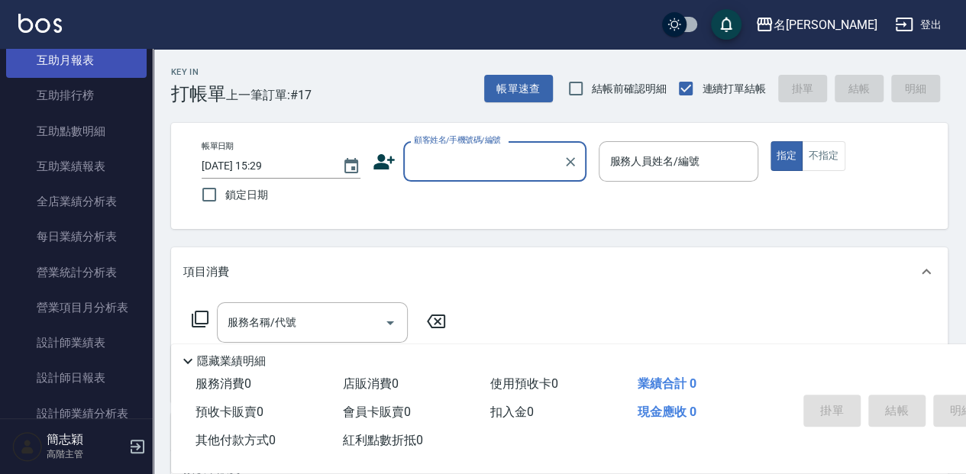
scroll to position [814, 0]
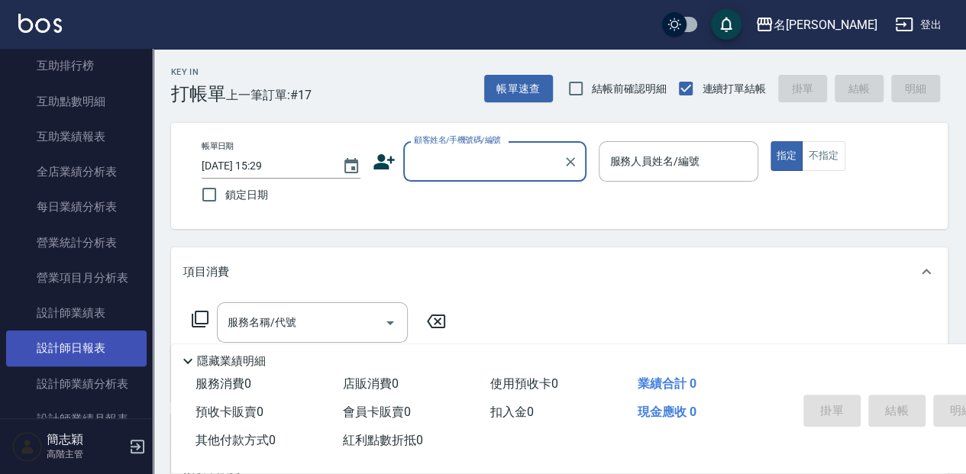
click at [75, 342] on link "設計師日報表" at bounding box center [76, 348] width 141 height 35
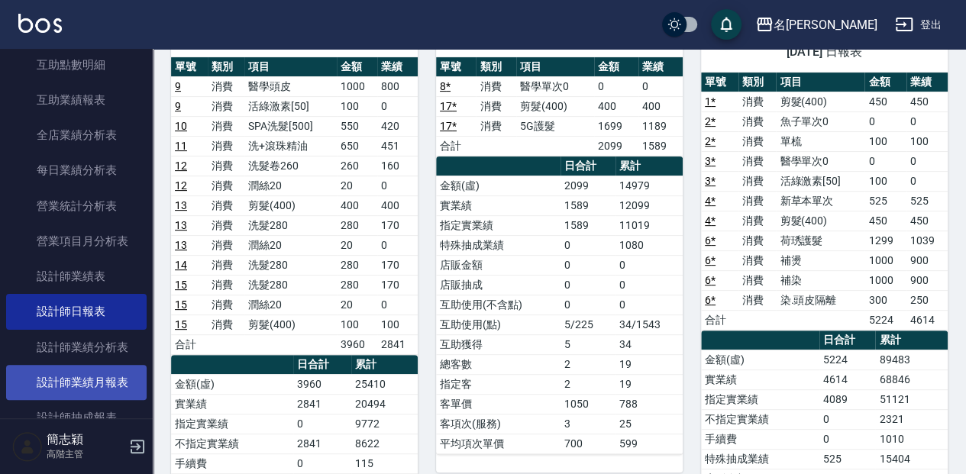
scroll to position [865, 0]
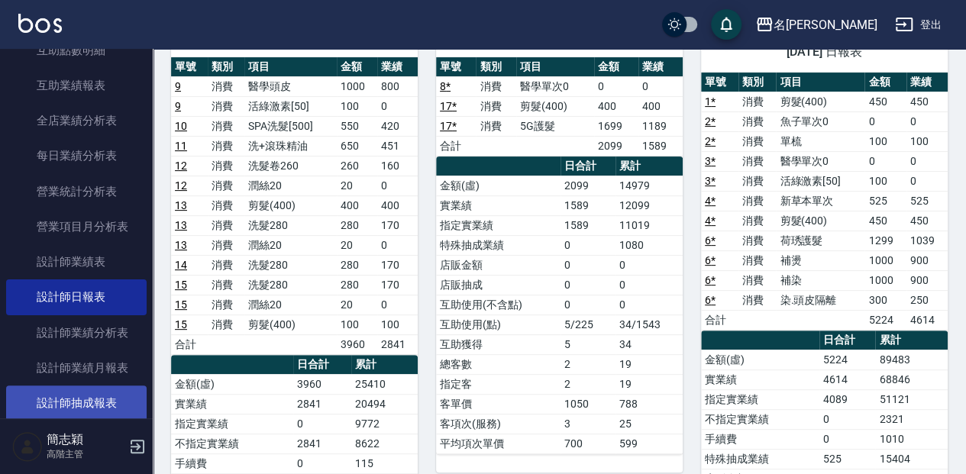
click at [86, 407] on link "設計師抽成報表" at bounding box center [76, 403] width 141 height 35
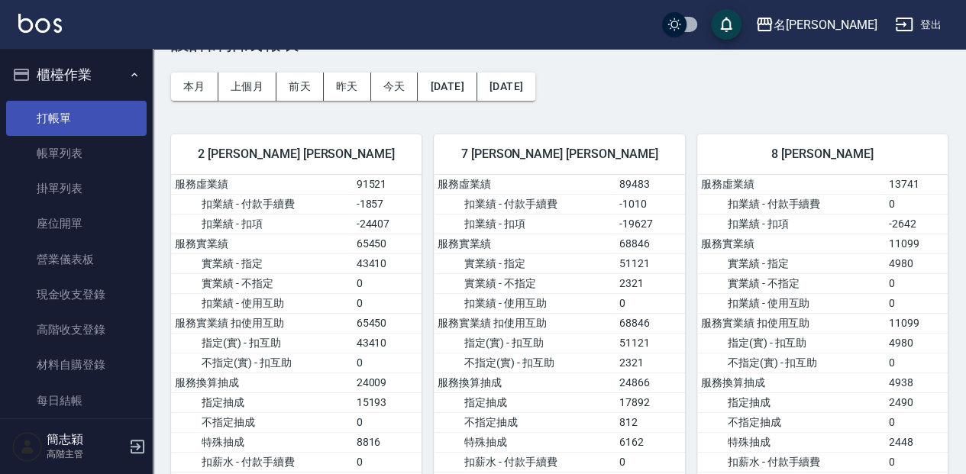
click at [77, 119] on link "打帳單" at bounding box center [76, 118] width 141 height 35
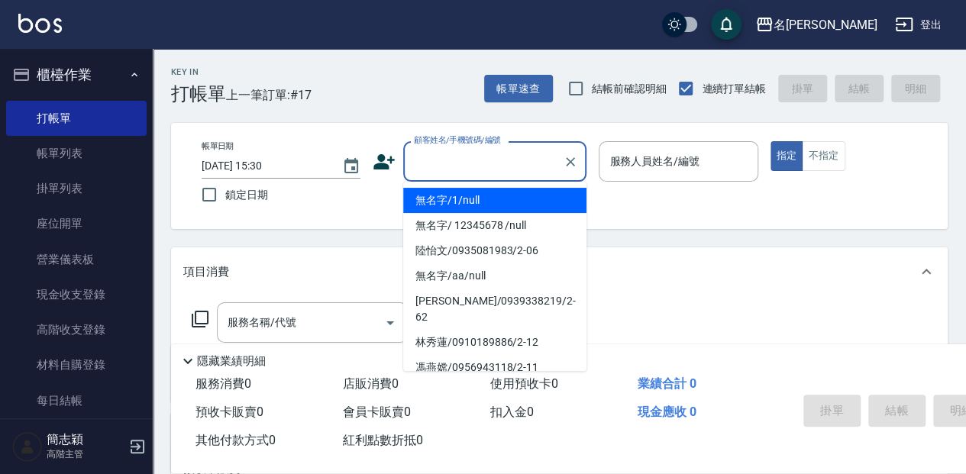
click at [433, 159] on input "顧客姓名/手機號碼/編號" at bounding box center [483, 161] width 147 height 27
click at [466, 193] on li "無名字/1/null" at bounding box center [494, 200] width 183 height 25
type input "無名字/1/null"
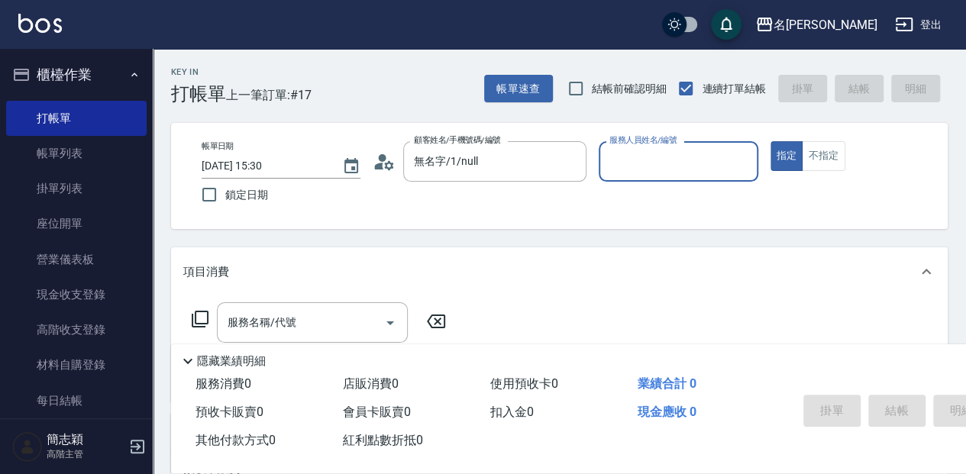
click at [646, 167] on input "服務人員姓名/編號" at bounding box center [678, 161] width 145 height 27
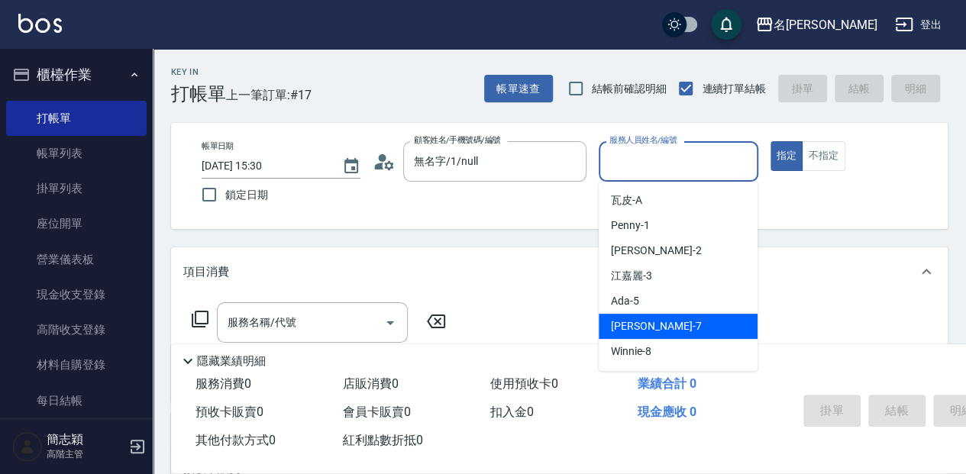
click at [670, 325] on div "[PERSON_NAME] -7" at bounding box center [678, 326] width 159 height 25
type input "[PERSON_NAME]-7"
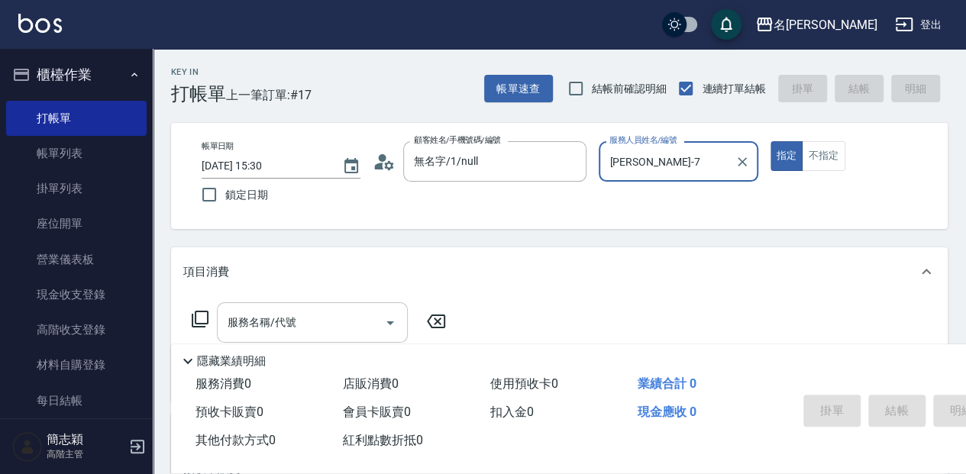
drag, startPoint x: 289, startPoint y: 324, endPoint x: 347, endPoint y: 307, distance: 60.4
click at [289, 323] on input "服務名稱/代號" at bounding box center [301, 322] width 154 height 27
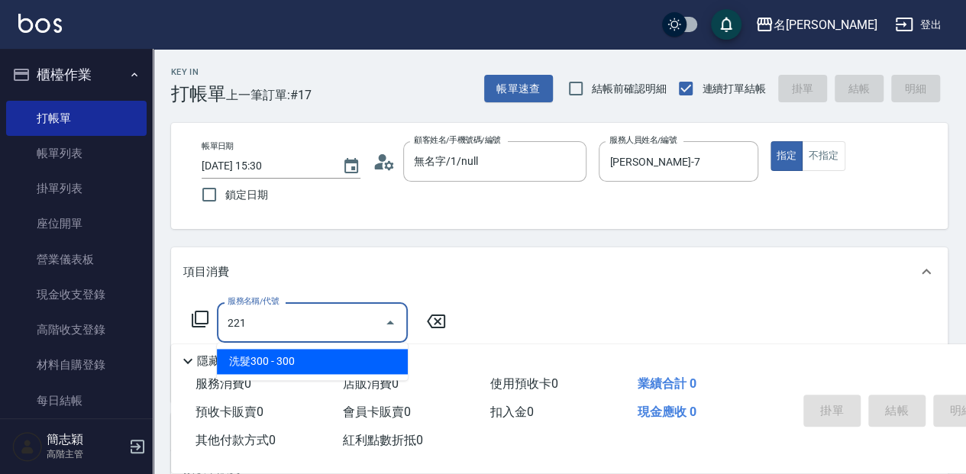
type input "洗髮300(221)"
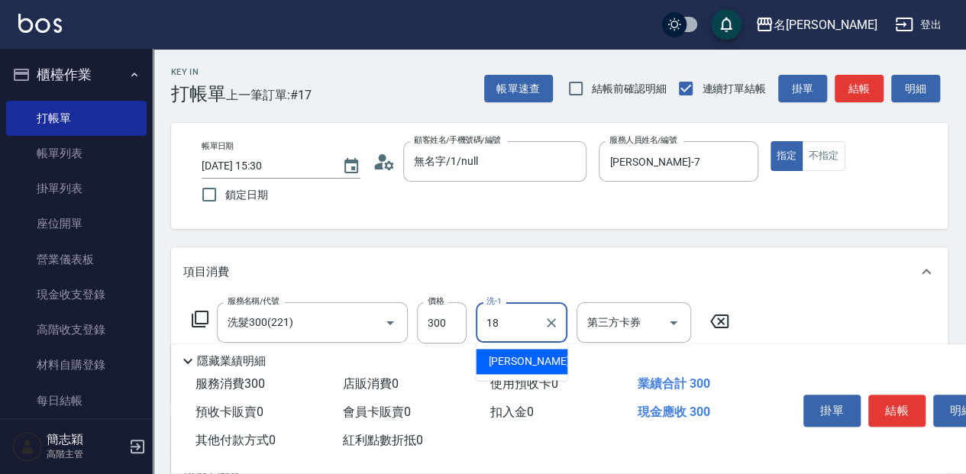
type input "[PERSON_NAME]-18"
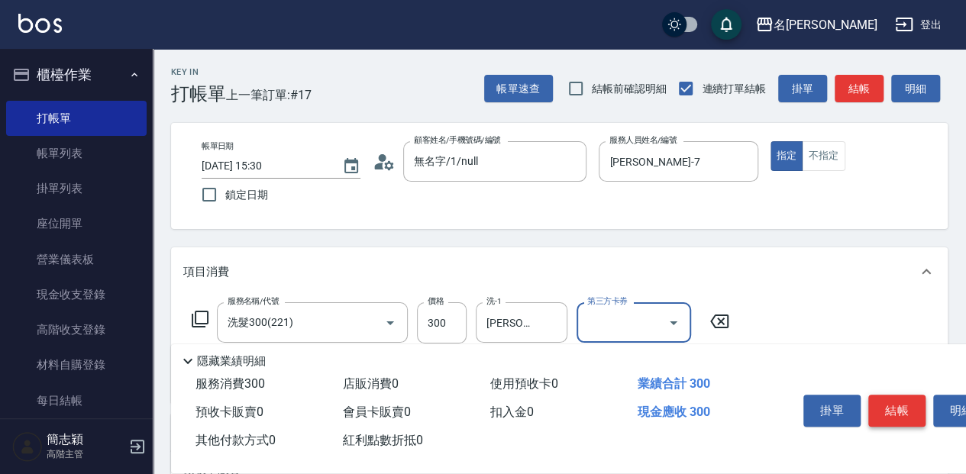
click at [891, 412] on button "結帳" at bounding box center [896, 411] width 57 height 32
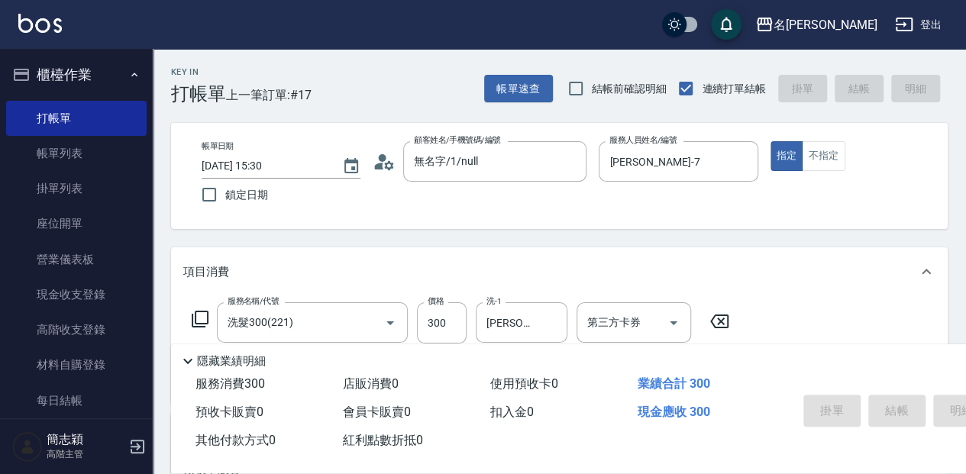
type input "[DATE] 15:53"
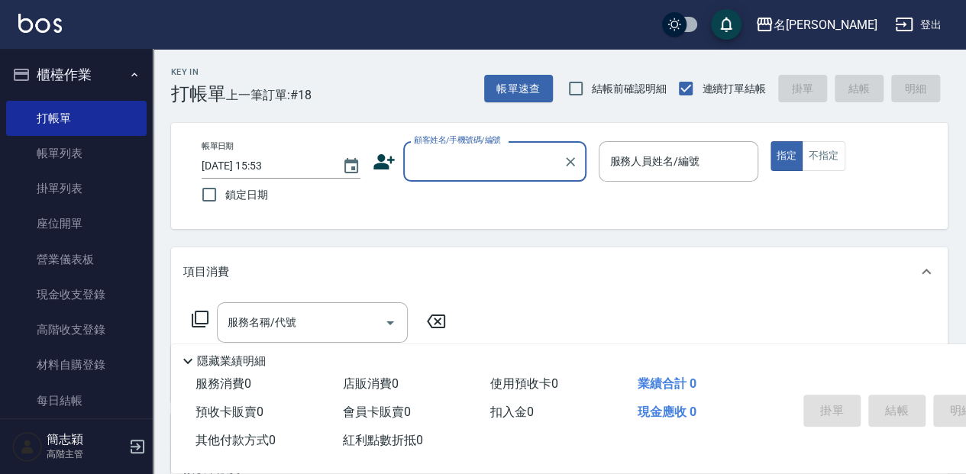
click at [484, 165] on input "顧客姓名/手機號碼/編號" at bounding box center [483, 161] width 147 height 27
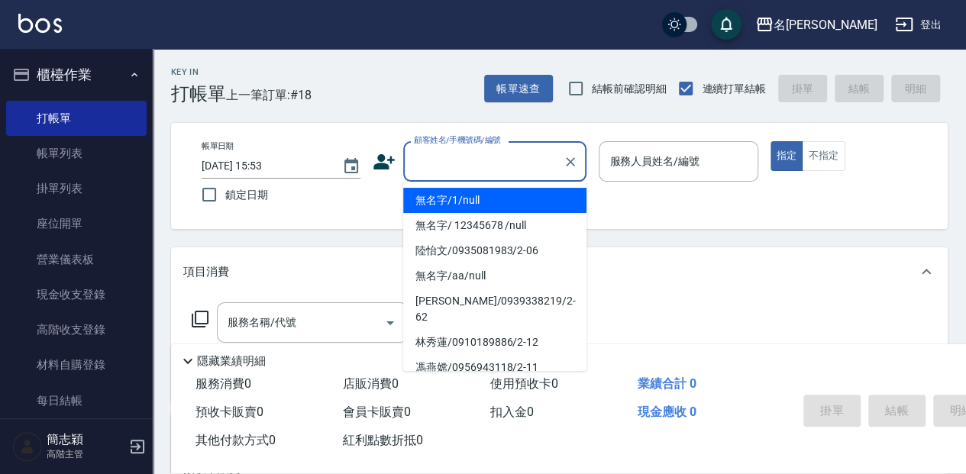
click at [506, 202] on li "無名字/1/null" at bounding box center [494, 200] width 183 height 25
type input "無名字/1/null"
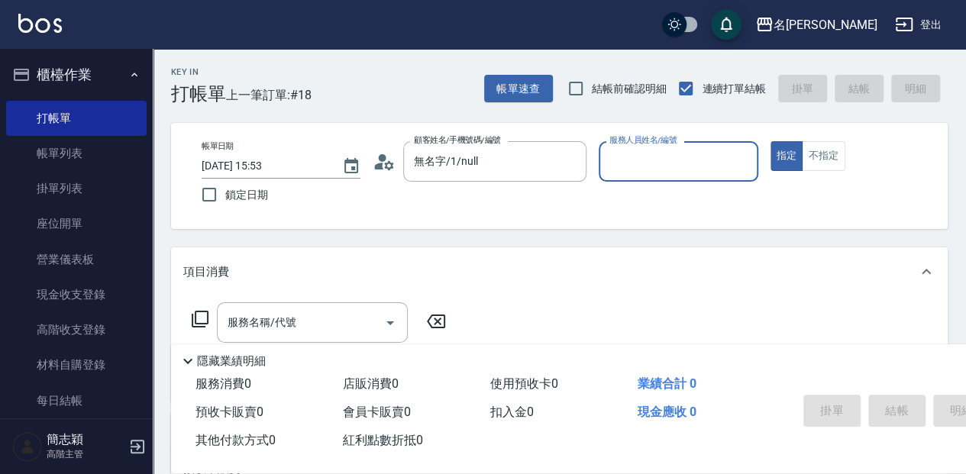
click at [668, 171] on input "服務人員姓名/編號" at bounding box center [678, 161] width 145 height 27
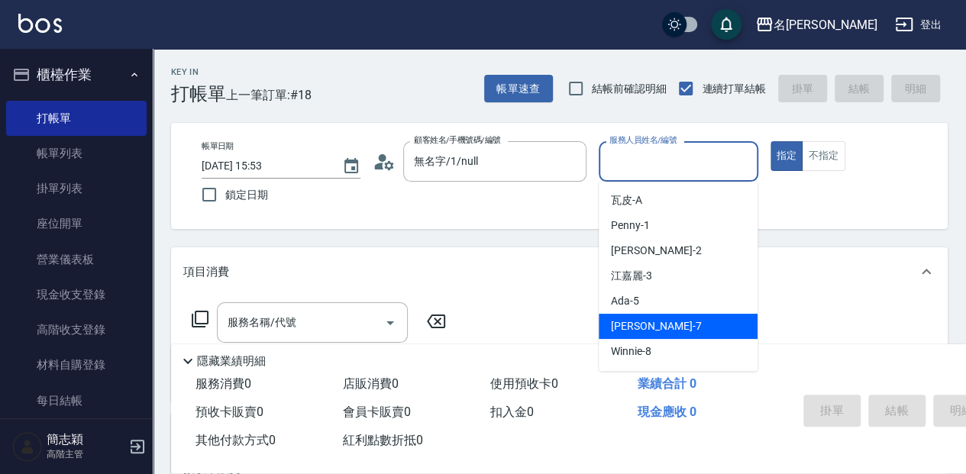
click at [686, 331] on div "[PERSON_NAME] -7" at bounding box center [678, 326] width 159 height 25
type input "[PERSON_NAME]-7"
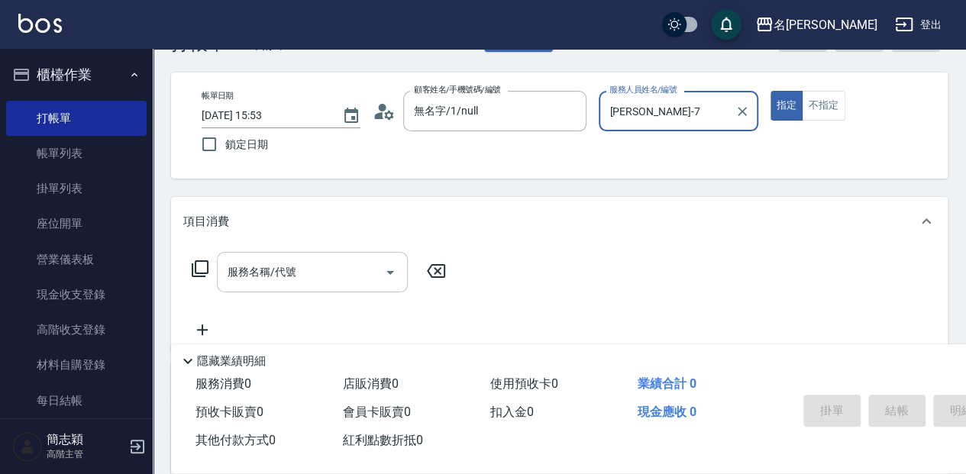
scroll to position [50, 0]
drag, startPoint x: 286, startPoint y: 269, endPoint x: 307, endPoint y: 271, distance: 20.7
click at [287, 269] on input "服務名稱/代號" at bounding box center [301, 272] width 154 height 27
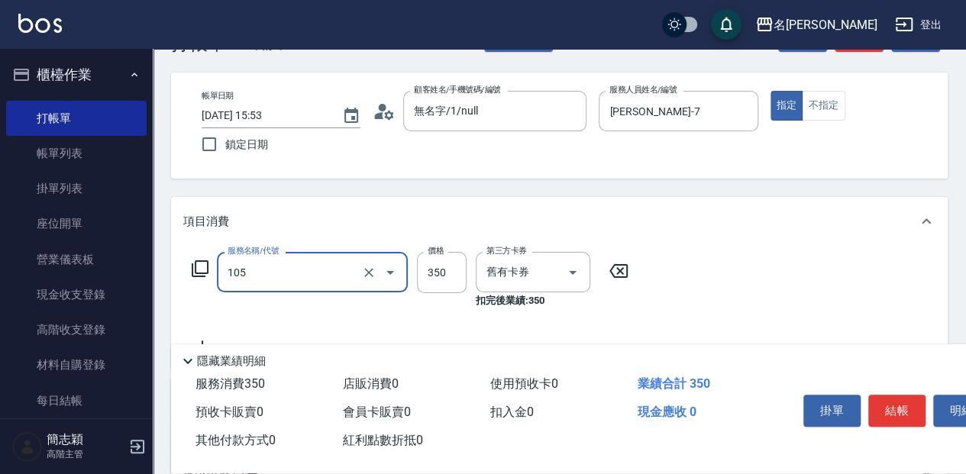
type input "新草本單次(105)"
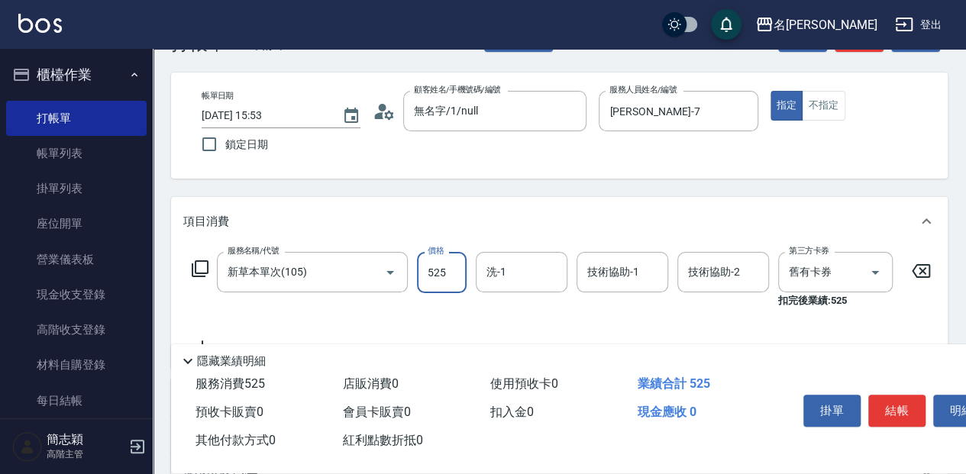
type input "525"
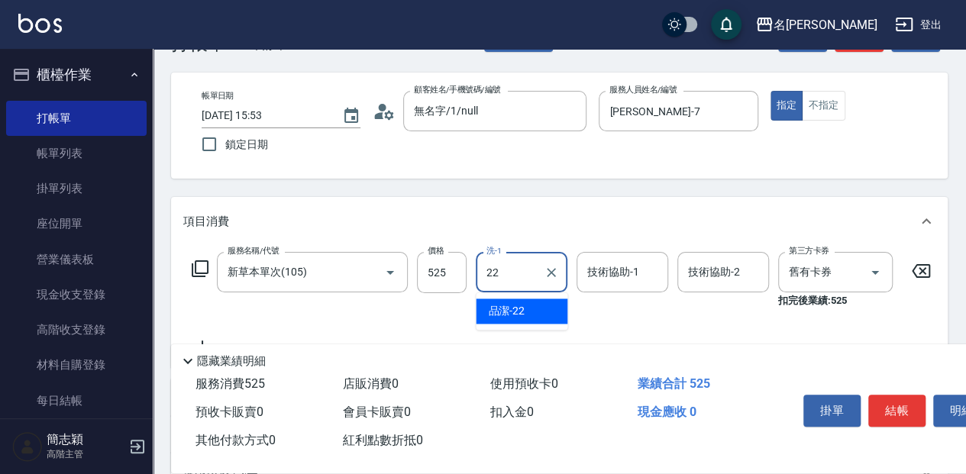
type input "品潔-22"
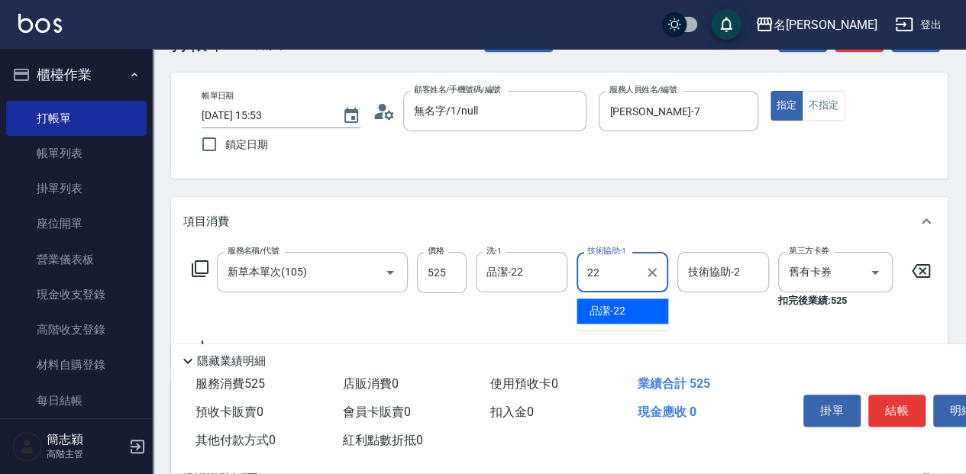
type input "品潔-22"
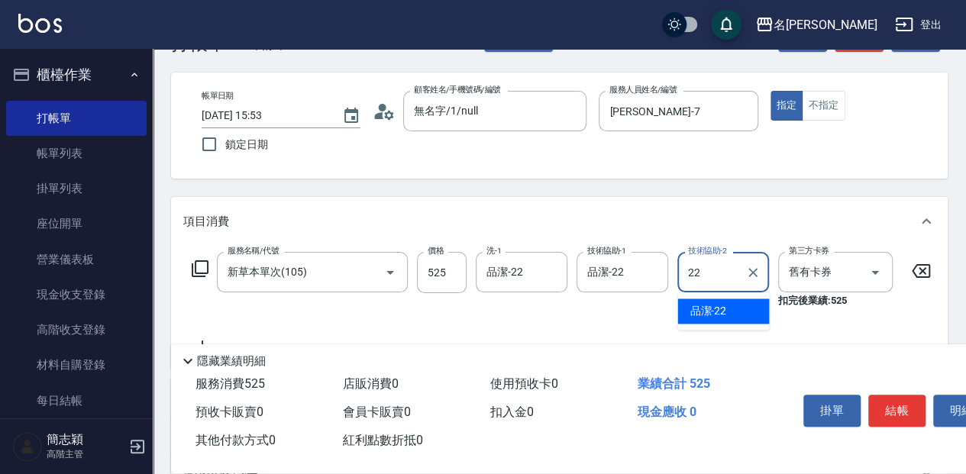
type input "品潔-22"
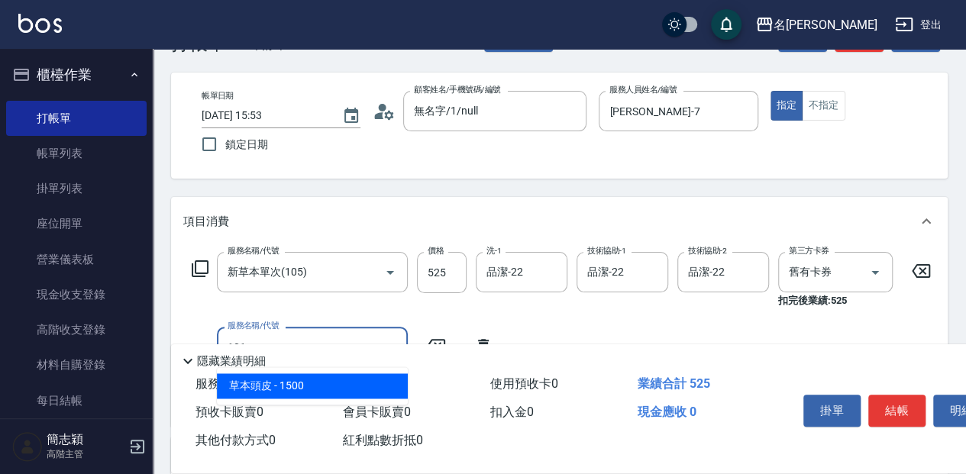
type input "草本頭皮(101)"
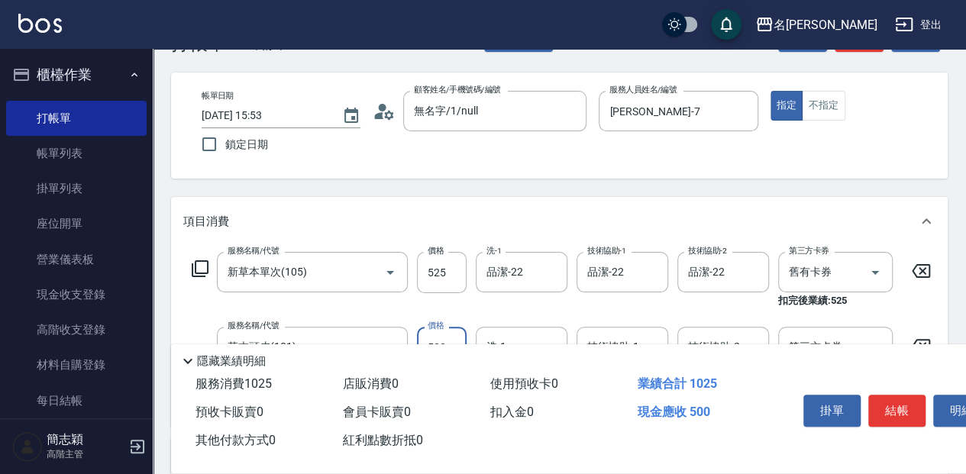
type input "500"
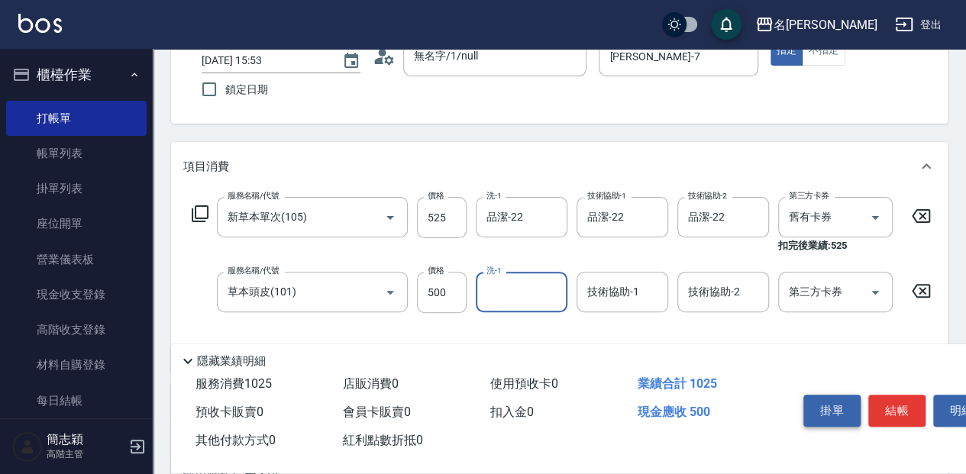
scroll to position [153, 0]
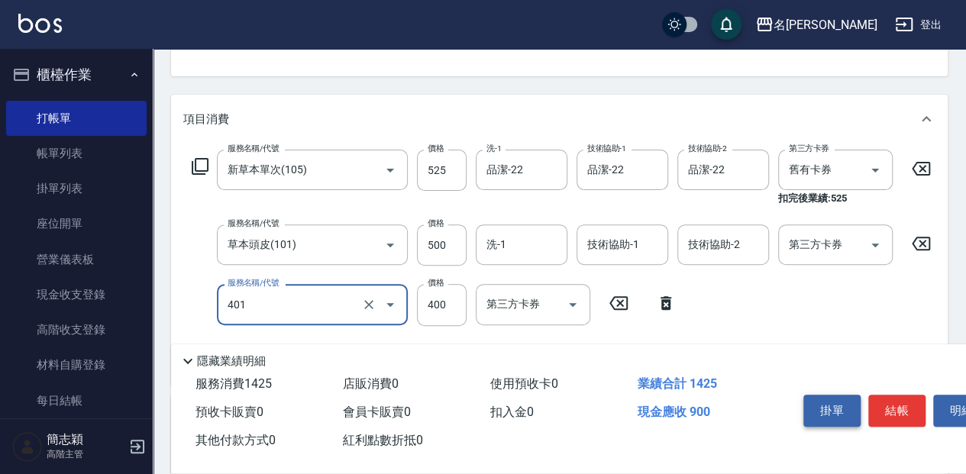
type input "剪髮(400)(401)"
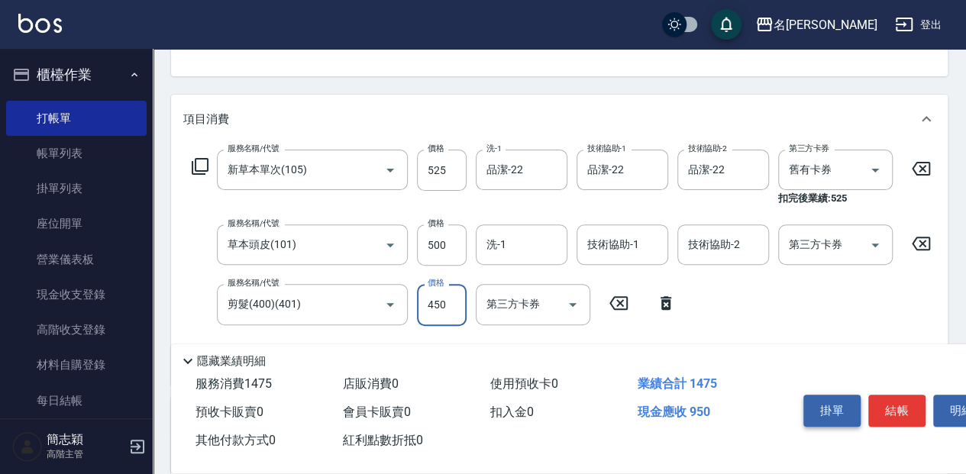
type input "450"
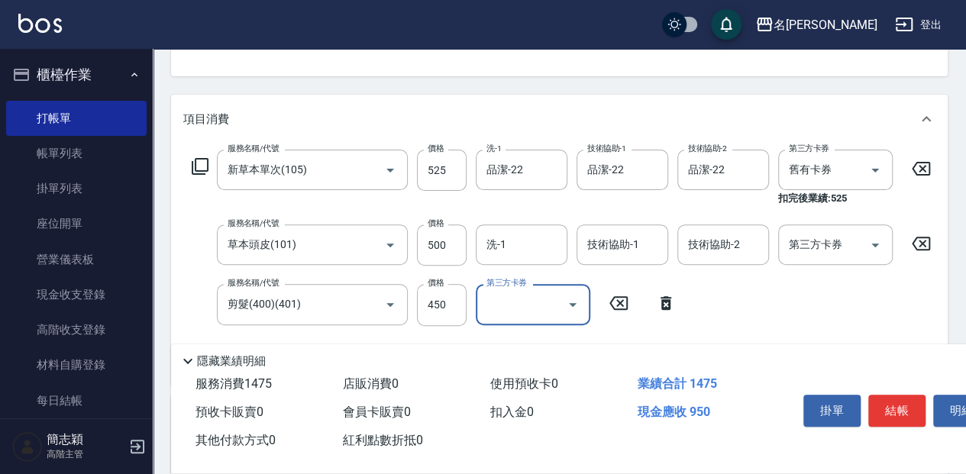
drag, startPoint x: 889, startPoint y: 400, endPoint x: 900, endPoint y: 392, distance: 13.6
click at [892, 399] on button "結帳" at bounding box center [896, 411] width 57 height 32
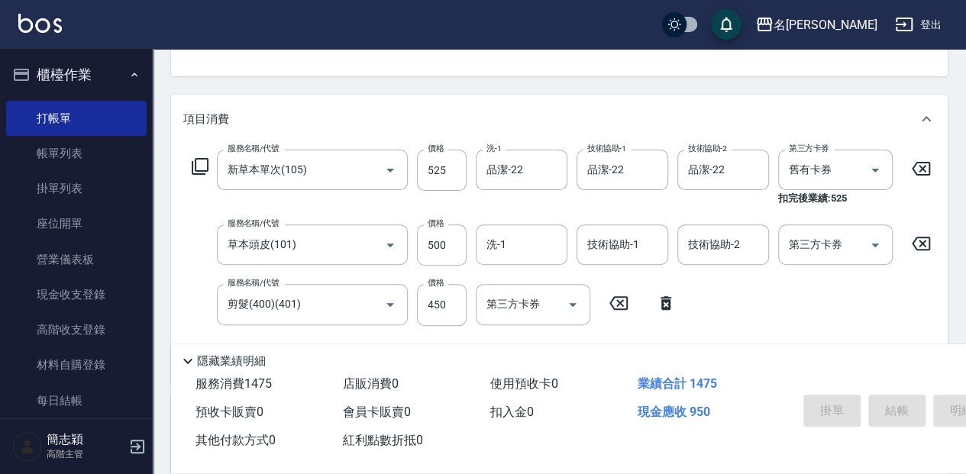
type input "[DATE] 15:54"
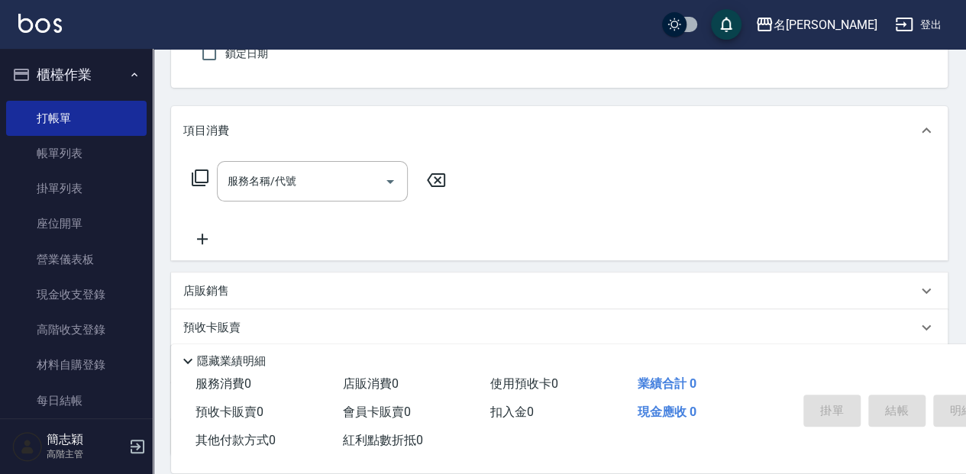
scroll to position [97, 0]
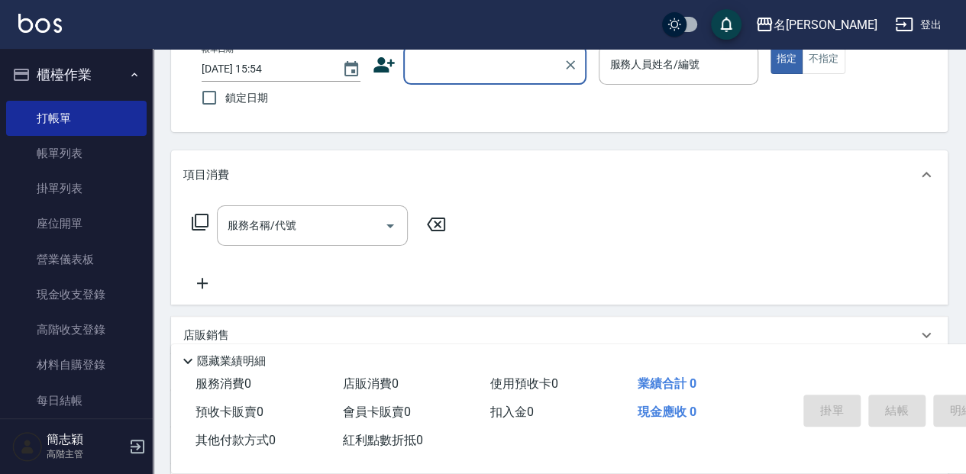
click at [451, 66] on input "顧客姓名/手機號碼/編號" at bounding box center [483, 64] width 147 height 27
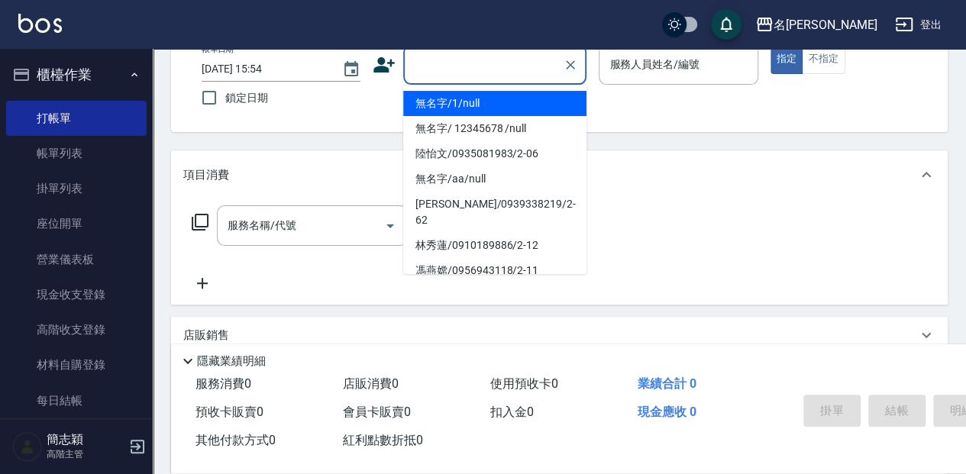
click at [461, 100] on li "無名字/1/null" at bounding box center [494, 103] width 183 height 25
type input "無名字/1/null"
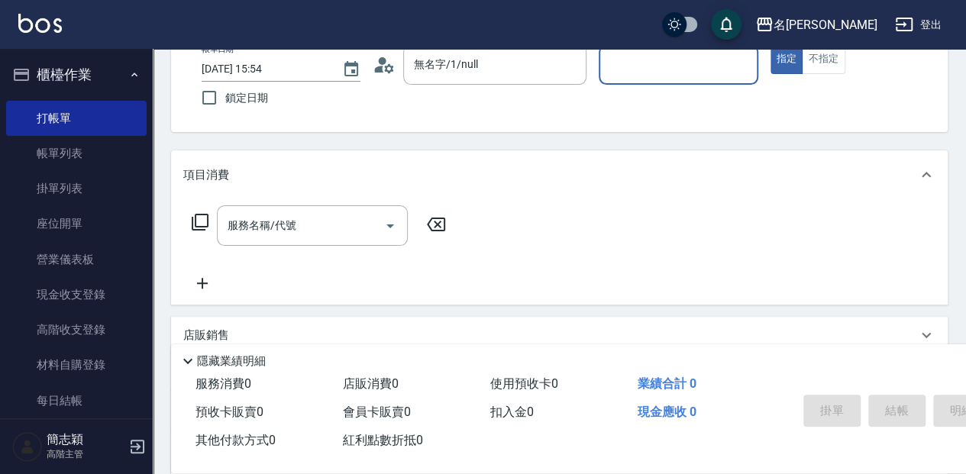
click at [631, 72] on input "服務人員姓名/編號" at bounding box center [678, 64] width 145 height 27
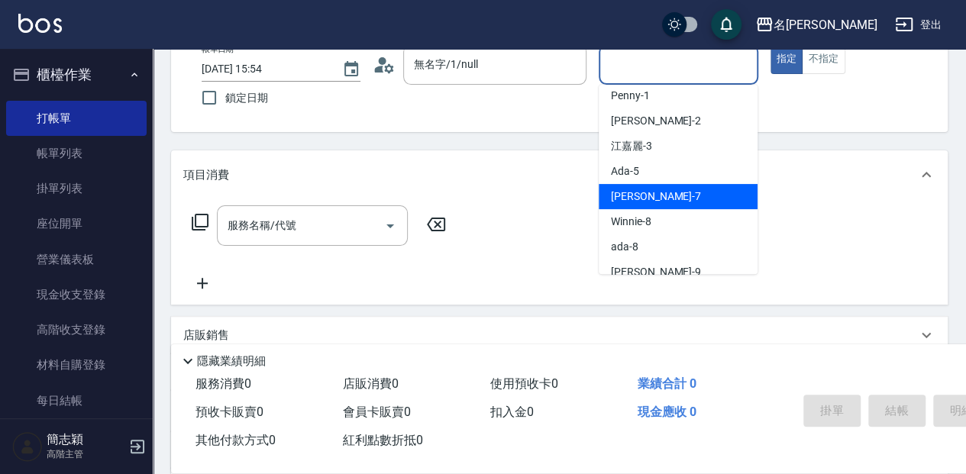
scroll to position [50, 0]
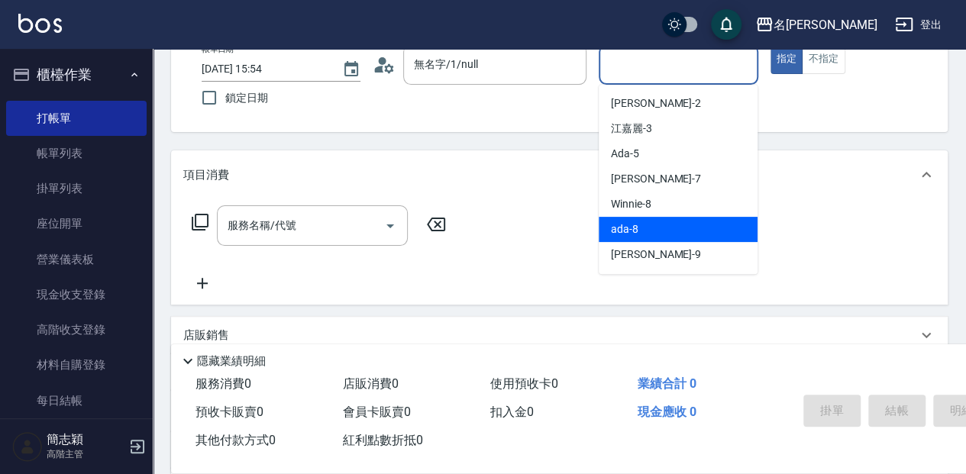
click at [681, 226] on div "ada -8" at bounding box center [678, 229] width 159 height 25
type input "ada-8"
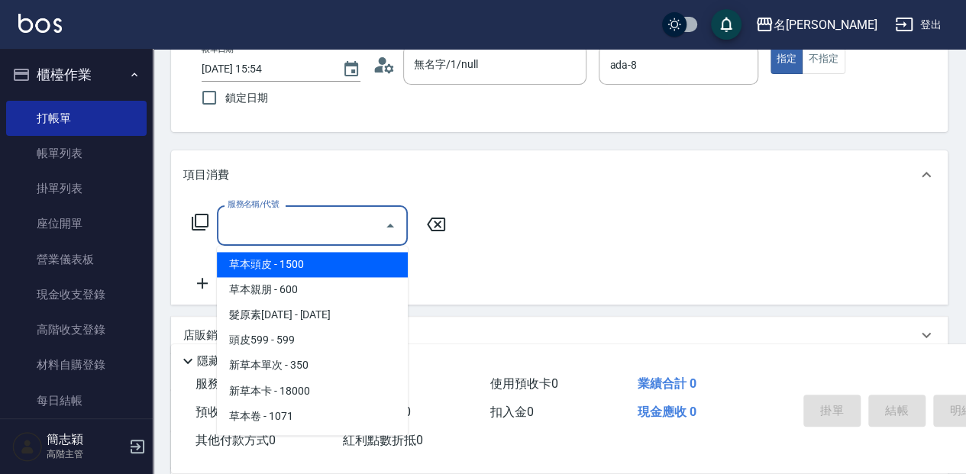
click at [295, 228] on input "服務名稱/代號" at bounding box center [301, 225] width 154 height 27
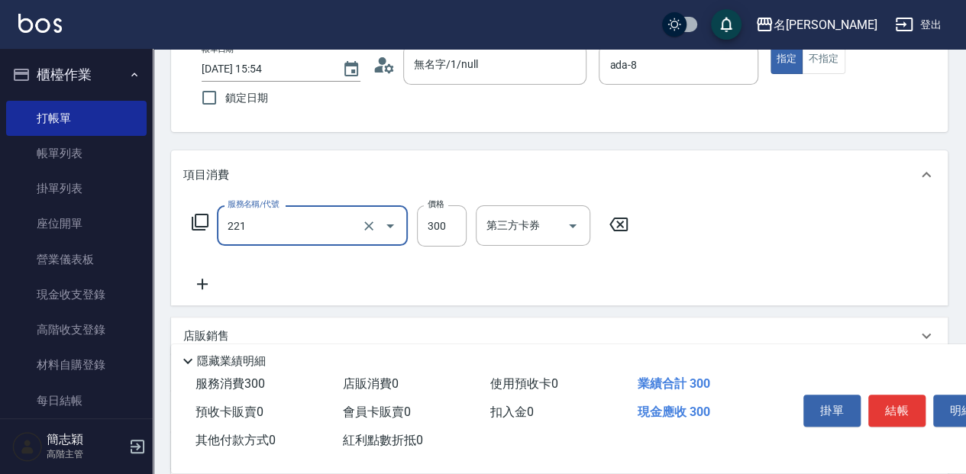
type input "洗髮300(221)"
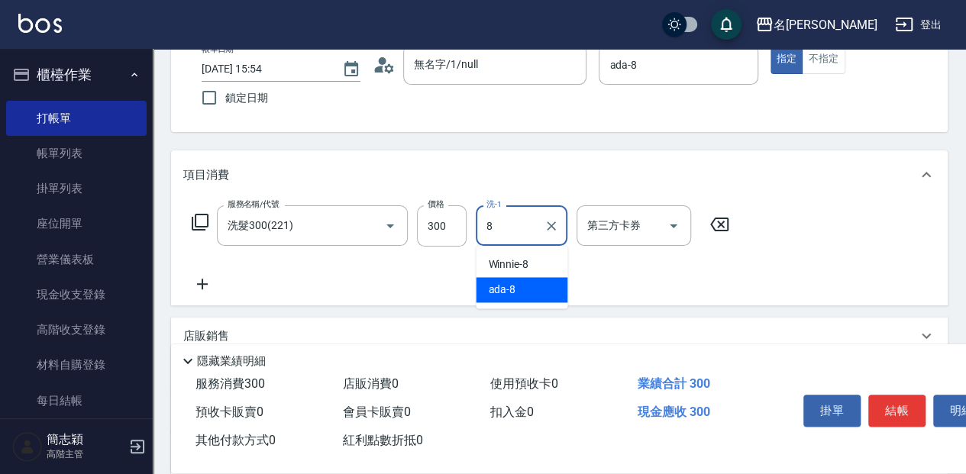
type input "ada-8"
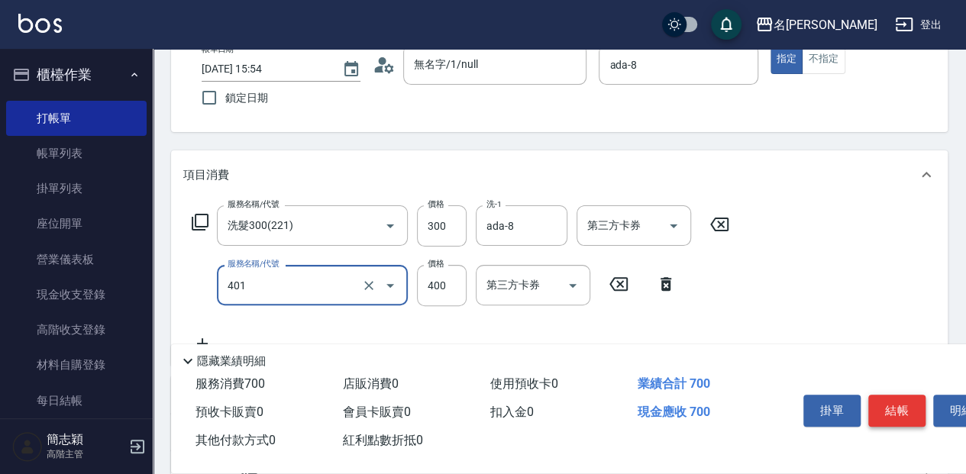
type input "剪髮(400)(401)"
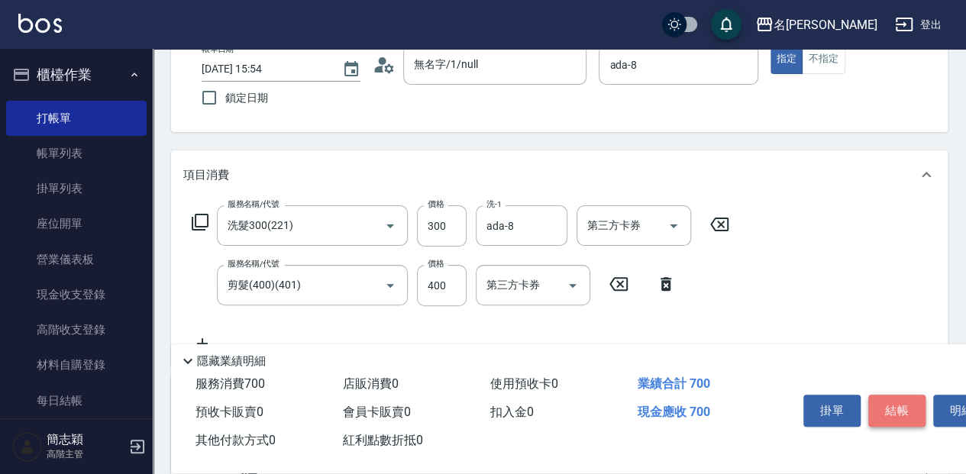
click at [883, 400] on button "結帳" at bounding box center [896, 411] width 57 height 32
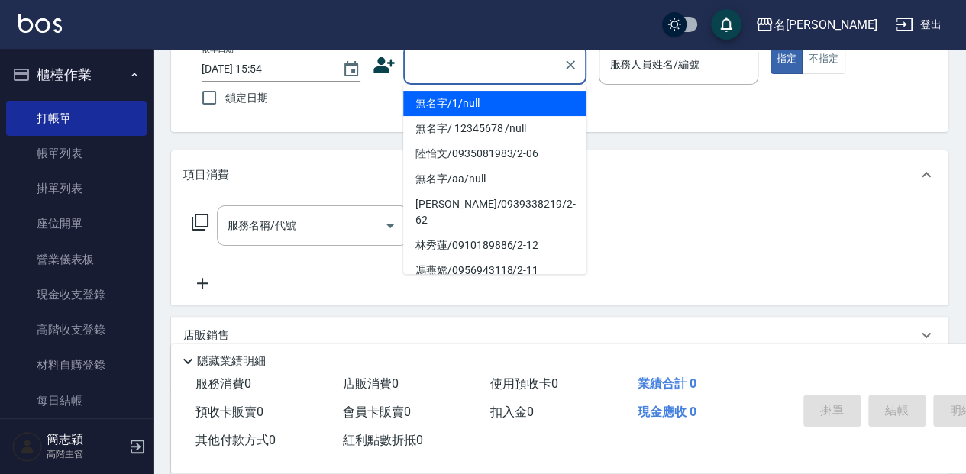
click at [448, 72] on input "顧客姓名/手機號碼/編號" at bounding box center [483, 64] width 147 height 27
click at [448, 100] on li "無名字/1/null" at bounding box center [494, 103] width 183 height 25
type input "無名字/1/null"
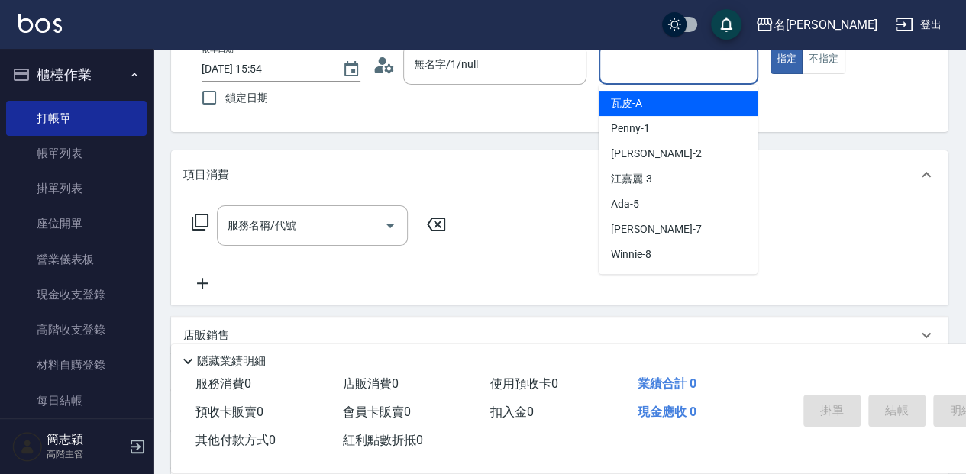
click at [631, 75] on input "服務人員姓名/編號" at bounding box center [678, 64] width 145 height 27
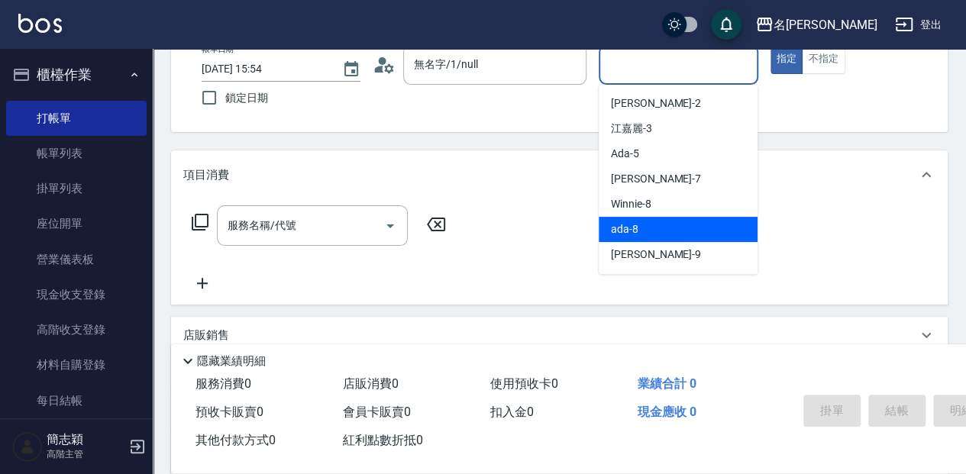
click at [671, 223] on div "ada -8" at bounding box center [678, 229] width 159 height 25
type input "ada-8"
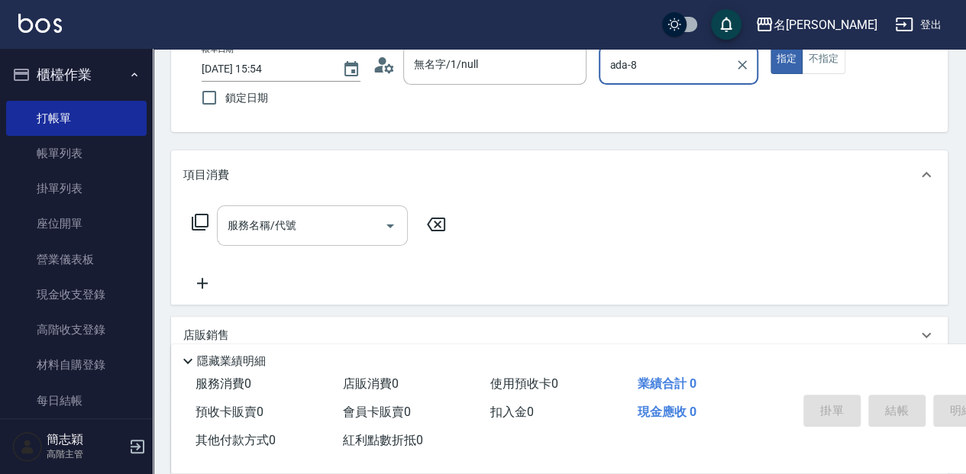
drag, startPoint x: 338, startPoint y: 231, endPoint x: 345, endPoint y: 229, distance: 7.8
click at [339, 230] on input "服務名稱/代號" at bounding box center [301, 225] width 154 height 27
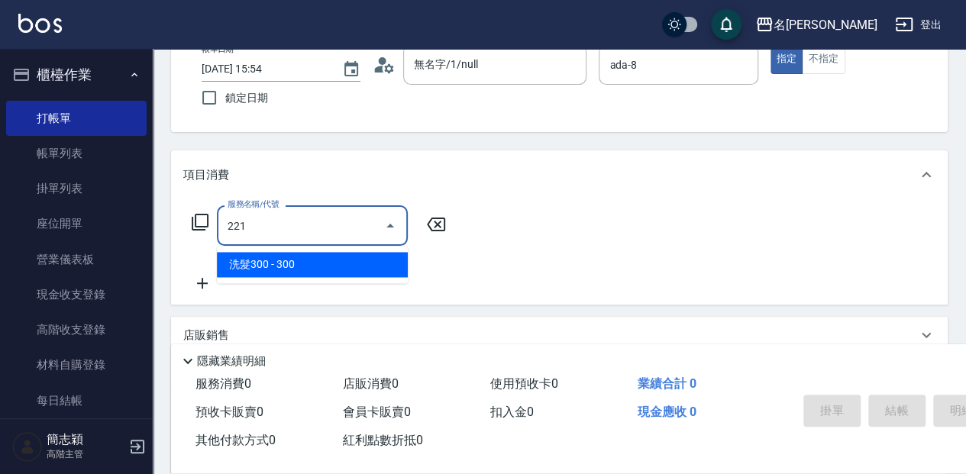
type input "洗髮300(221)"
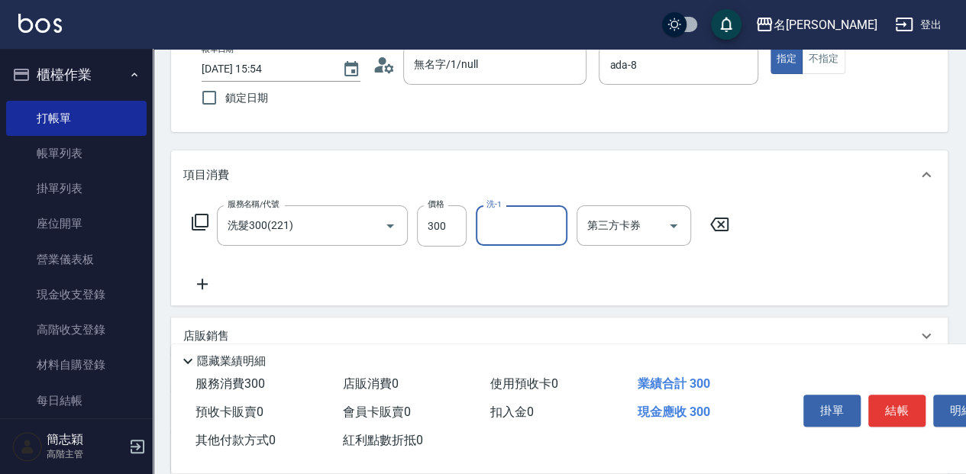
type input "5"
type input "Winnie-8"
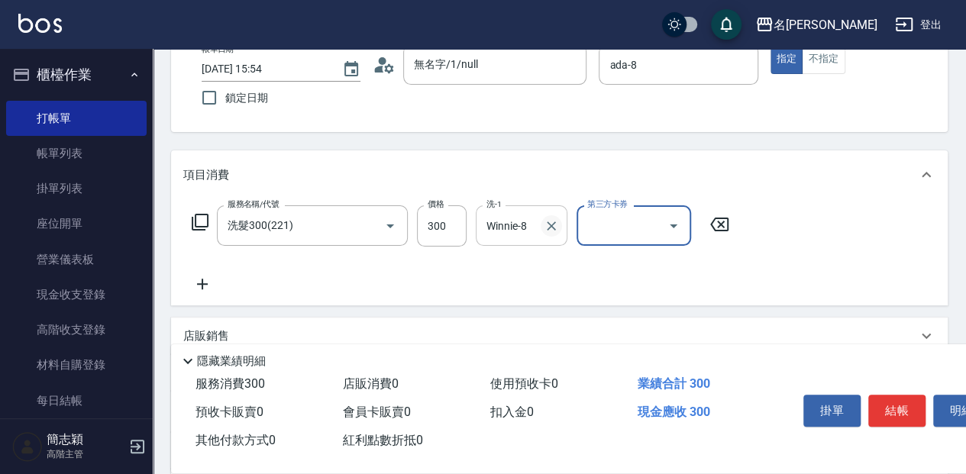
click at [541, 228] on button "Clear" at bounding box center [551, 225] width 21 height 21
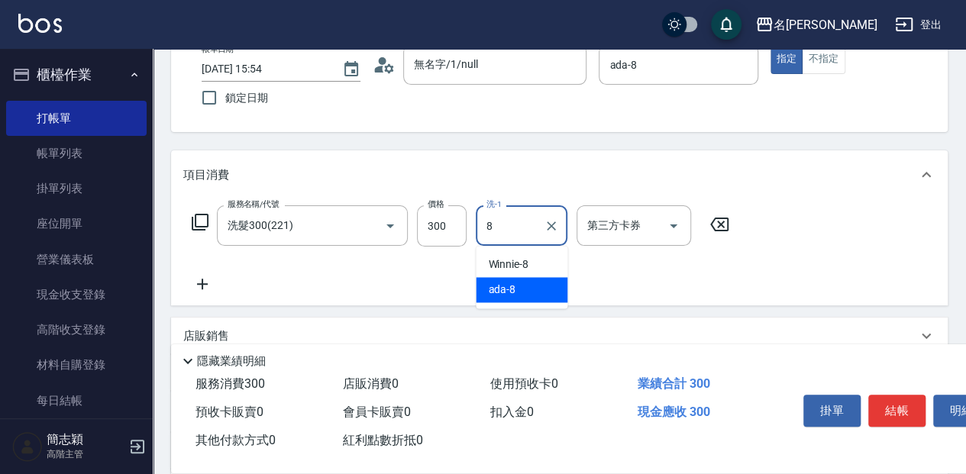
type input "ada-8"
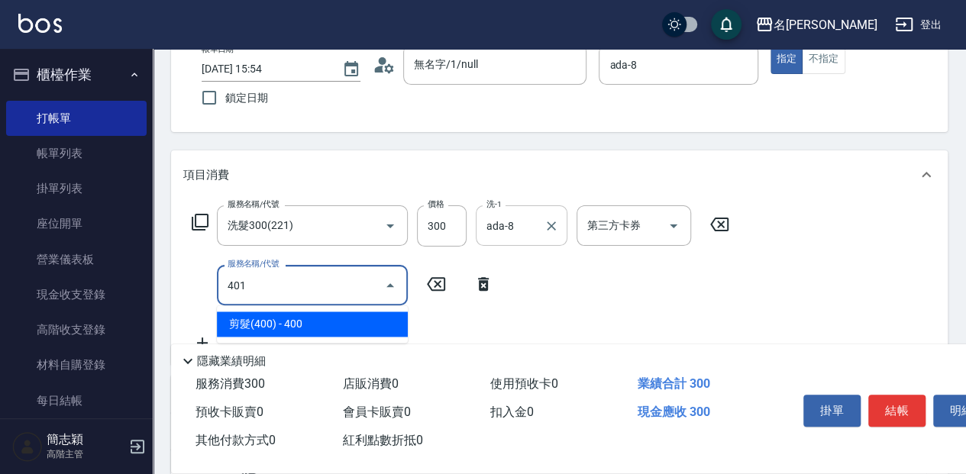
type input "剪髮(400)(401)"
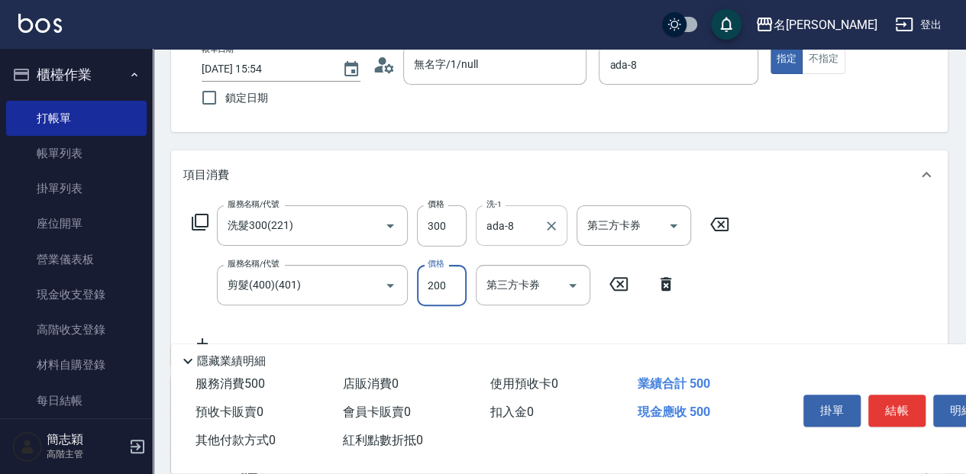
type input "200"
click at [897, 408] on button "結帳" at bounding box center [896, 411] width 57 height 32
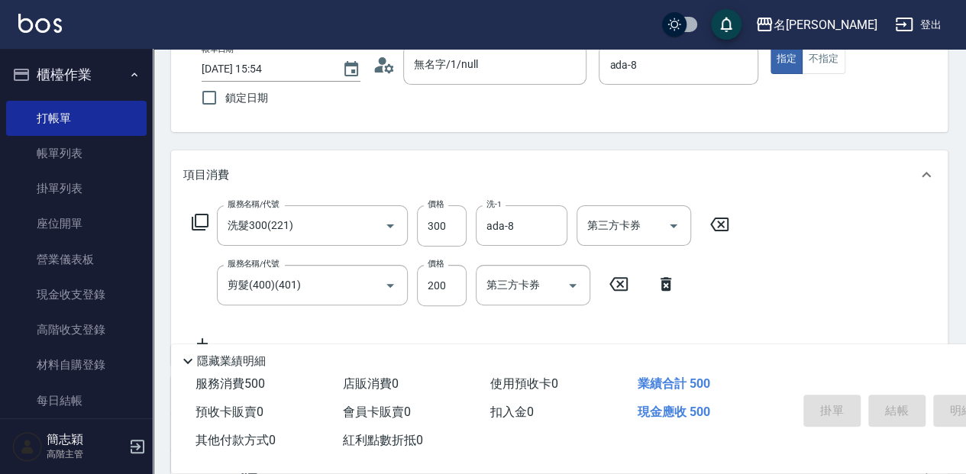
type input "[DATE] 15:55"
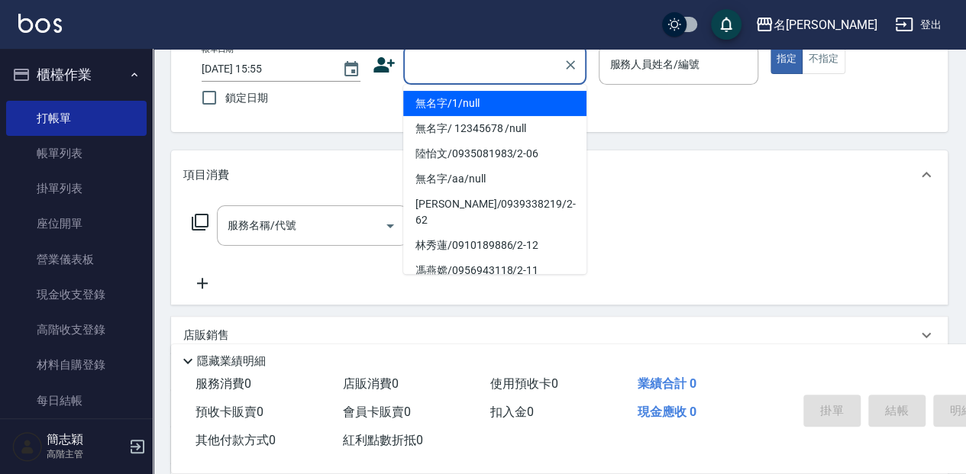
click at [425, 58] on input "顧客姓名/手機號碼/編號" at bounding box center [483, 64] width 147 height 27
click at [445, 105] on li "無名字/1/null" at bounding box center [494, 103] width 183 height 25
type input "無名字/1/null"
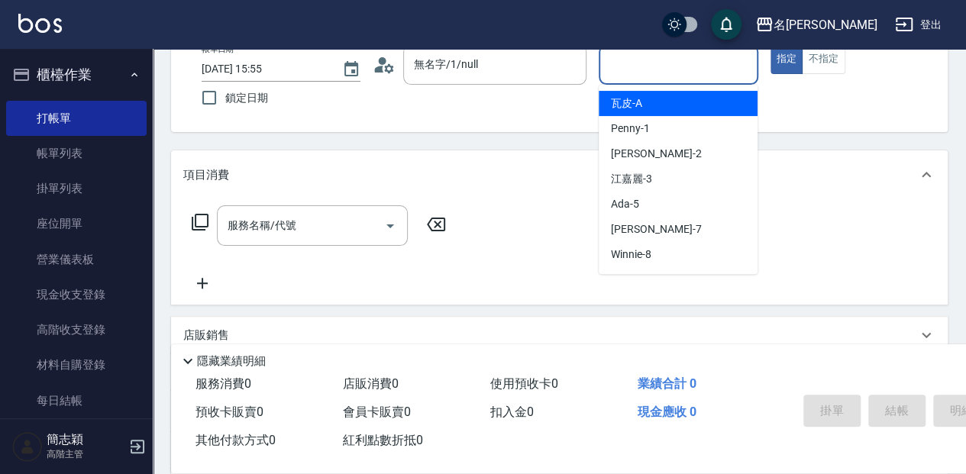
drag, startPoint x: 628, startPoint y: 62, endPoint x: 638, endPoint y: 115, distance: 53.8
click at [629, 63] on input "服務人員姓名/編號" at bounding box center [678, 64] width 145 height 27
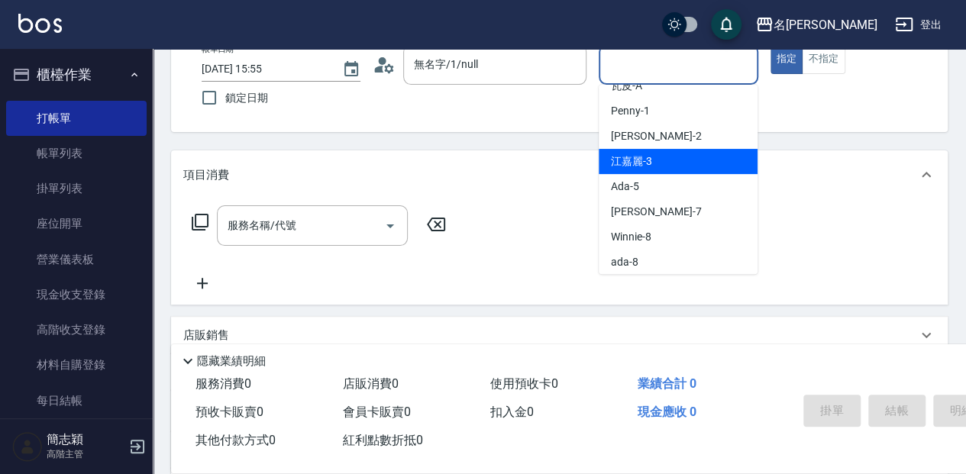
scroll to position [0, 0]
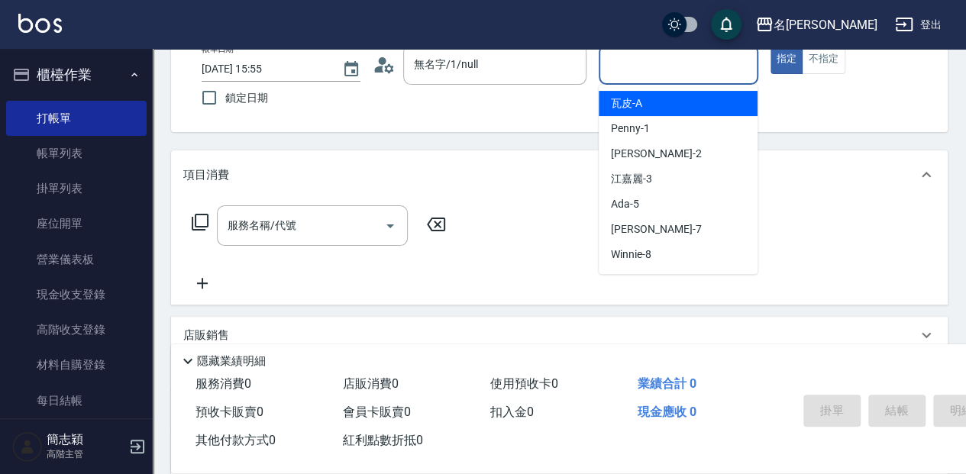
click at [657, 105] on div "瓦皮 -A" at bounding box center [678, 103] width 159 height 25
type input "瓦皮-A"
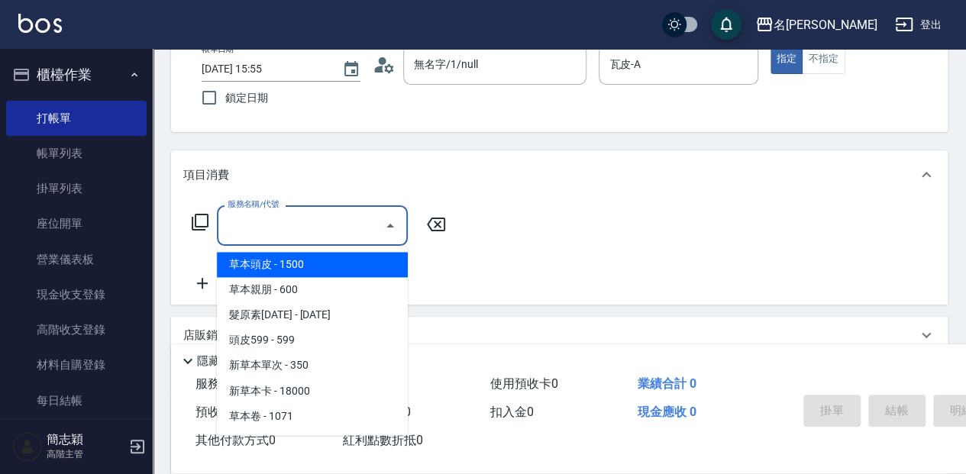
drag, startPoint x: 286, startPoint y: 228, endPoint x: 330, endPoint y: 215, distance: 46.2
click at [289, 225] on input "服務名稱/代號" at bounding box center [301, 225] width 154 height 27
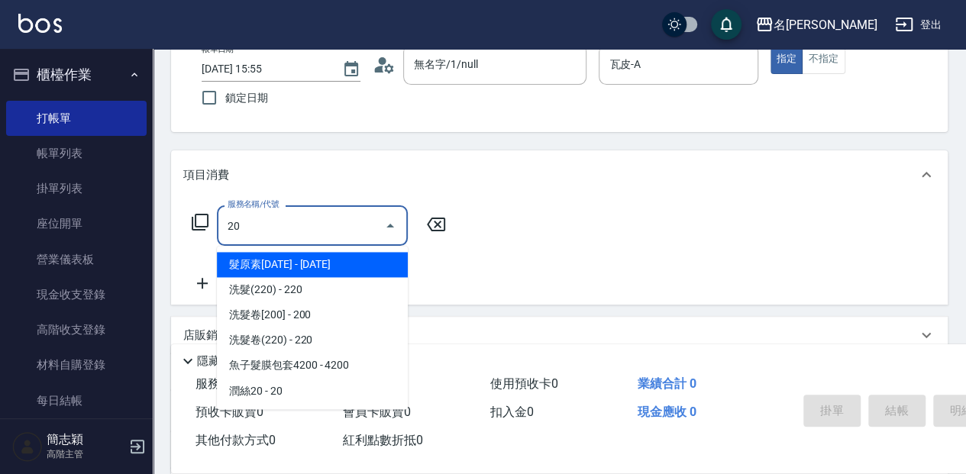
type input "2"
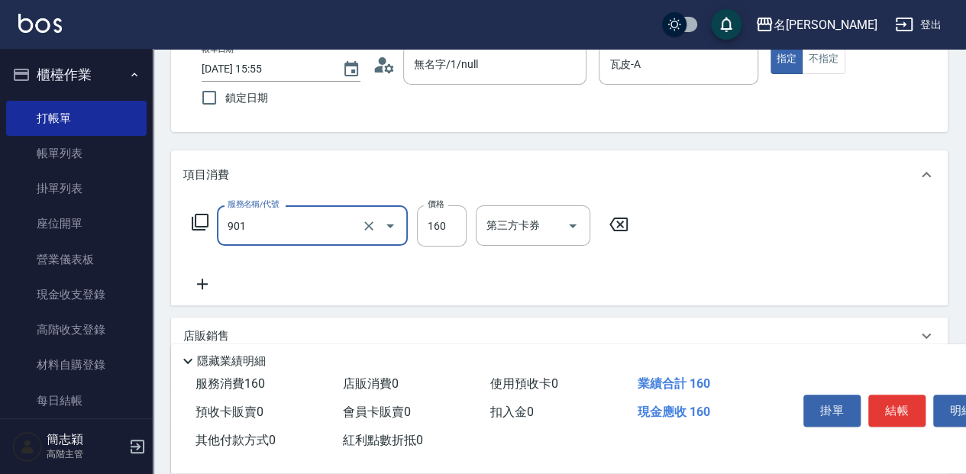
type input "修手(901)"
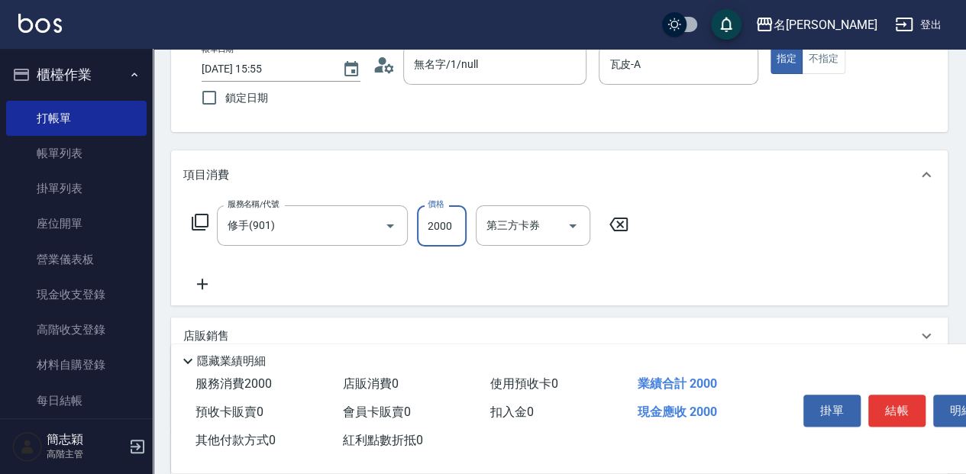
type input "2000"
click at [896, 401] on button "結帳" at bounding box center [896, 411] width 57 height 32
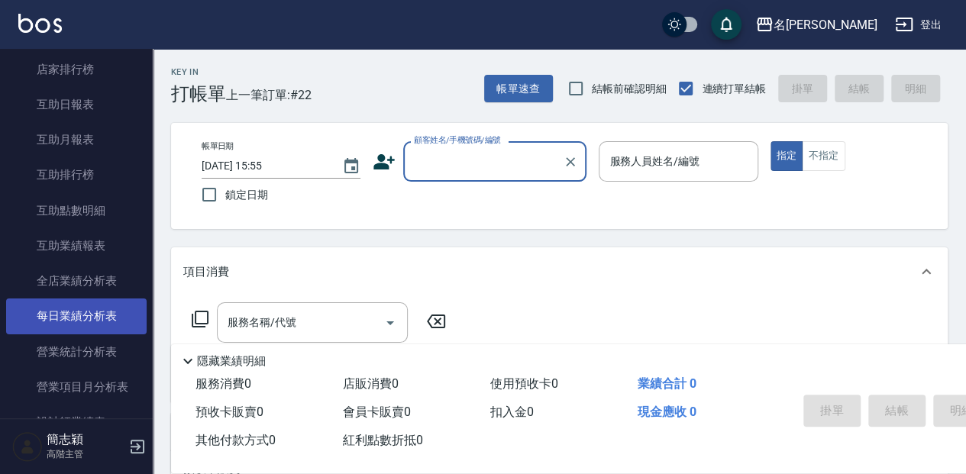
scroll to position [764, 0]
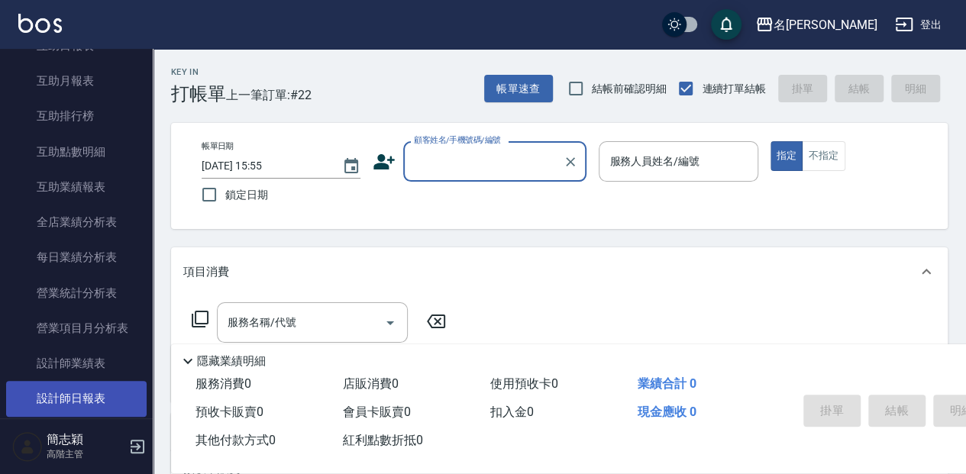
click at [84, 395] on link "設計師日報表" at bounding box center [76, 398] width 141 height 35
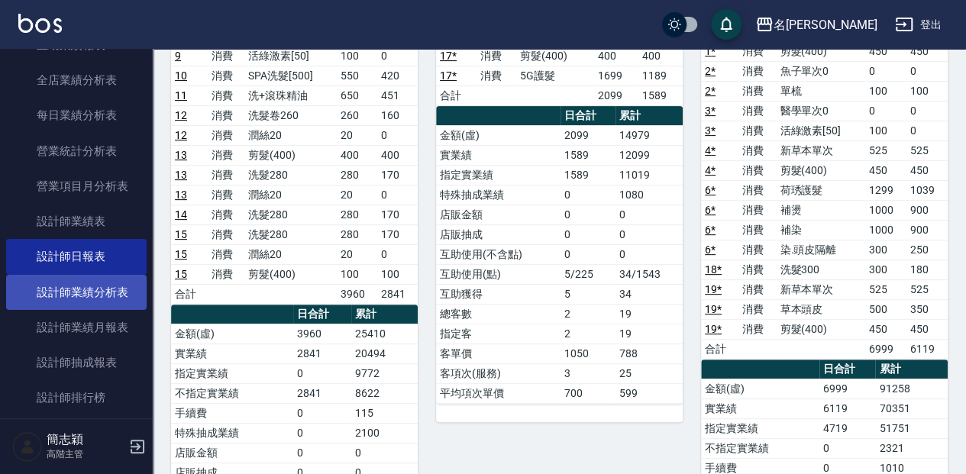
scroll to position [967, 0]
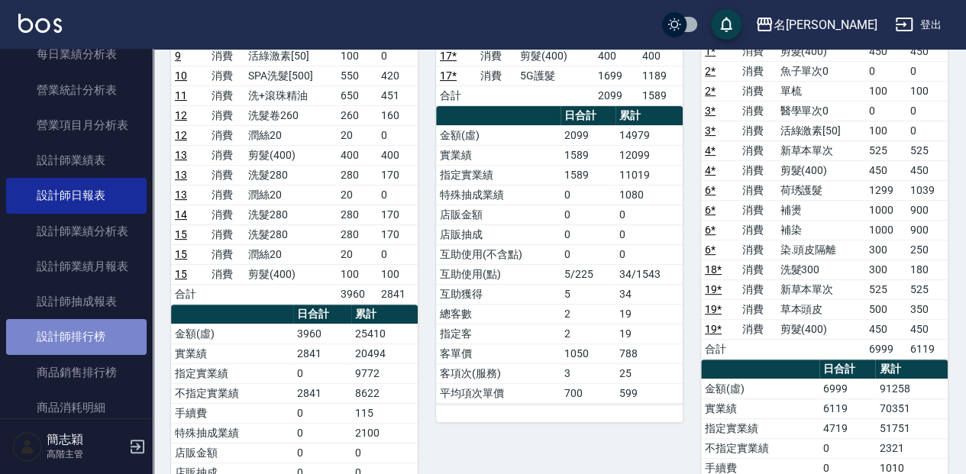
click at [107, 344] on link "設計師排行榜" at bounding box center [76, 336] width 141 height 35
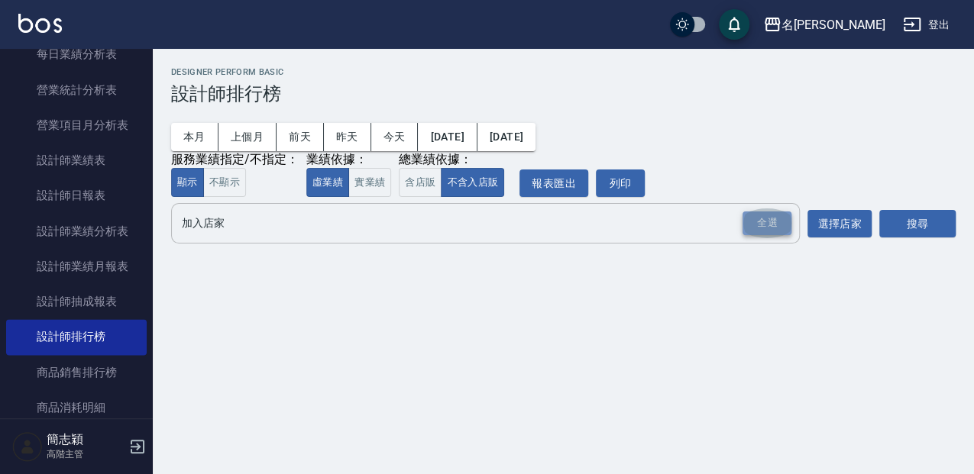
click at [747, 223] on div "全選" at bounding box center [766, 224] width 49 height 24
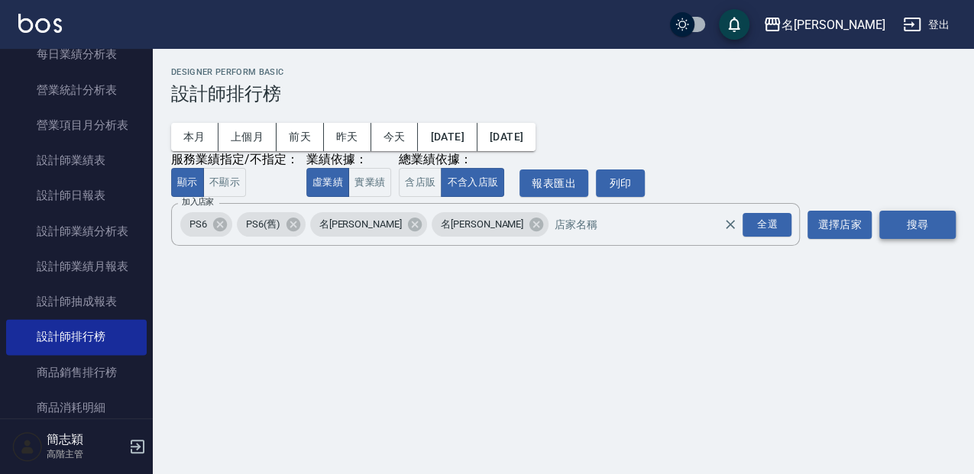
click at [927, 228] on button "搜尋" at bounding box center [917, 225] width 76 height 28
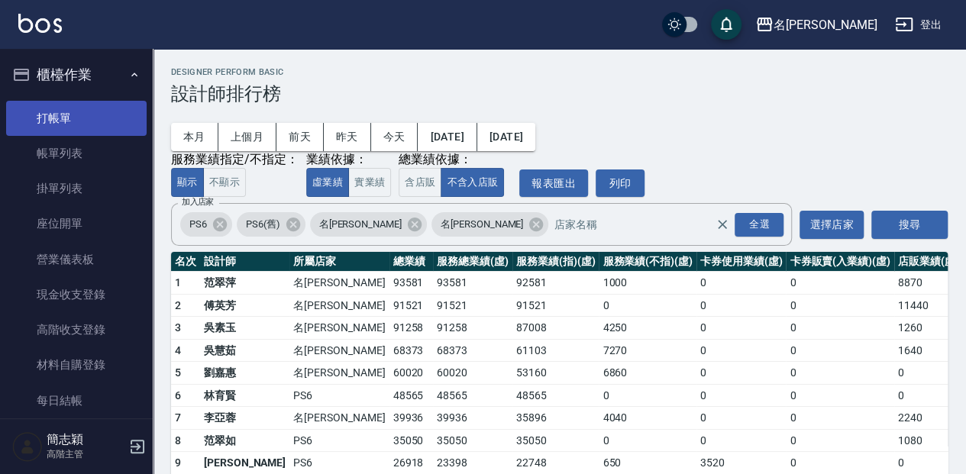
click at [81, 113] on link "打帳單" at bounding box center [76, 118] width 141 height 35
